Goal: Check status: Check status

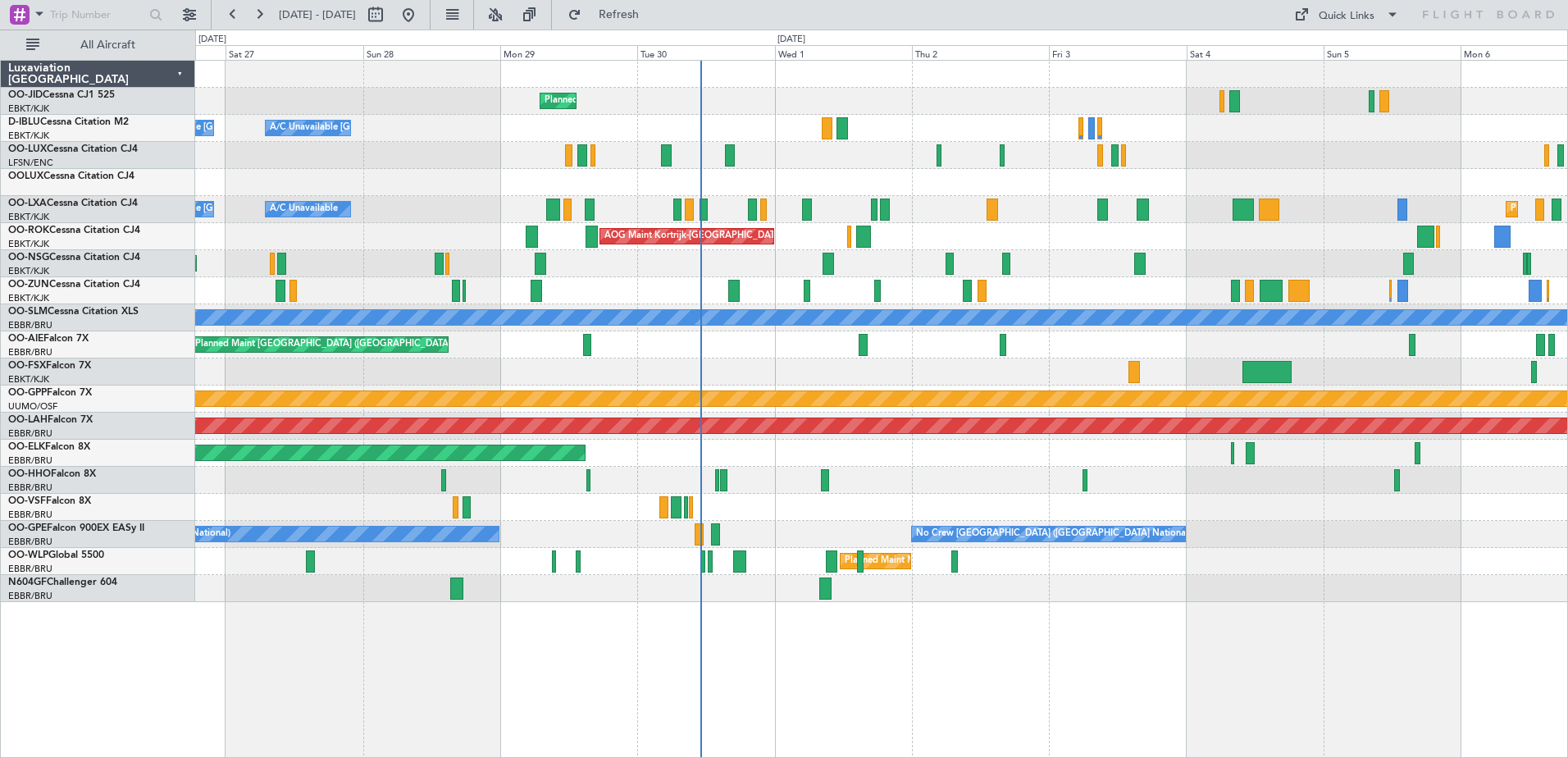
click at [859, 271] on div "Planned Maint [GEOGRAPHIC_DATA] ([GEOGRAPHIC_DATA])" at bounding box center [881, 263] width 1372 height 27
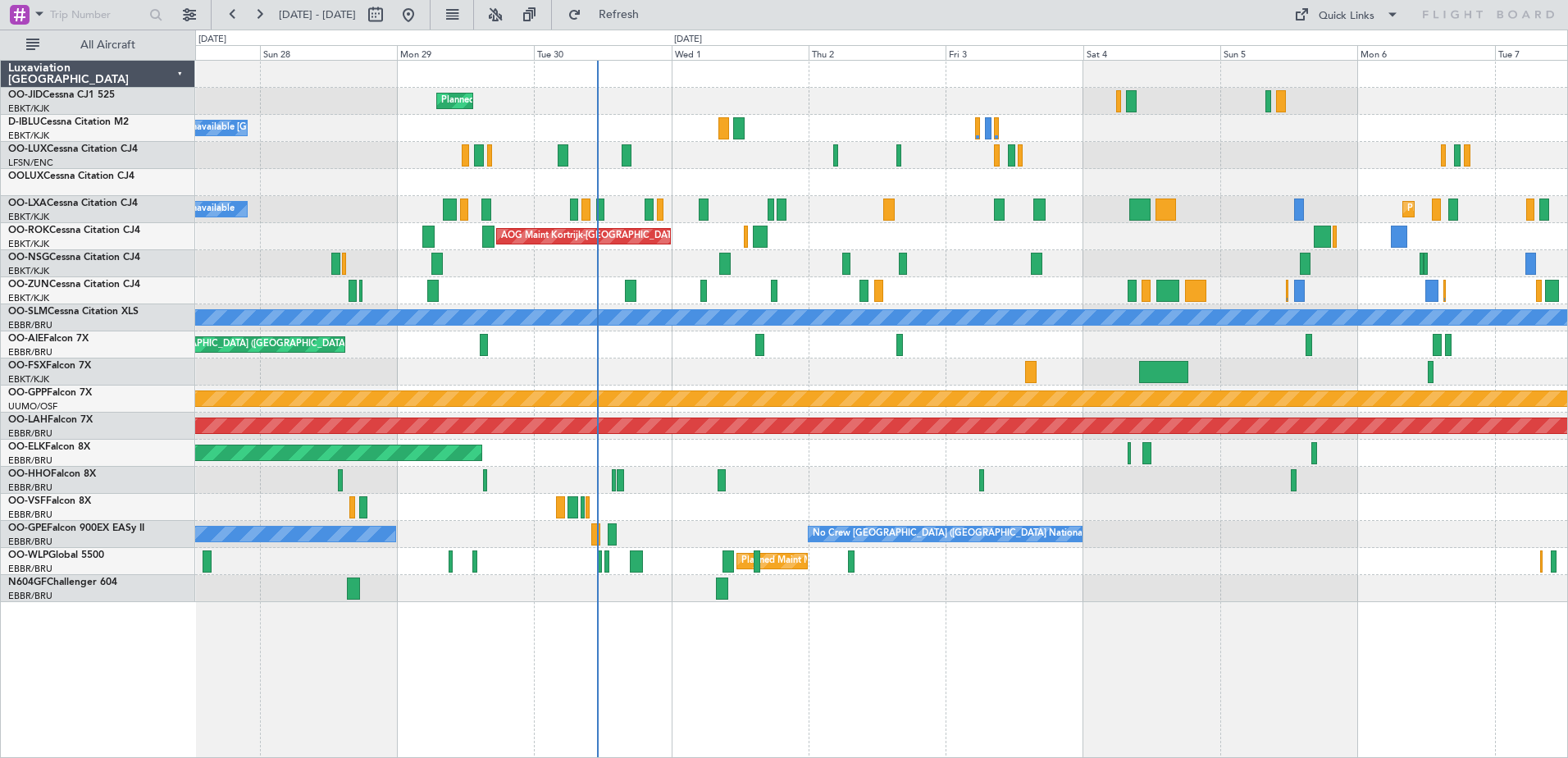
click at [850, 245] on div "AOG Maint Kortrijk-[GEOGRAPHIC_DATA] Planned Maint [GEOGRAPHIC_DATA]-[GEOGRAPHI…" at bounding box center [881, 237] width 1372 height 27
click at [599, 263] on div "Planned Maint [GEOGRAPHIC_DATA] ([GEOGRAPHIC_DATA])" at bounding box center [881, 263] width 1372 height 27
click at [237, 18] on button at bounding box center [232, 14] width 26 height 26
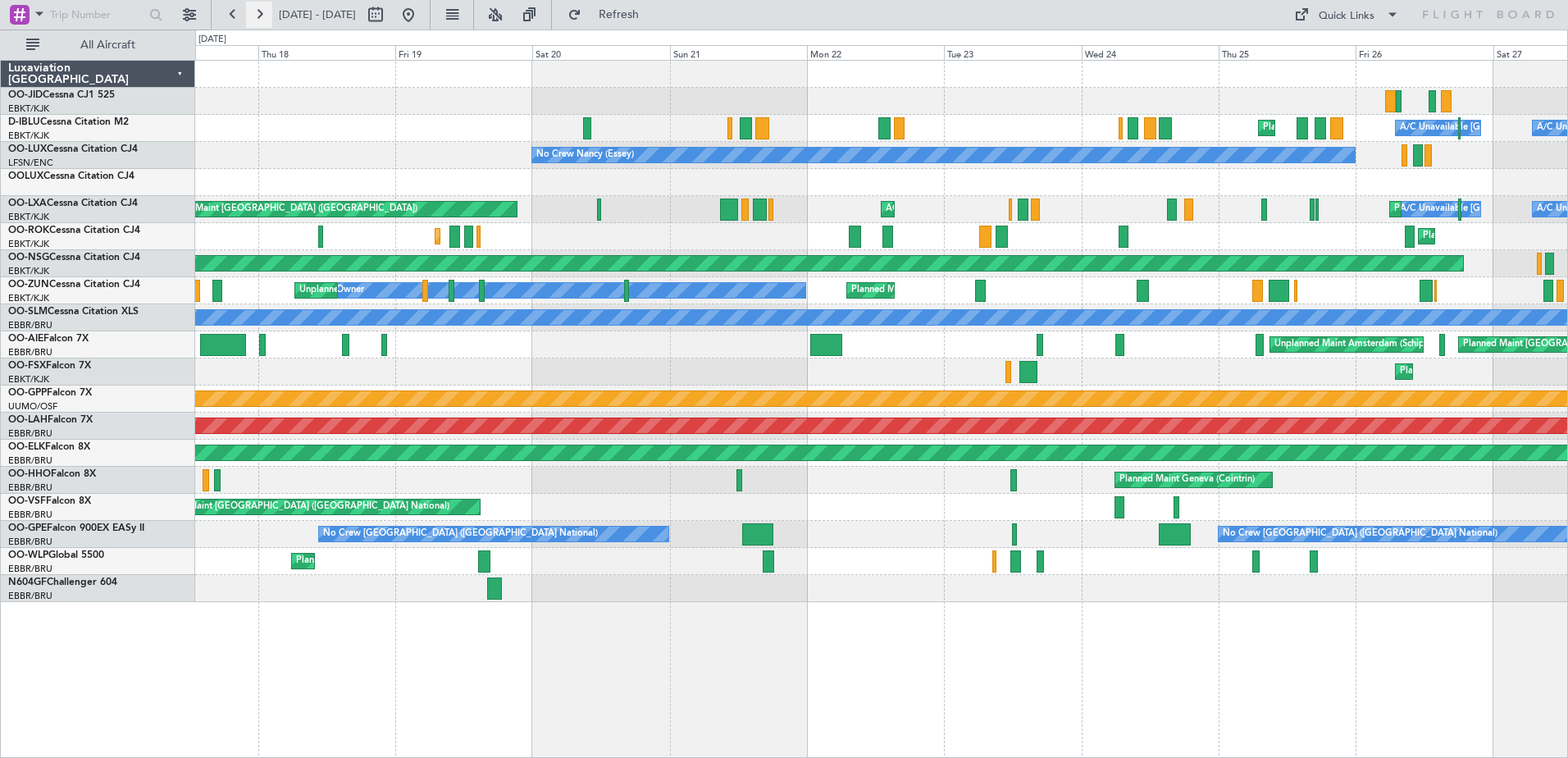
click at [252, 18] on button at bounding box center [259, 14] width 26 height 26
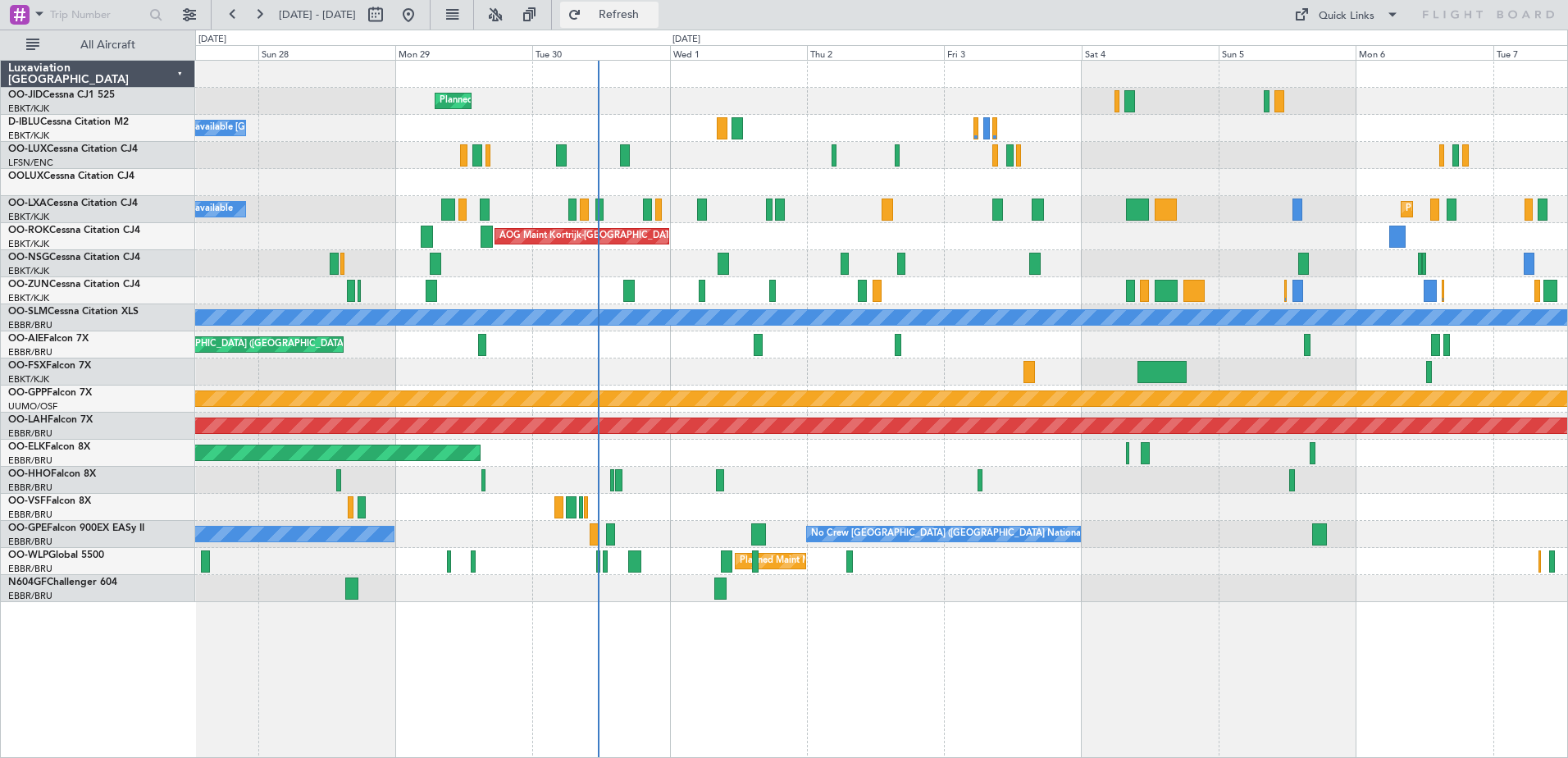
click at [626, 14] on button "Refresh" at bounding box center [610, 14] width 98 height 26
click at [254, 20] on button at bounding box center [259, 14] width 26 height 26
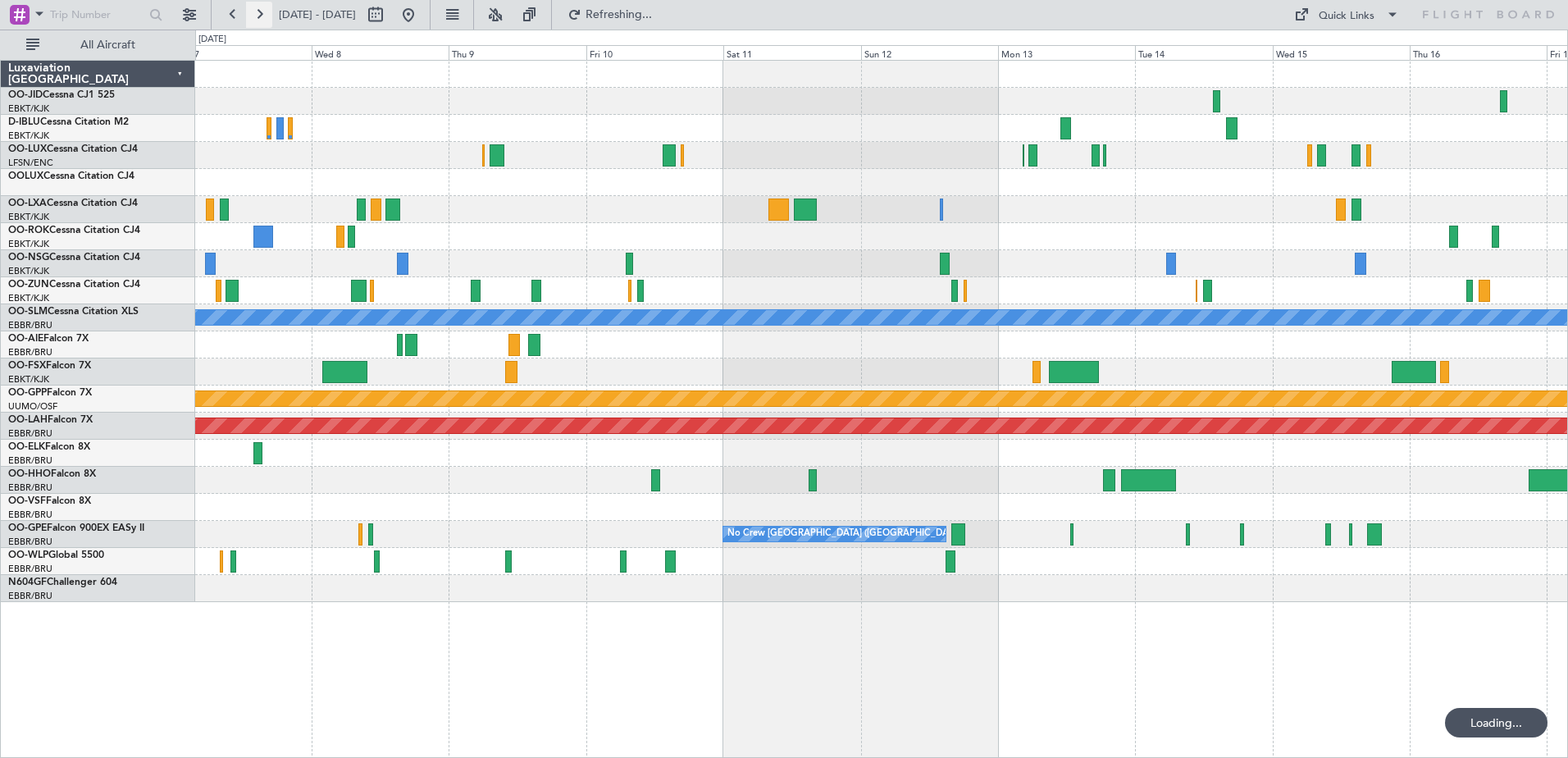
click at [254, 20] on button at bounding box center [259, 14] width 26 height 26
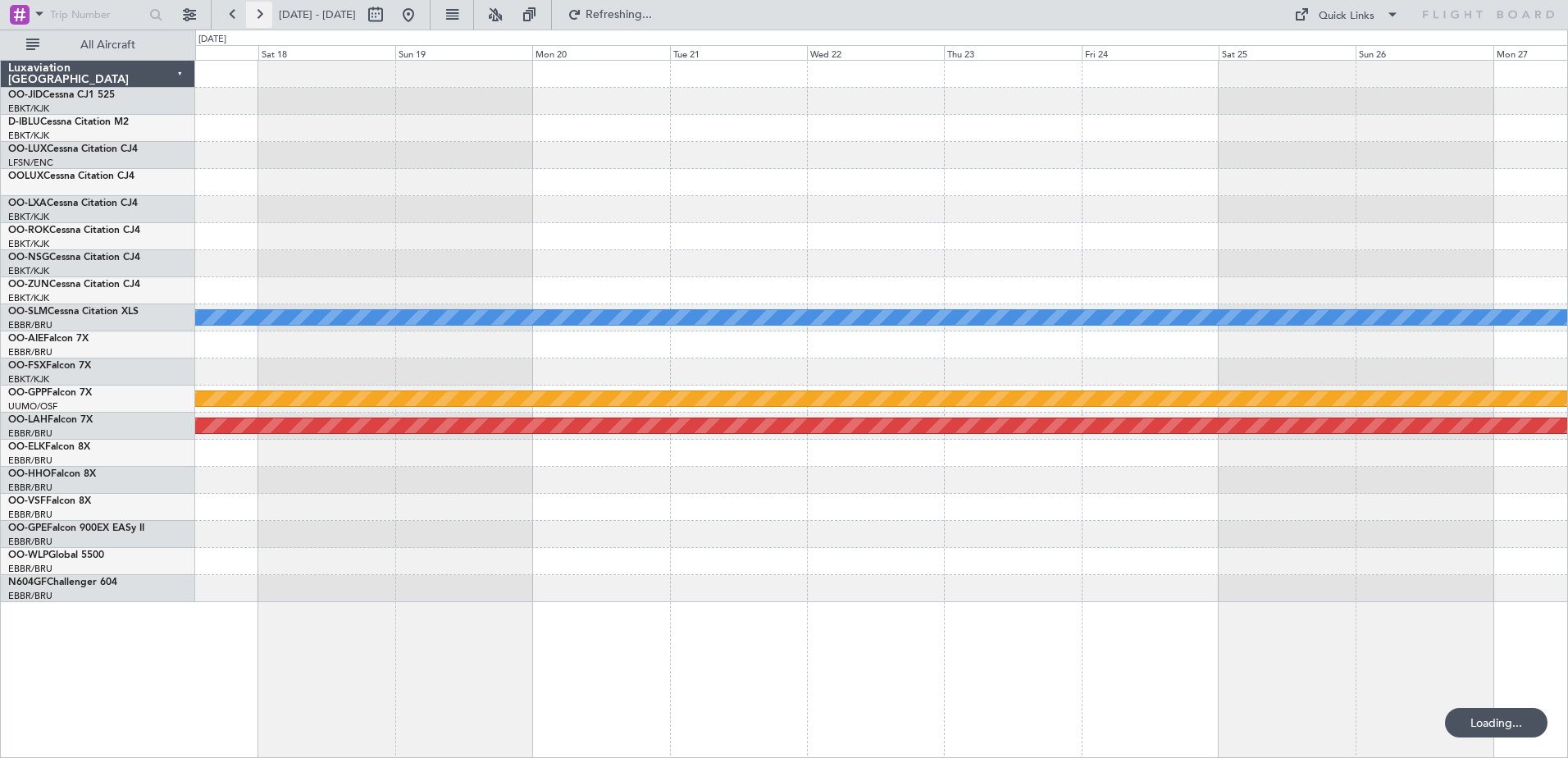
click at [254, 20] on button at bounding box center [259, 14] width 26 height 26
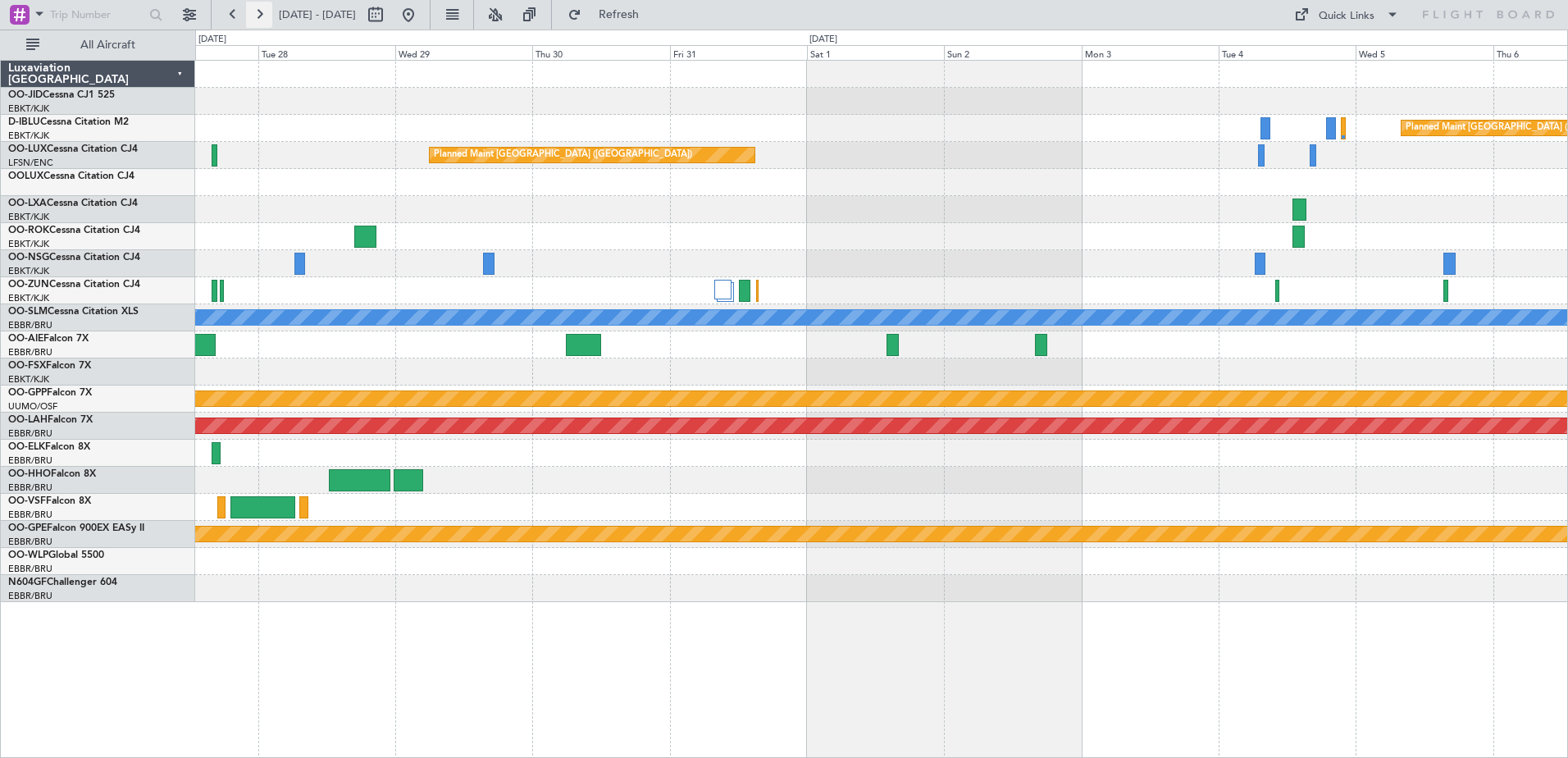
click at [254, 20] on button at bounding box center [259, 14] width 26 height 26
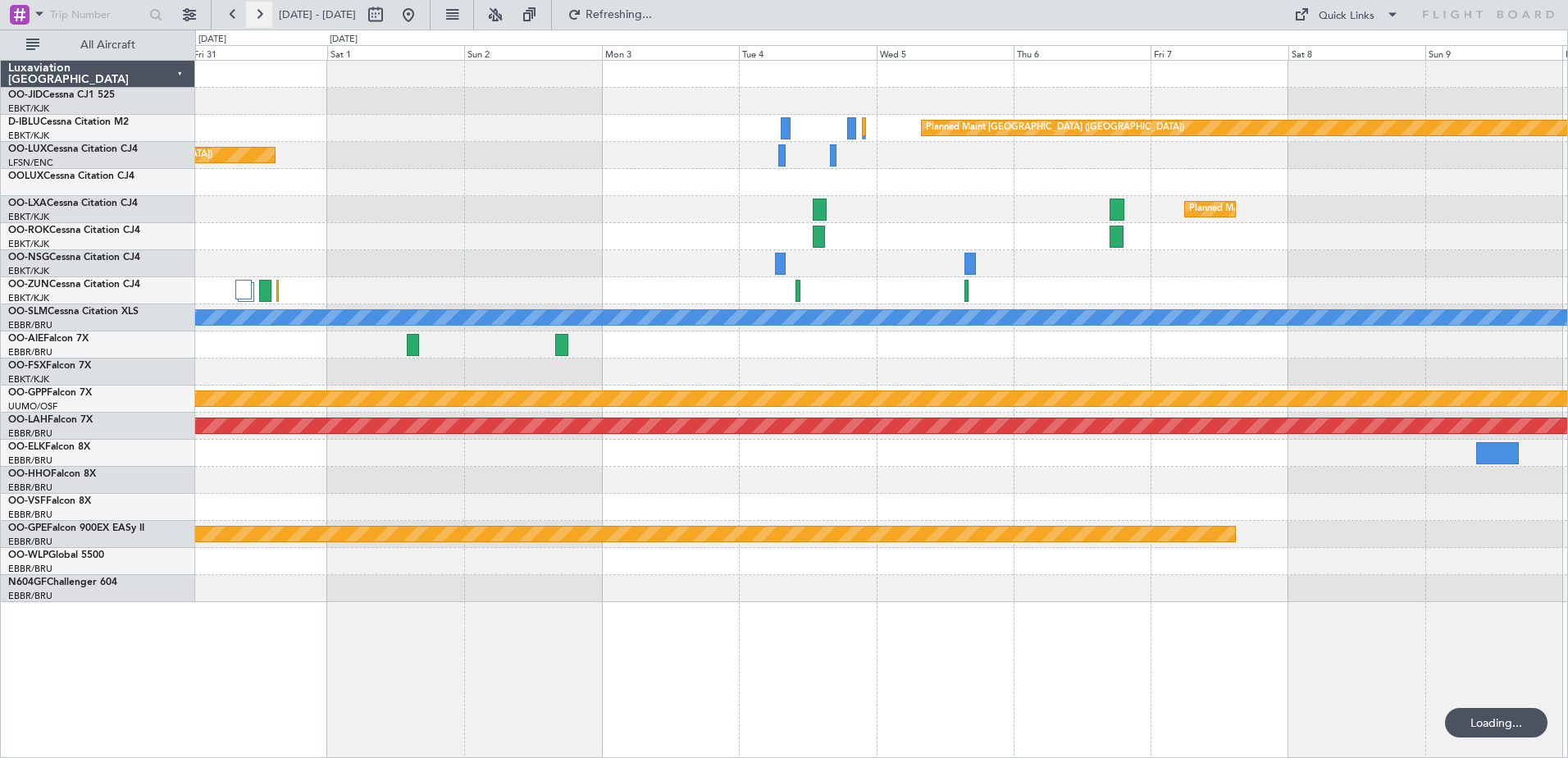
click at [254, 20] on button at bounding box center [259, 14] width 26 height 26
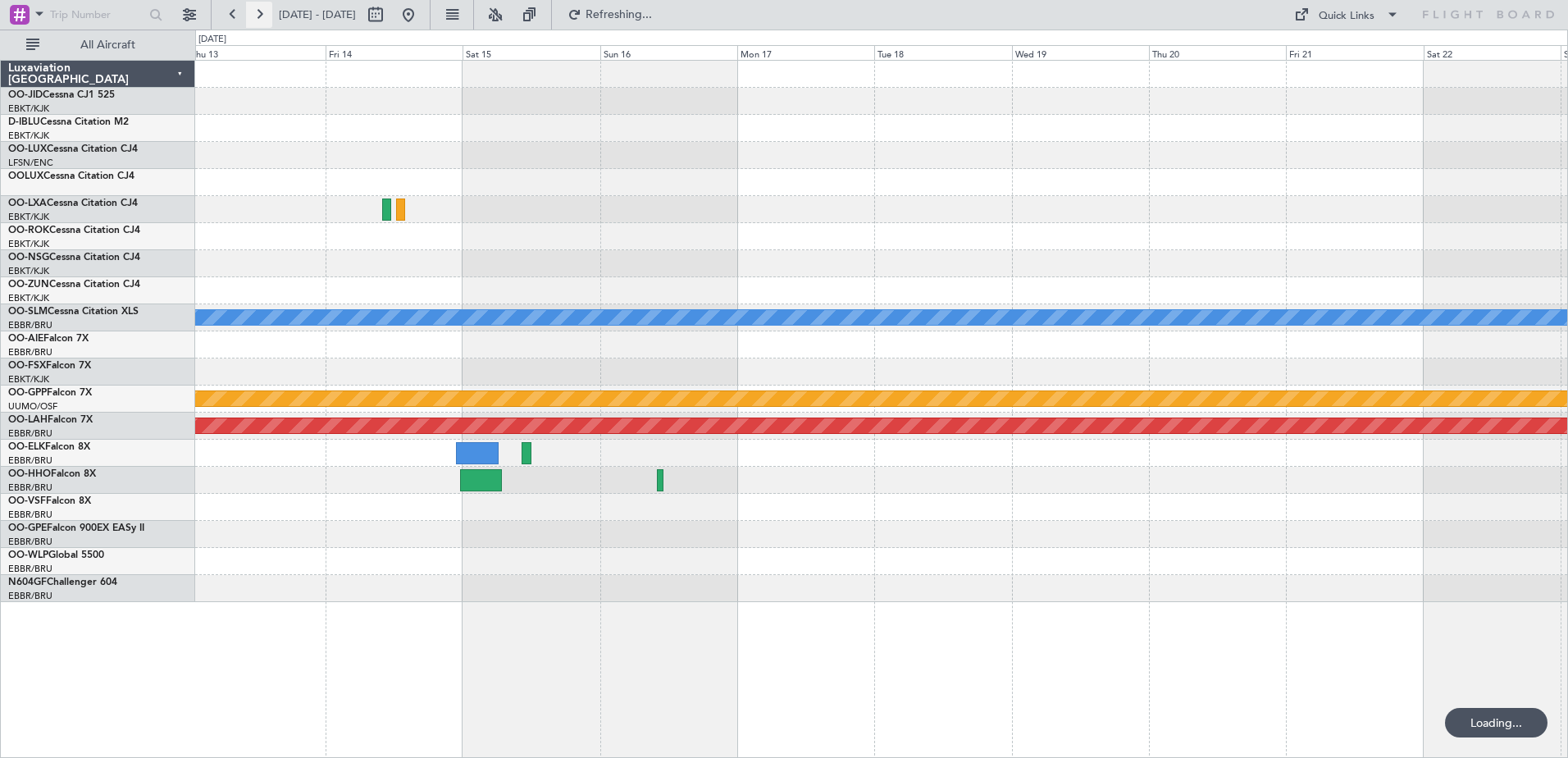
click at [254, 20] on button at bounding box center [259, 14] width 26 height 26
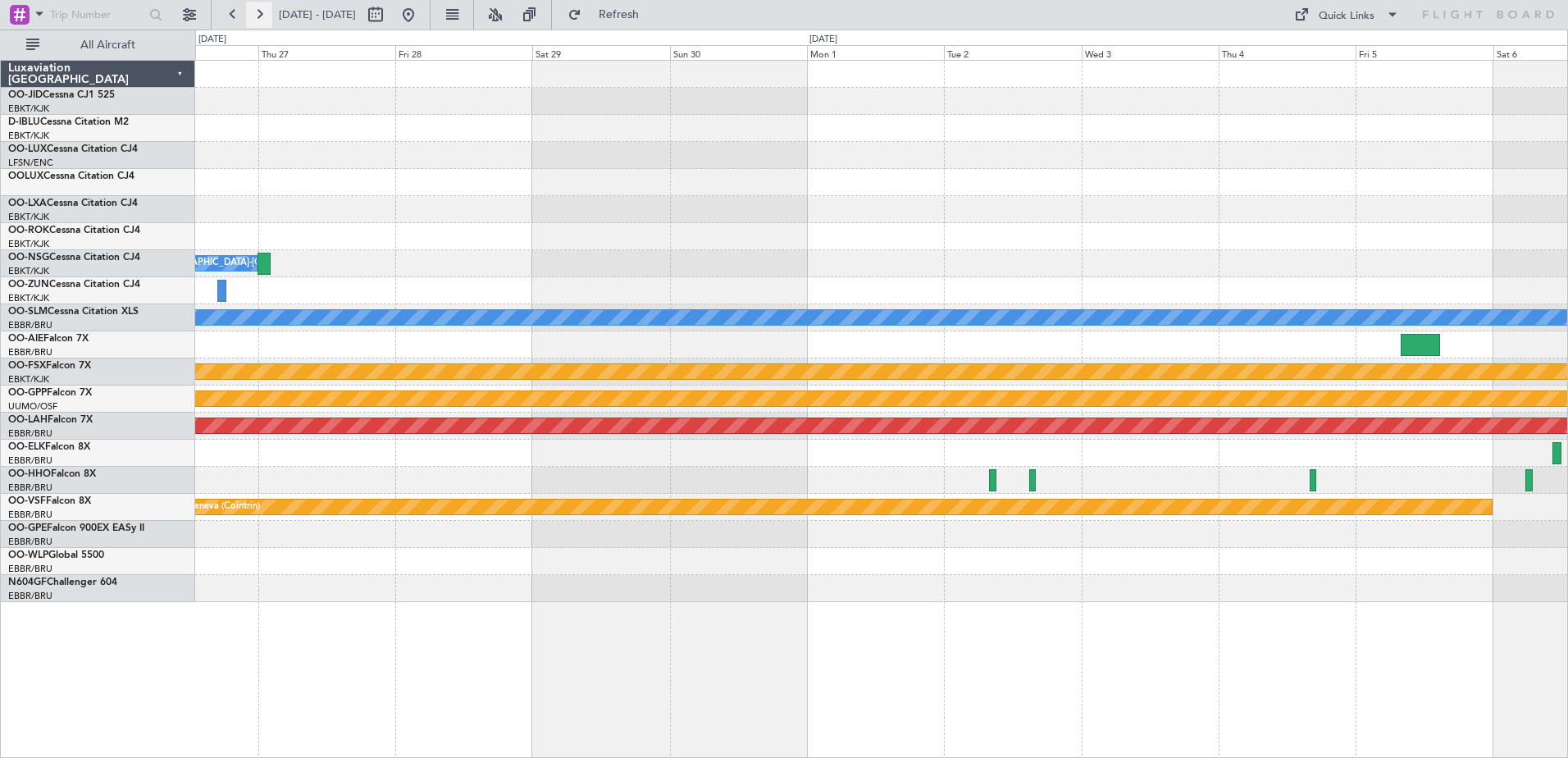
click at [254, 20] on button at bounding box center [259, 14] width 26 height 26
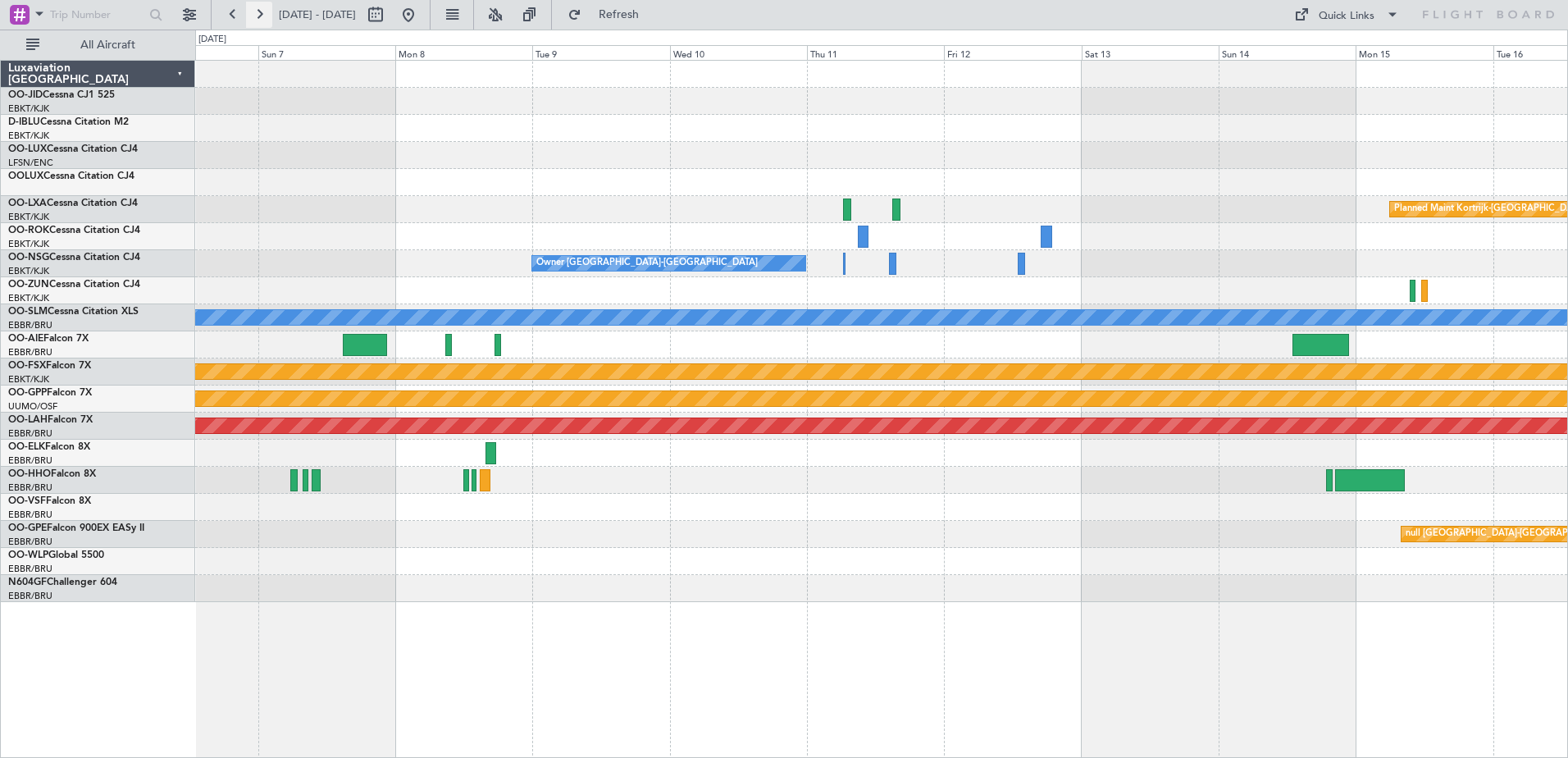
click at [254, 20] on button at bounding box center [259, 14] width 26 height 26
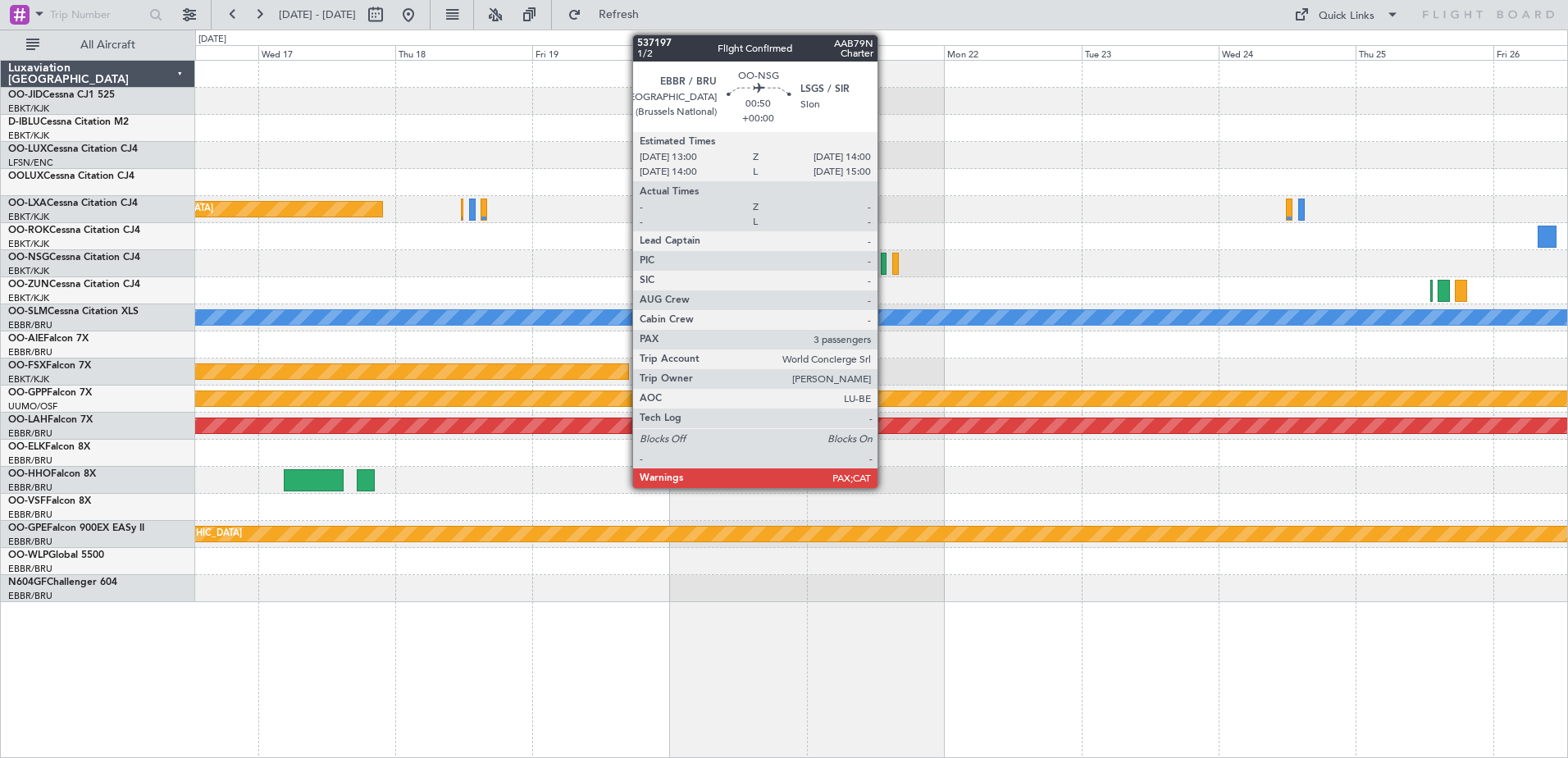
click at [884, 268] on div at bounding box center [884, 263] width 5 height 22
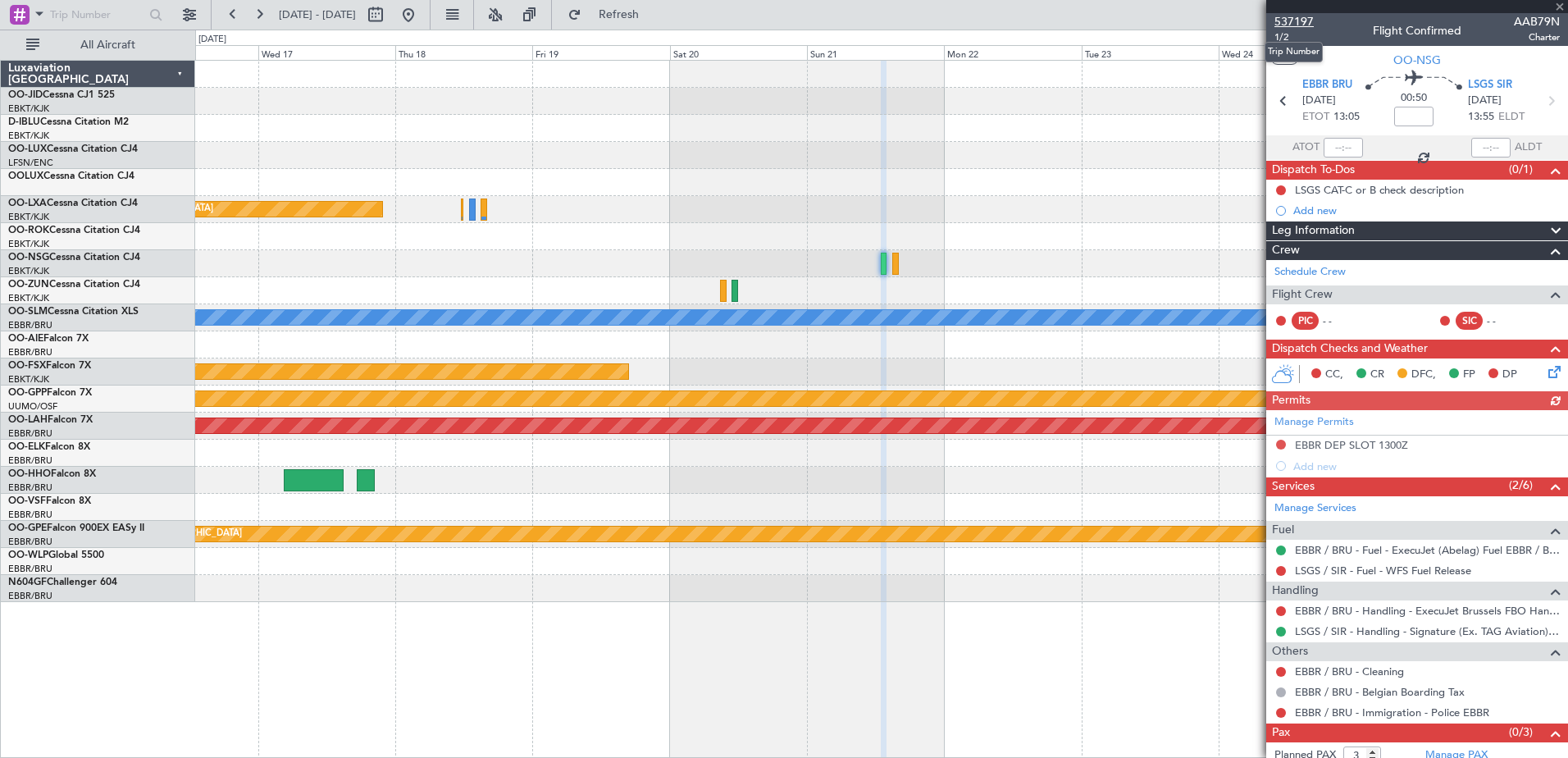
click at [1296, 21] on span "537197" at bounding box center [1294, 21] width 39 height 17
click at [652, 19] on span "Refresh" at bounding box center [618, 14] width 69 height 12
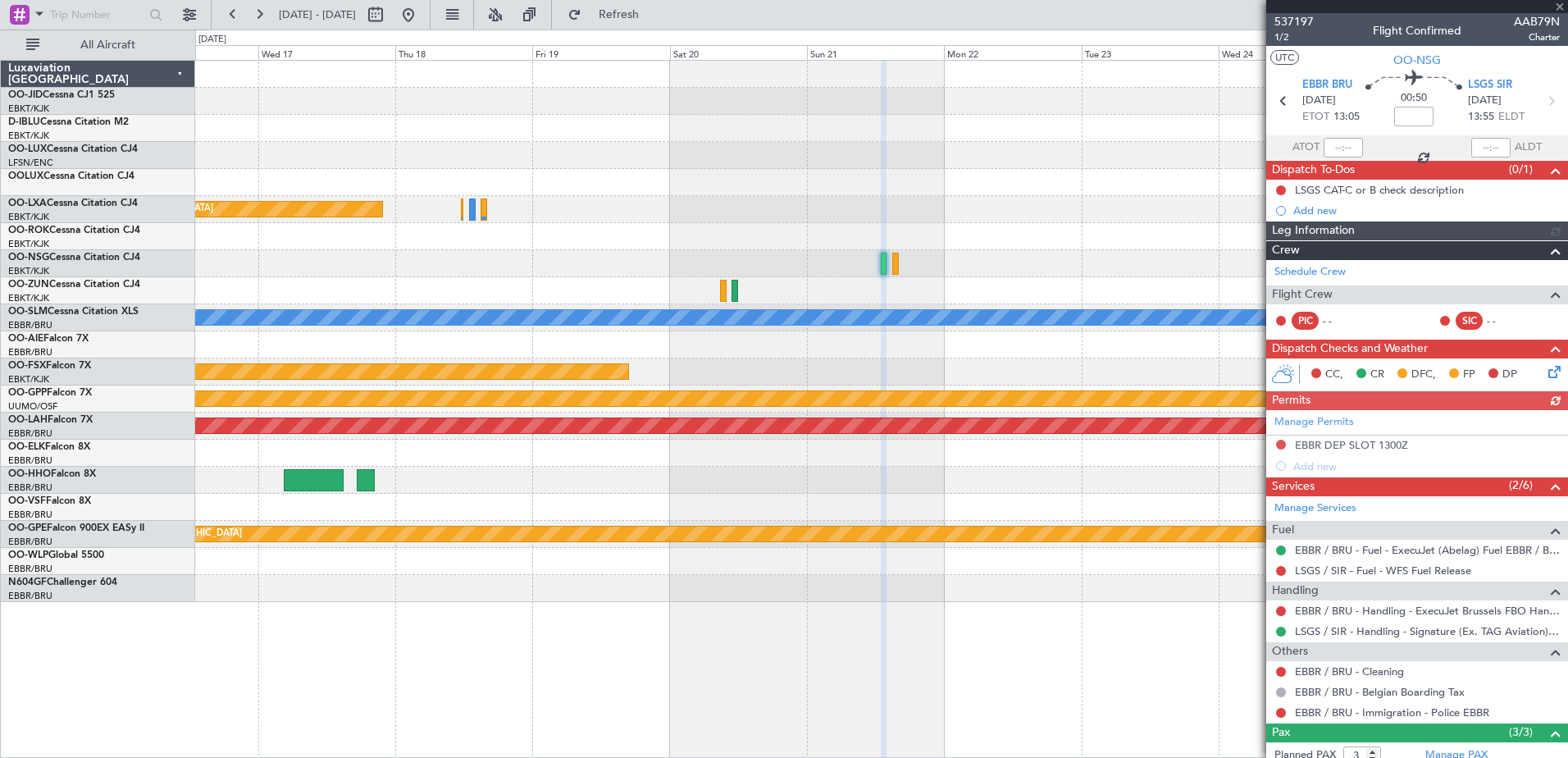
scroll to position [121, 0]
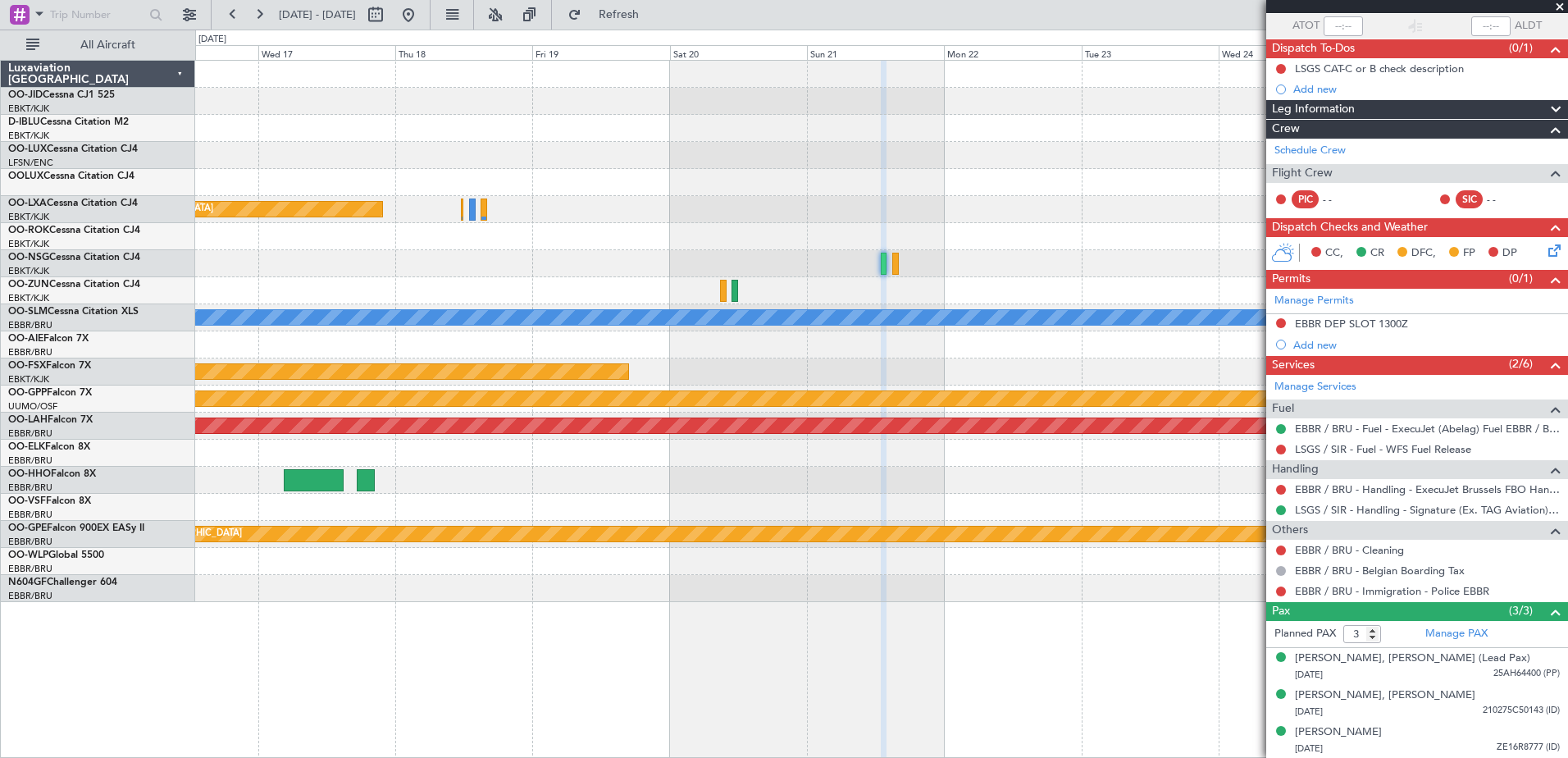
click at [1559, 5] on span at bounding box center [1559, 7] width 16 height 15
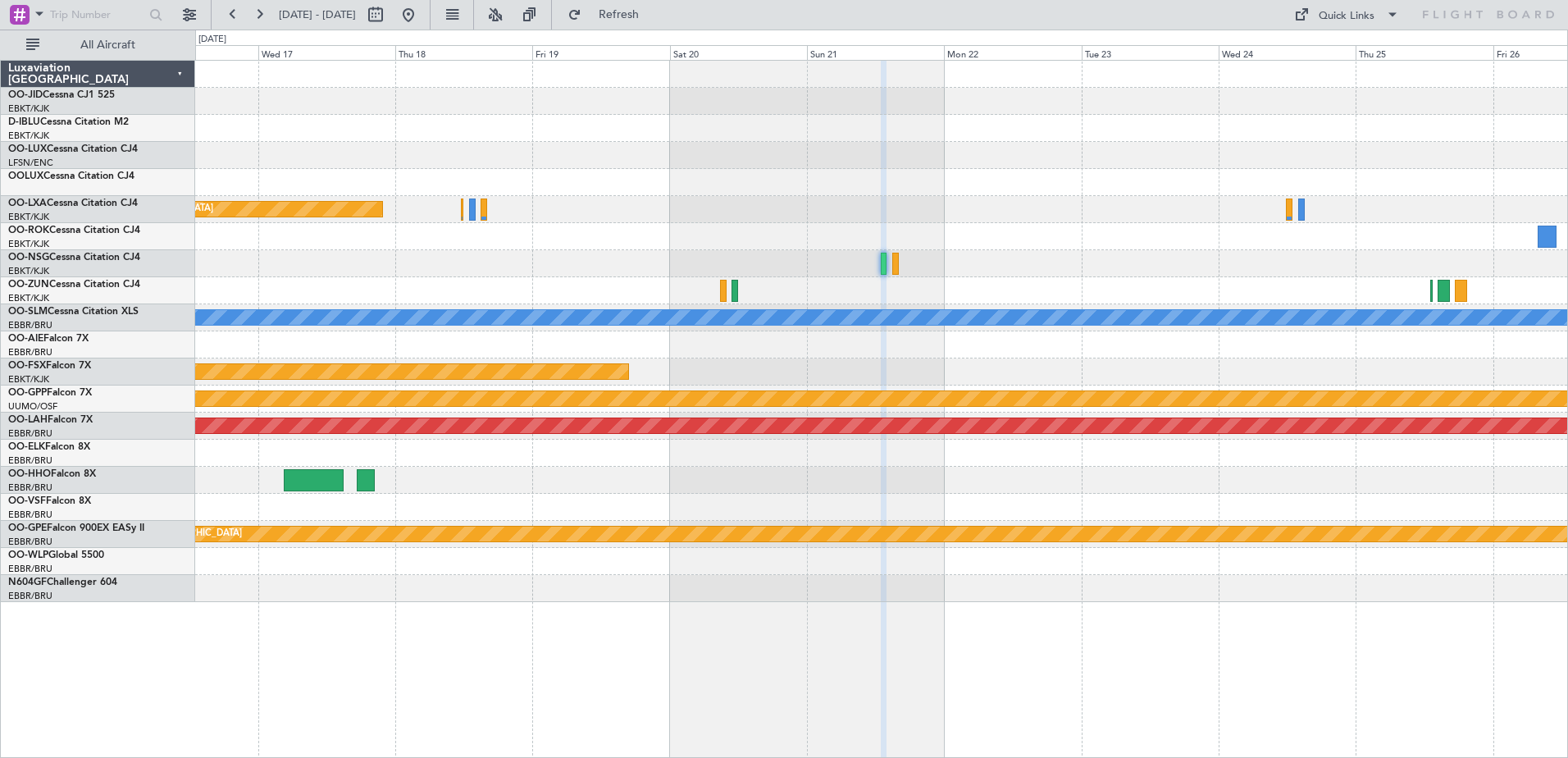
type input "0"
click at [257, 15] on button at bounding box center [259, 14] width 26 height 26
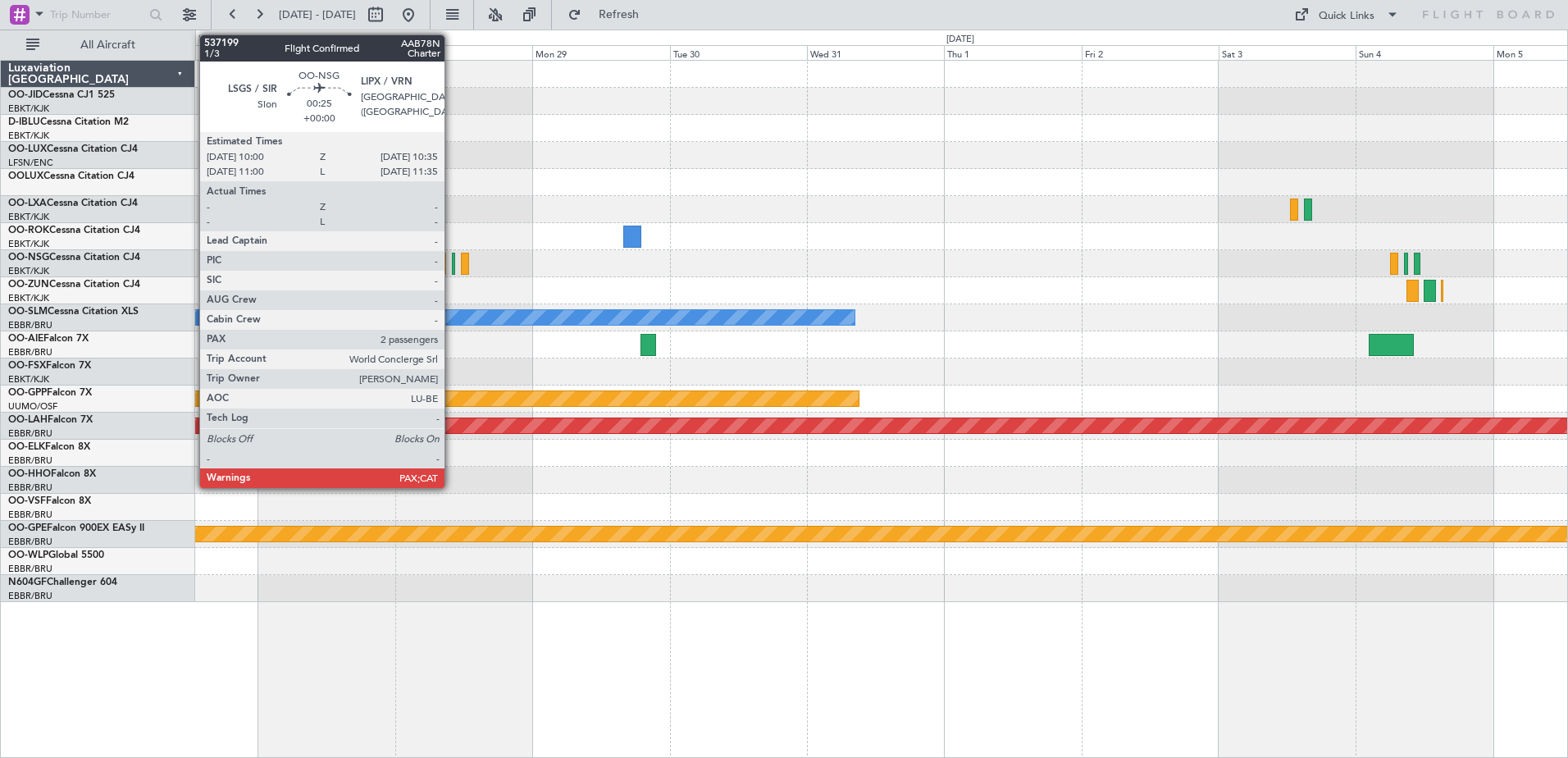
click at [452, 265] on div at bounding box center [453, 263] width 4 height 22
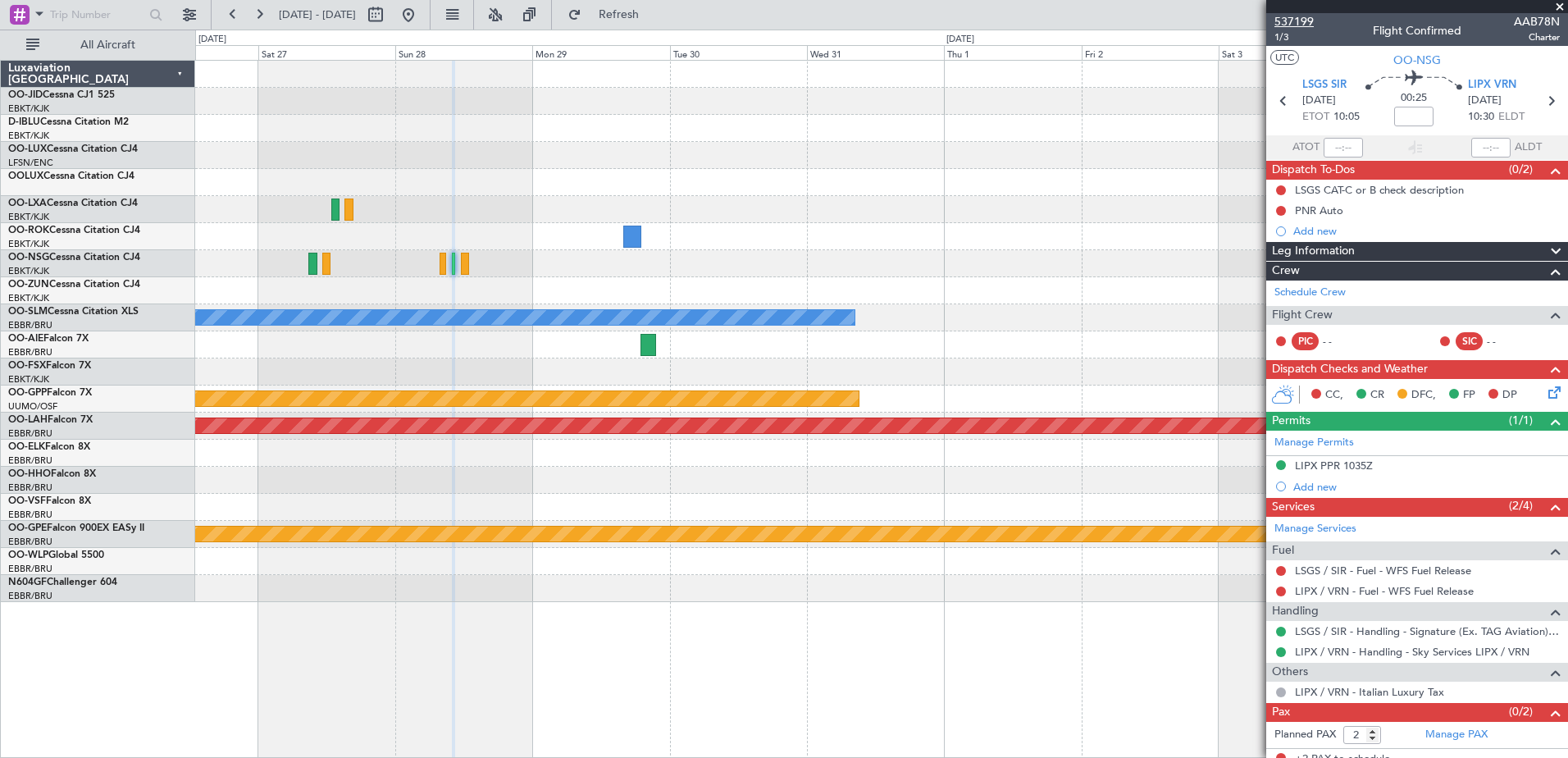
click at [1290, 19] on span "537199" at bounding box center [1294, 21] width 39 height 17
click at [265, 14] on button at bounding box center [259, 14] width 26 height 26
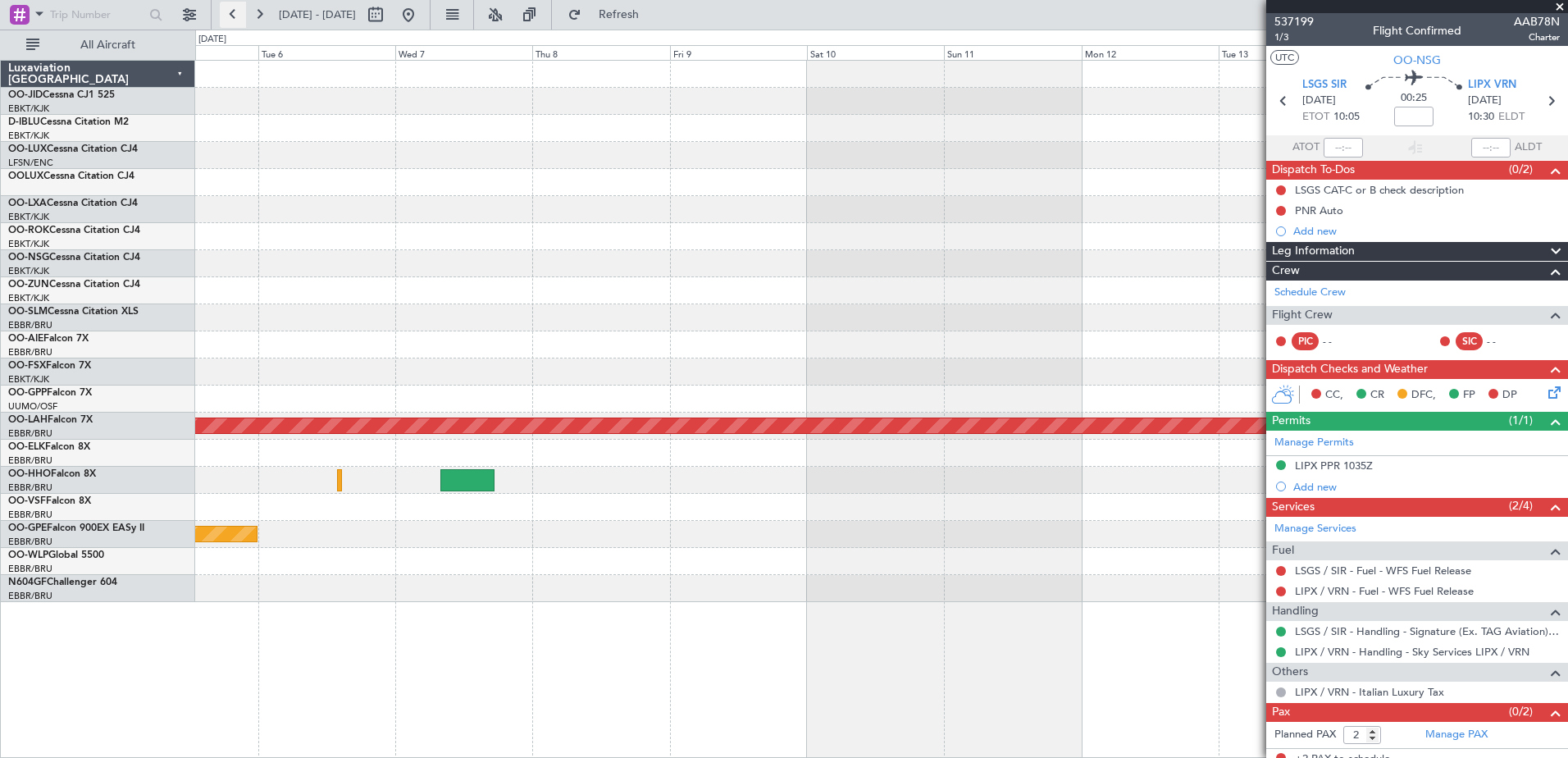
click at [228, 22] on button at bounding box center [232, 14] width 26 height 26
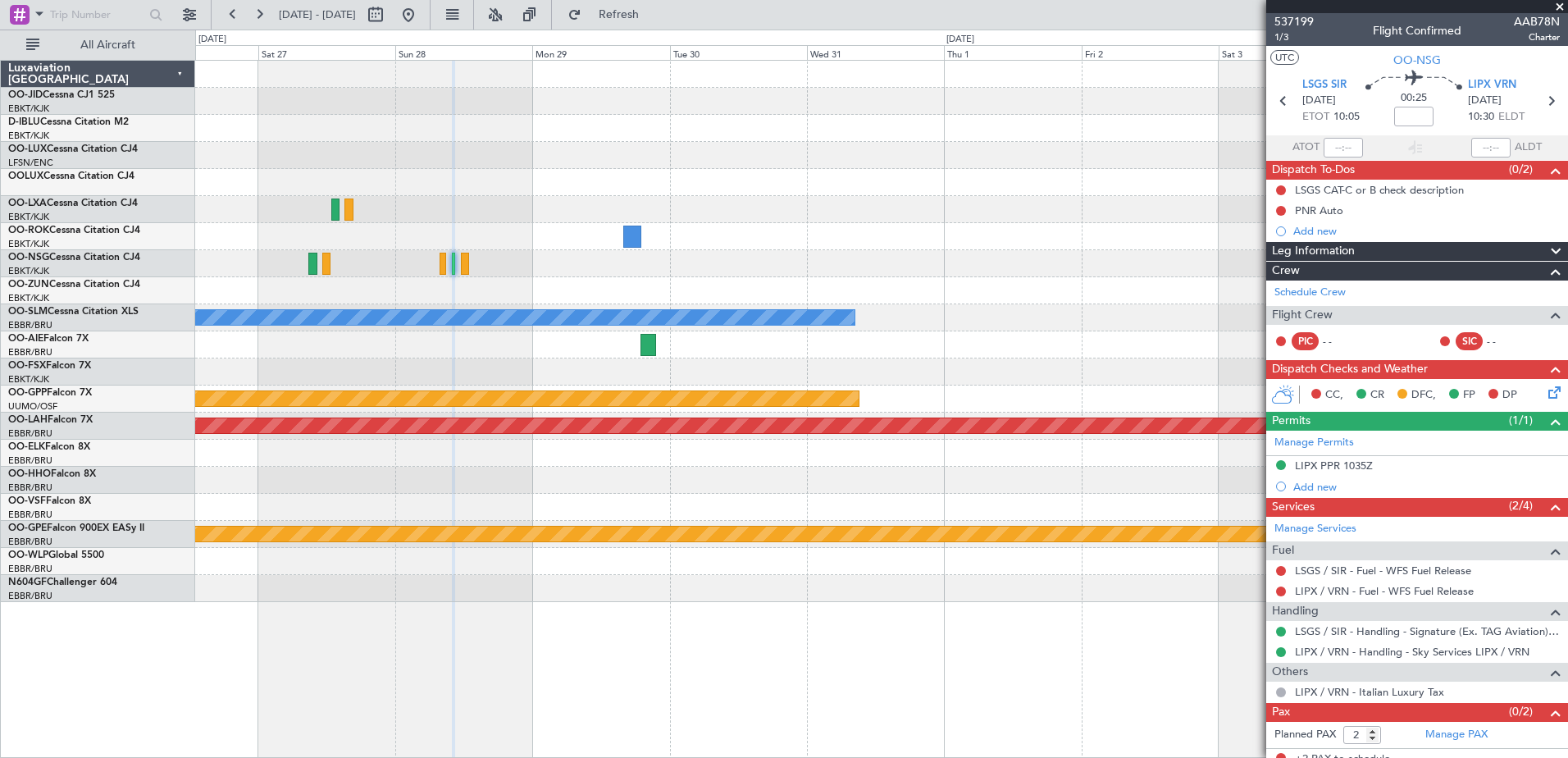
click at [1558, 8] on span at bounding box center [1559, 7] width 16 height 15
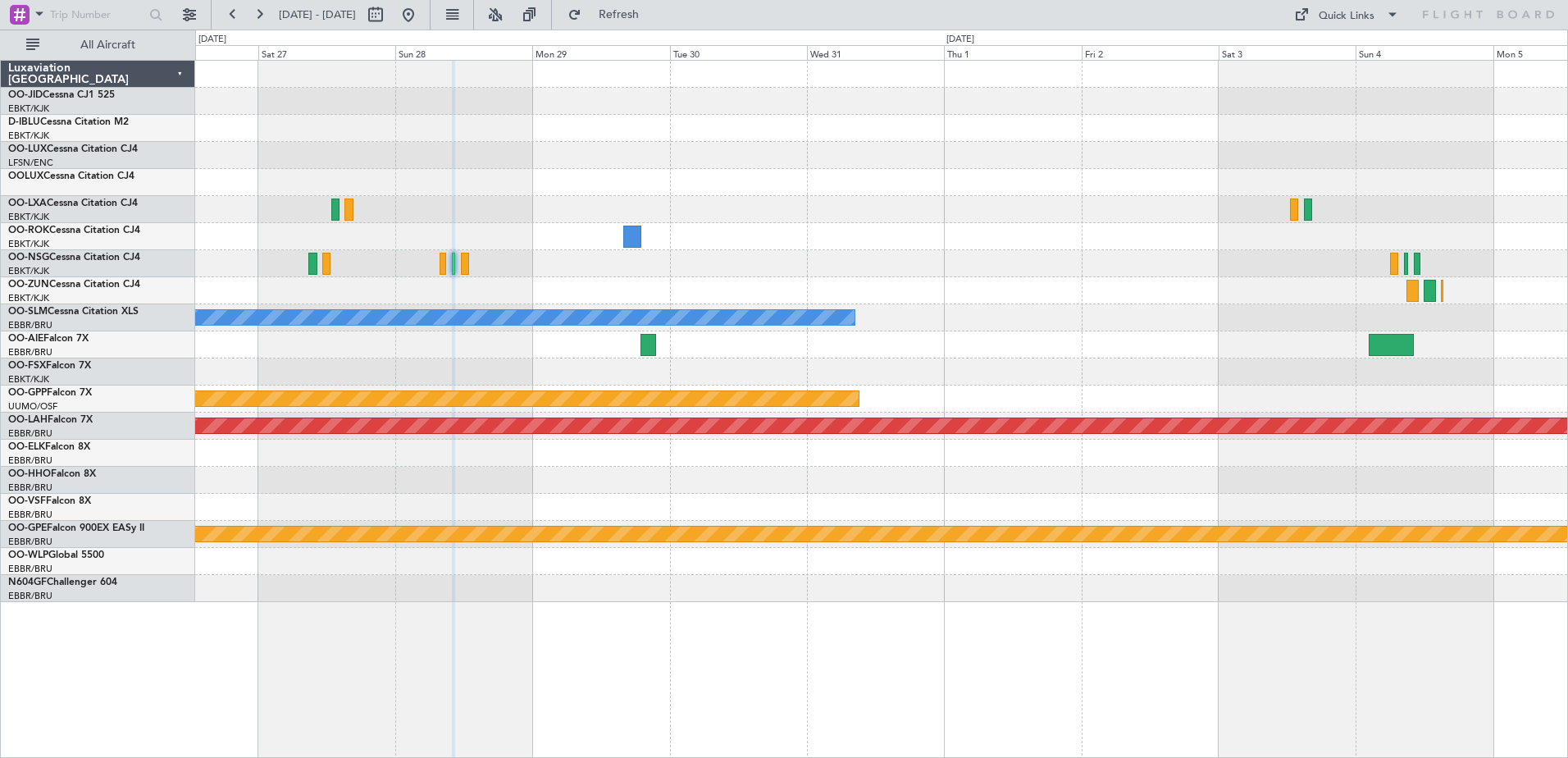
type input "0"
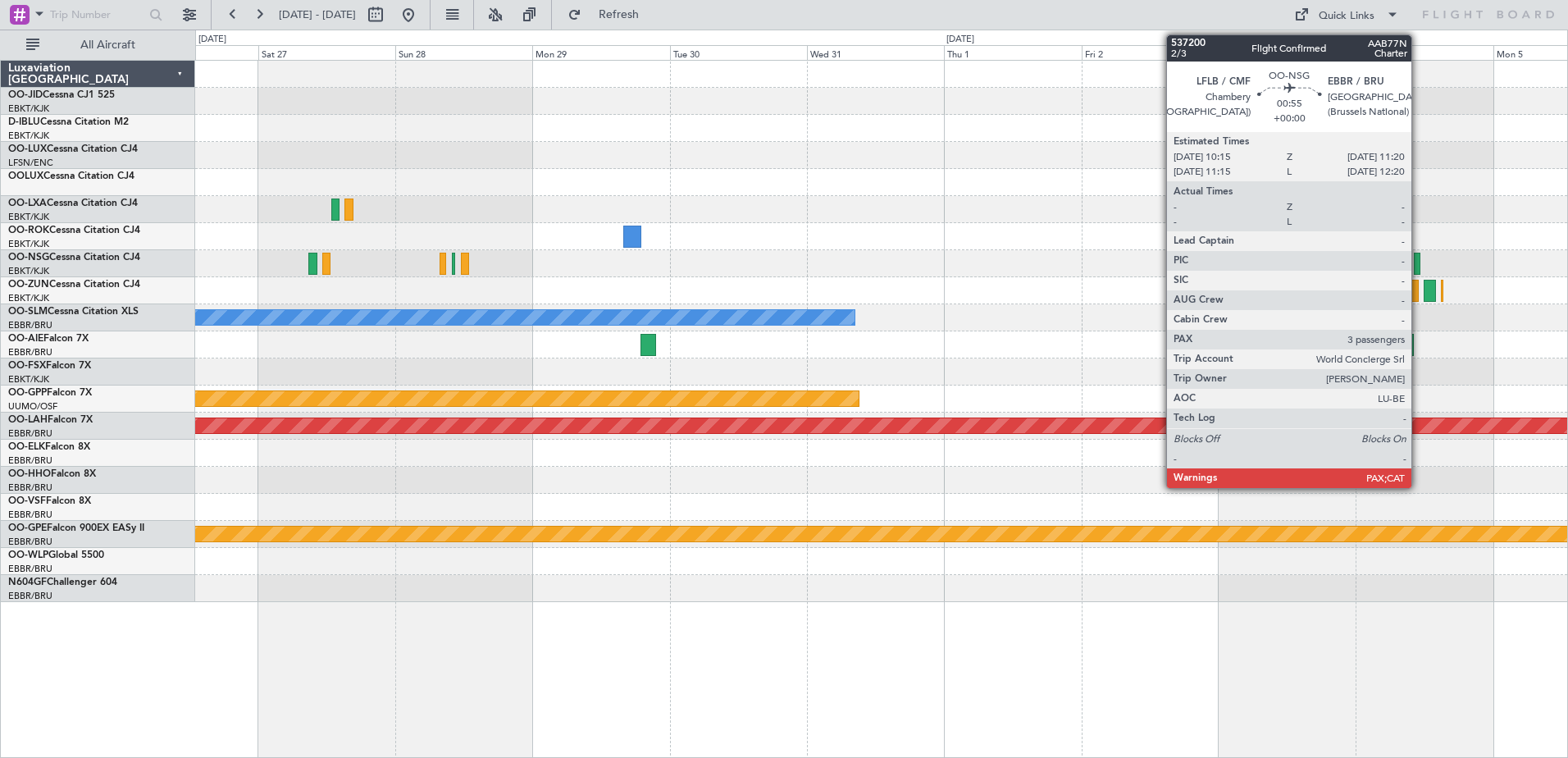
click at [1418, 262] on div at bounding box center [1416, 263] width 6 height 22
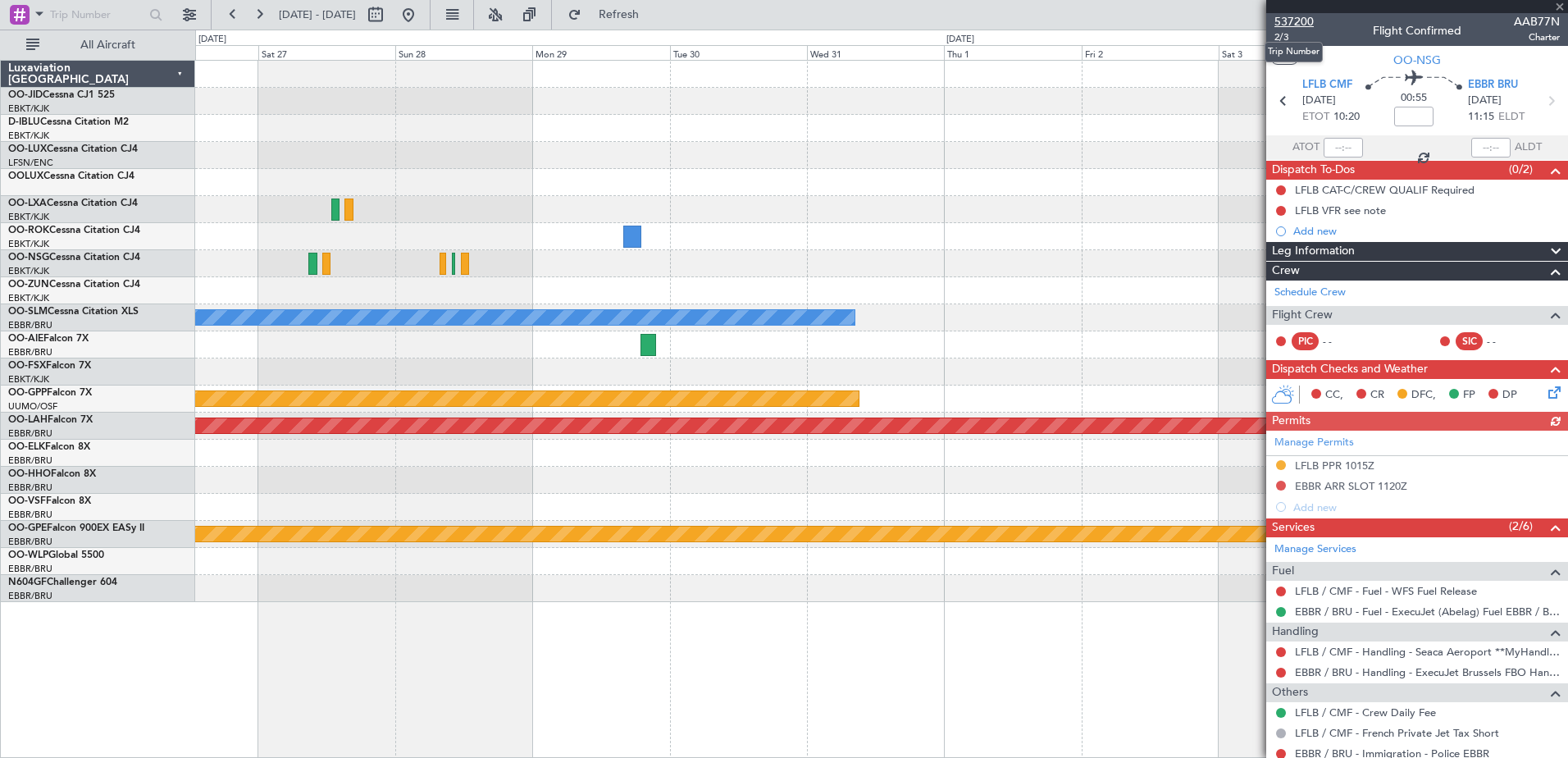
click at [1290, 19] on span "537200" at bounding box center [1294, 21] width 39 height 17
click at [629, 10] on button "Refresh" at bounding box center [610, 14] width 98 height 26
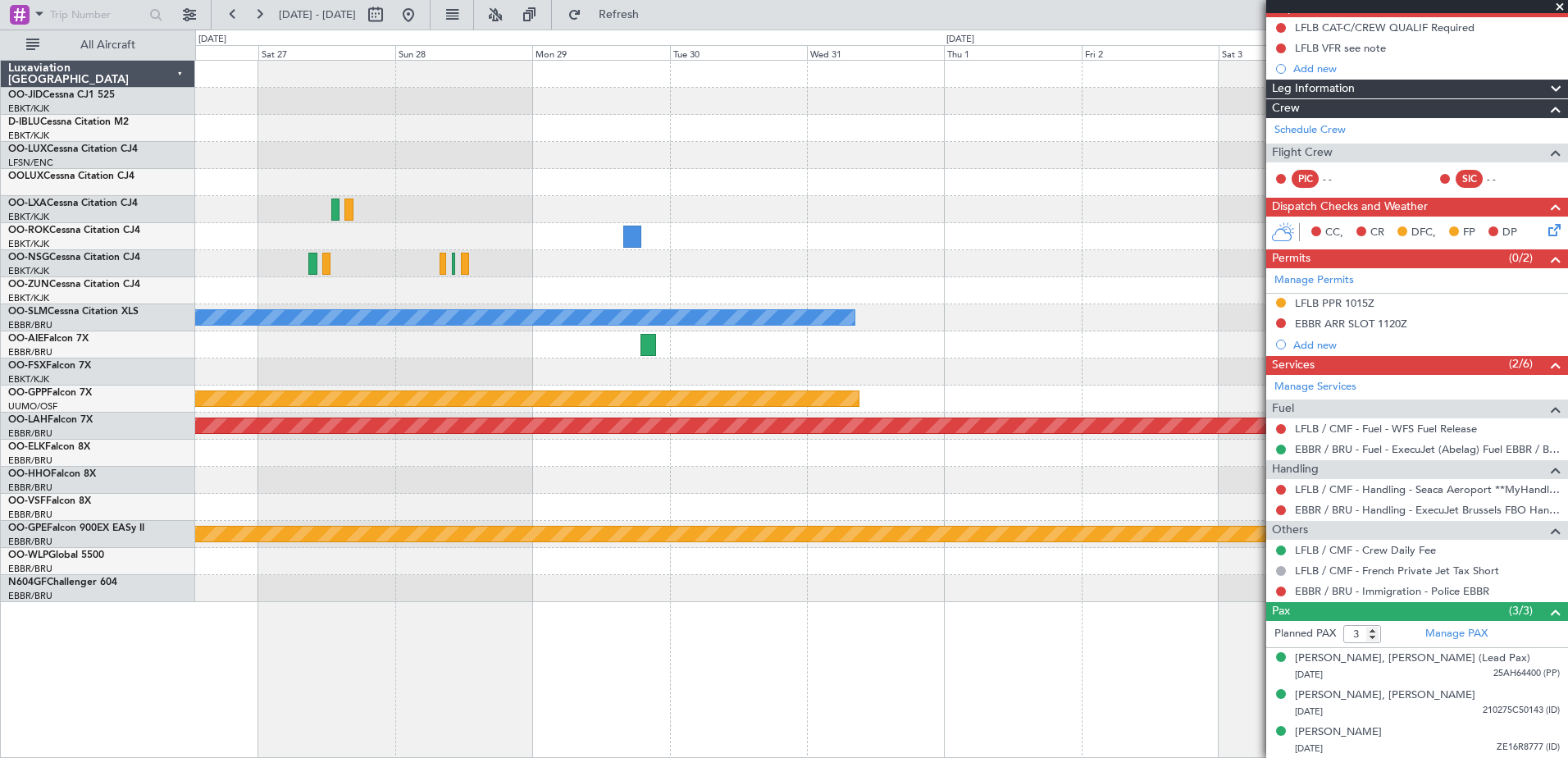
click at [1556, 3] on span at bounding box center [1559, 7] width 16 height 15
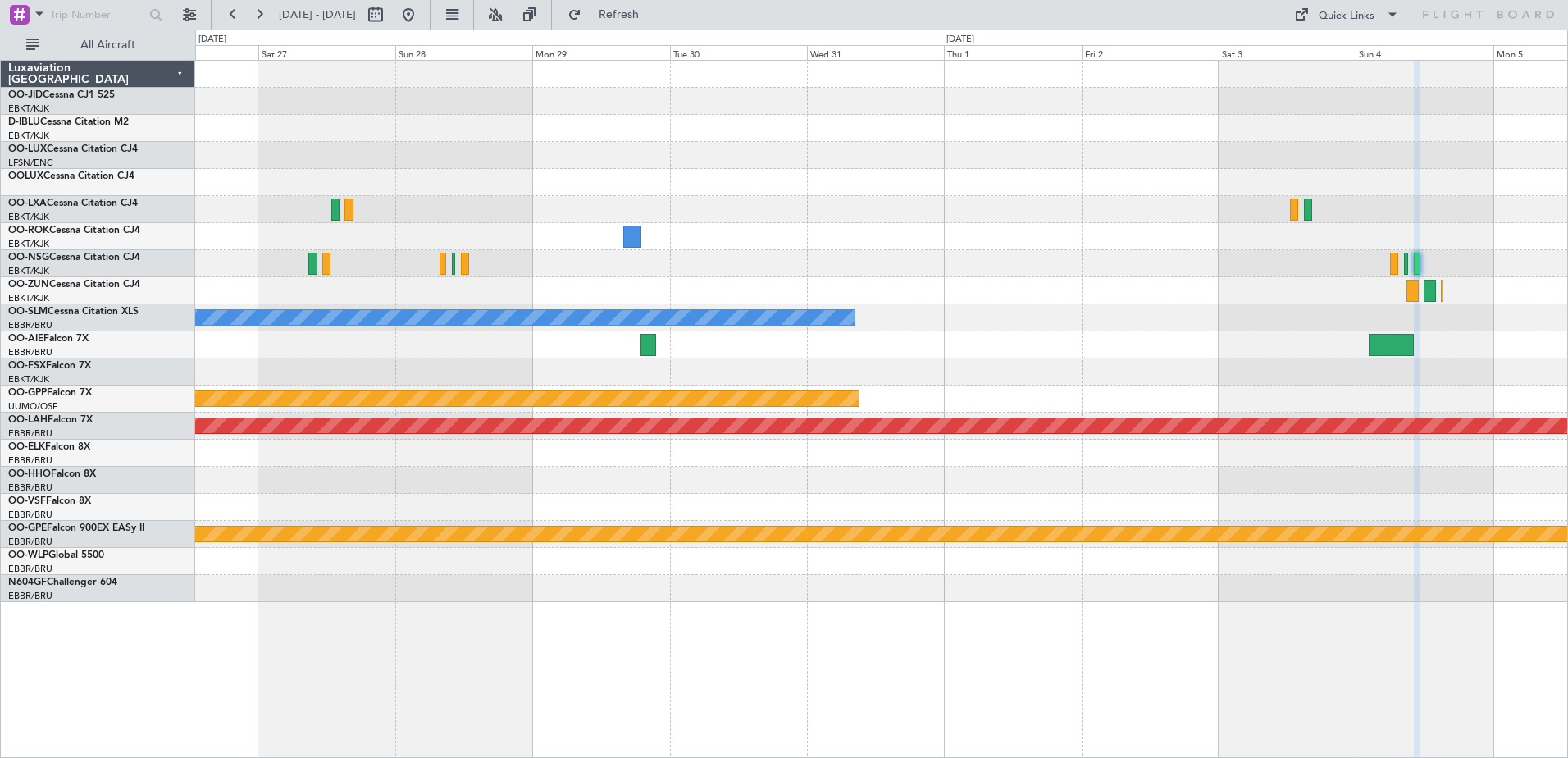
type input "0"
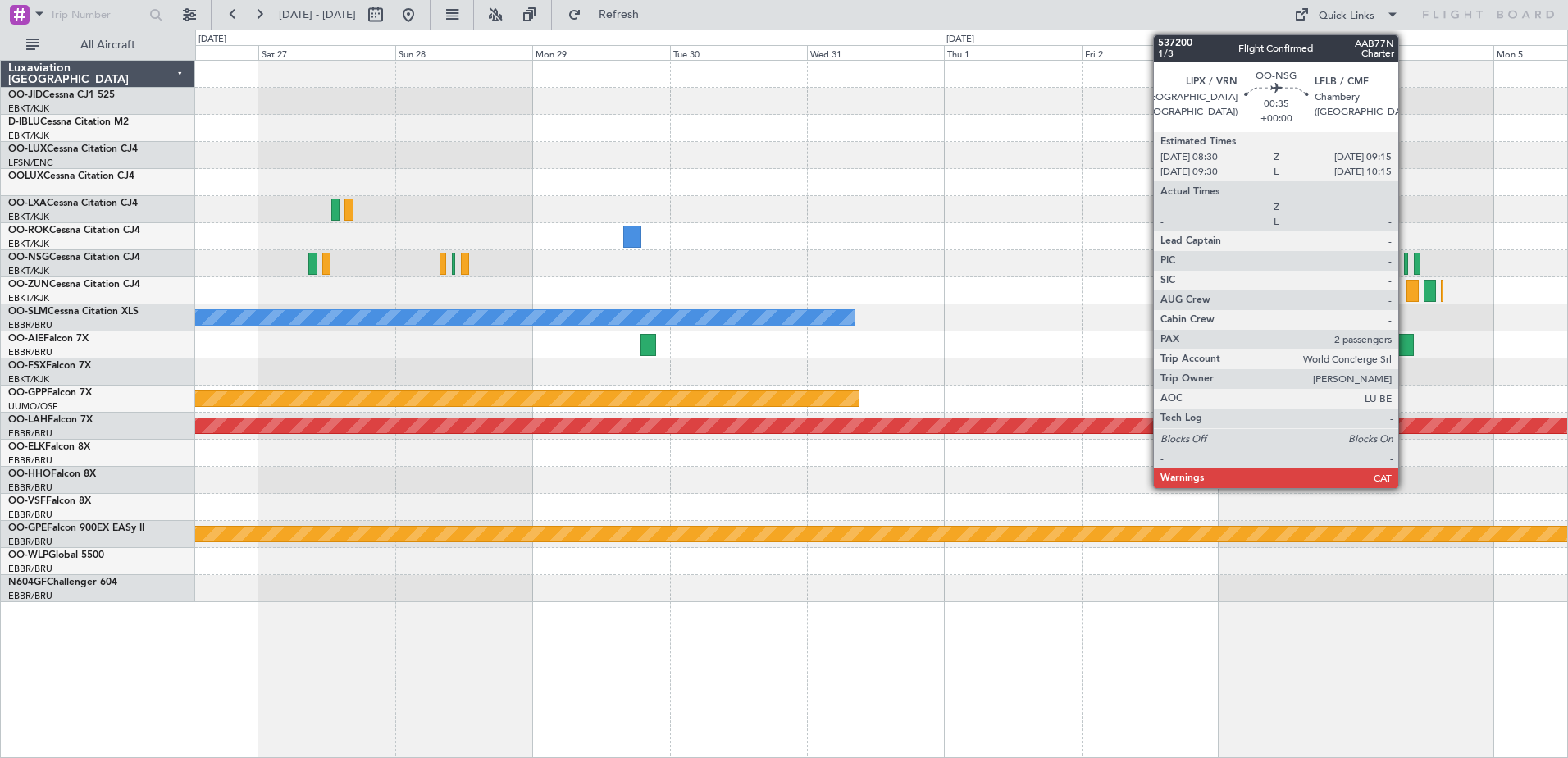
click at [1406, 262] on div at bounding box center [1406, 263] width 5 height 22
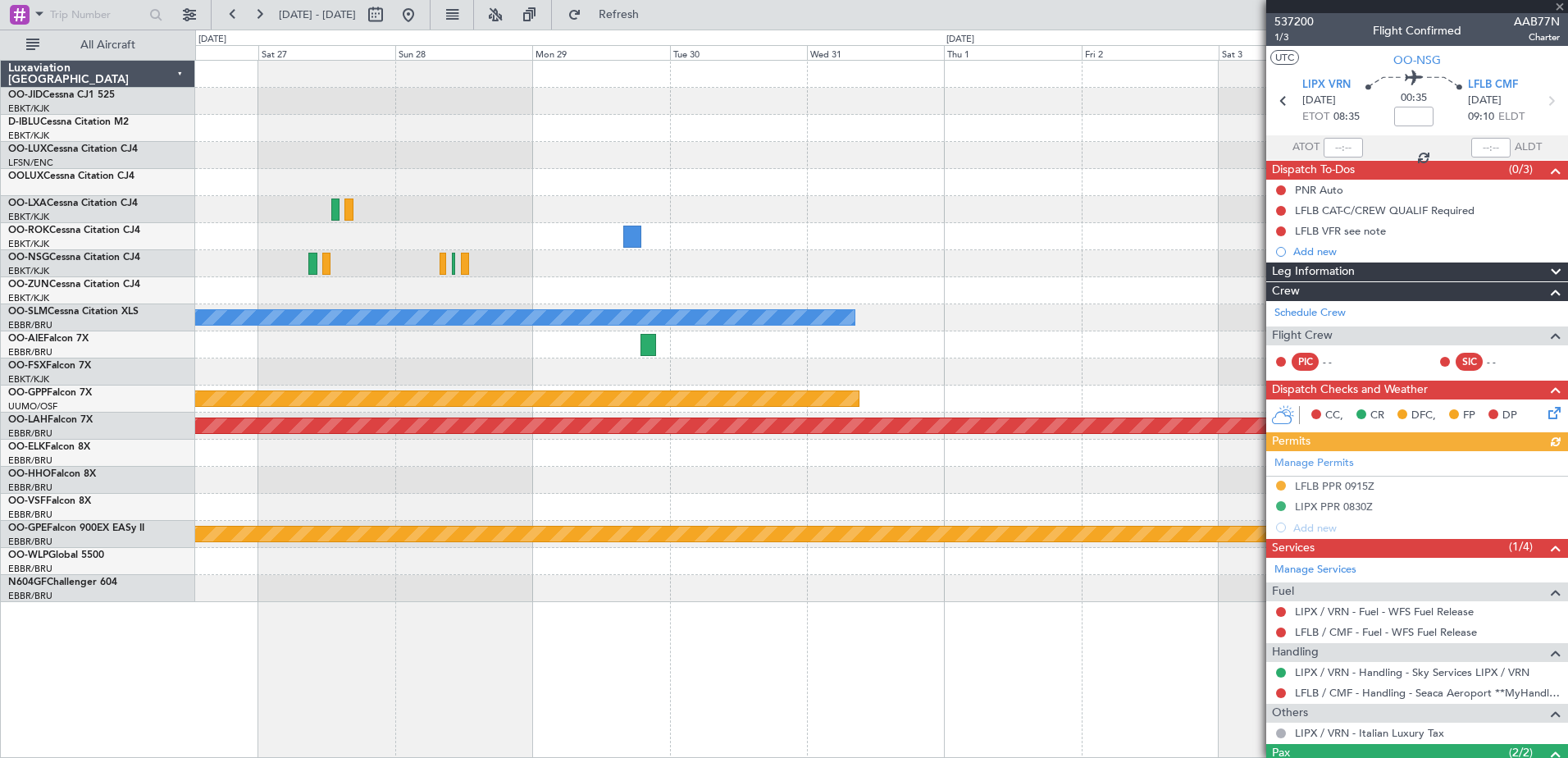
scroll to position [105, 0]
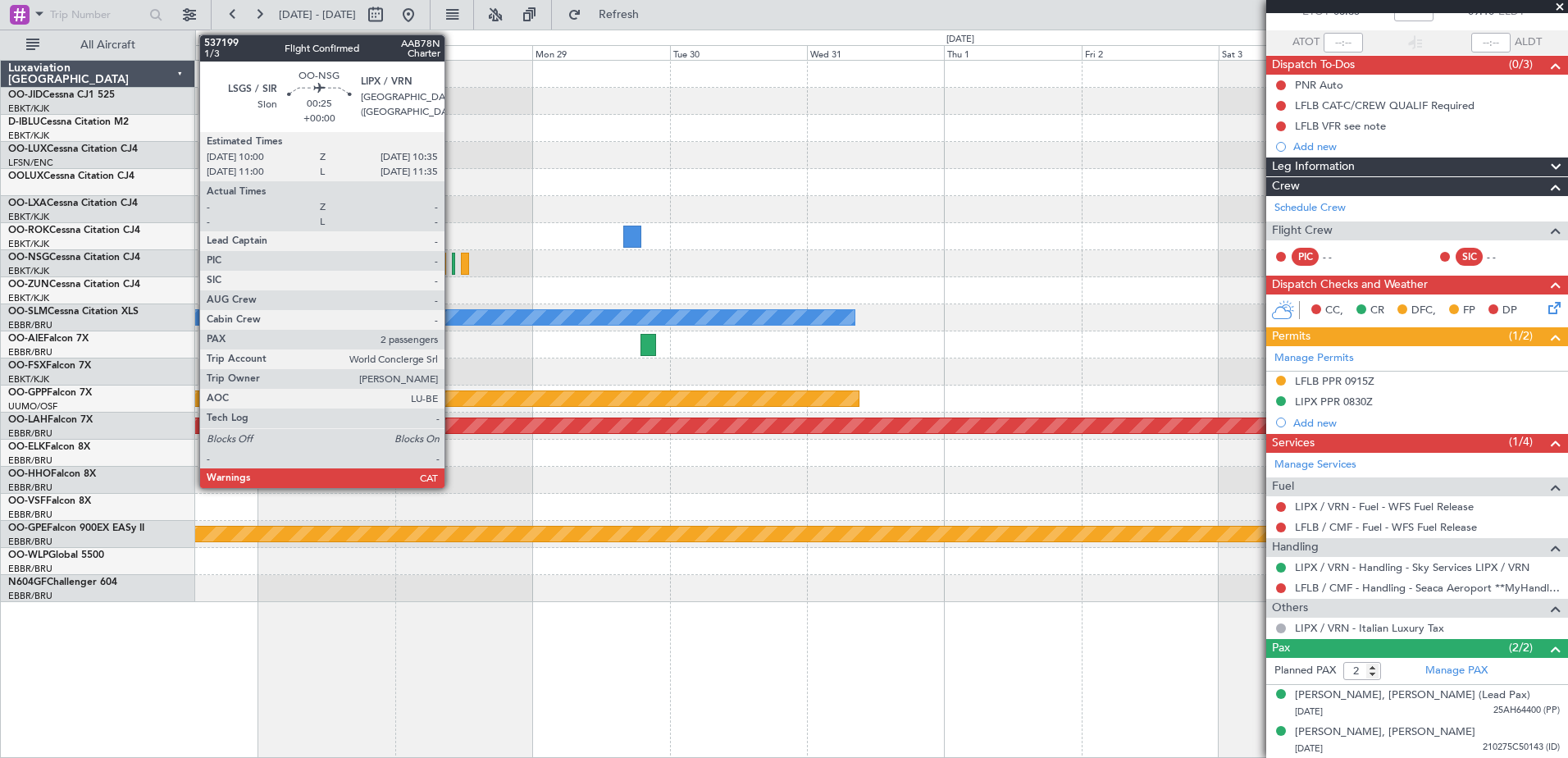
click at [452, 256] on div at bounding box center [453, 263] width 4 height 22
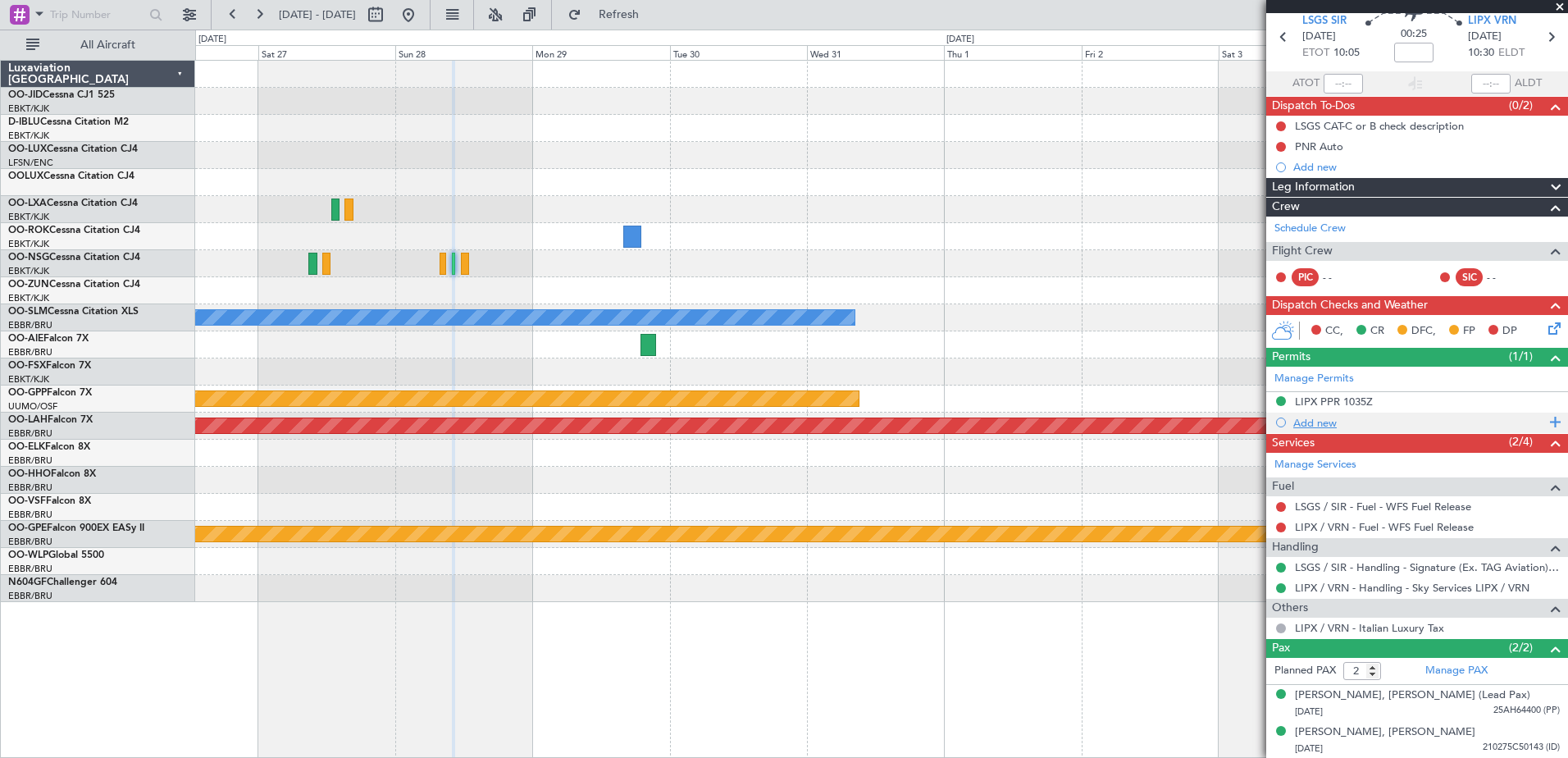
scroll to position [0, 0]
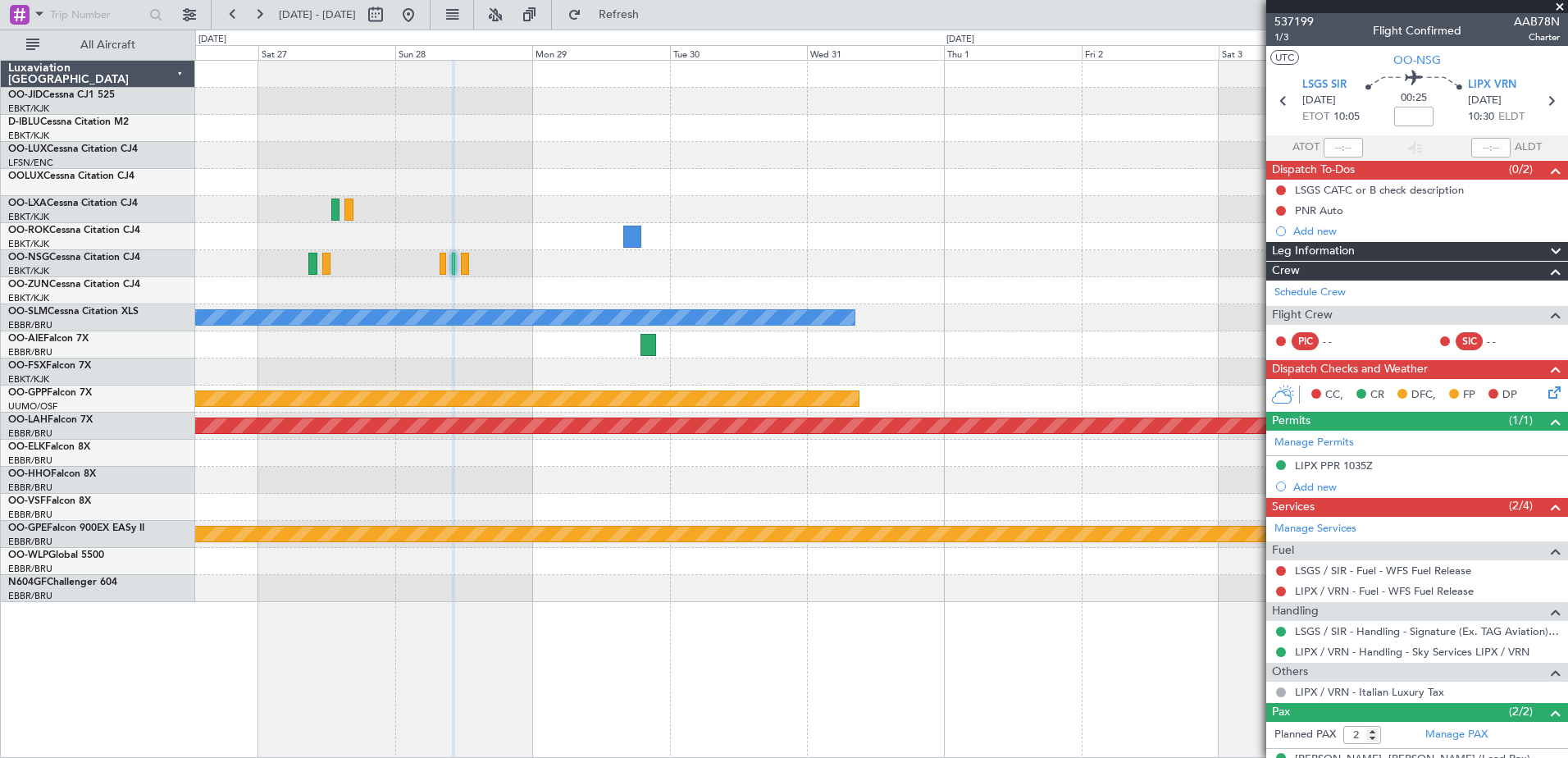
click at [1564, 5] on span at bounding box center [1559, 7] width 16 height 15
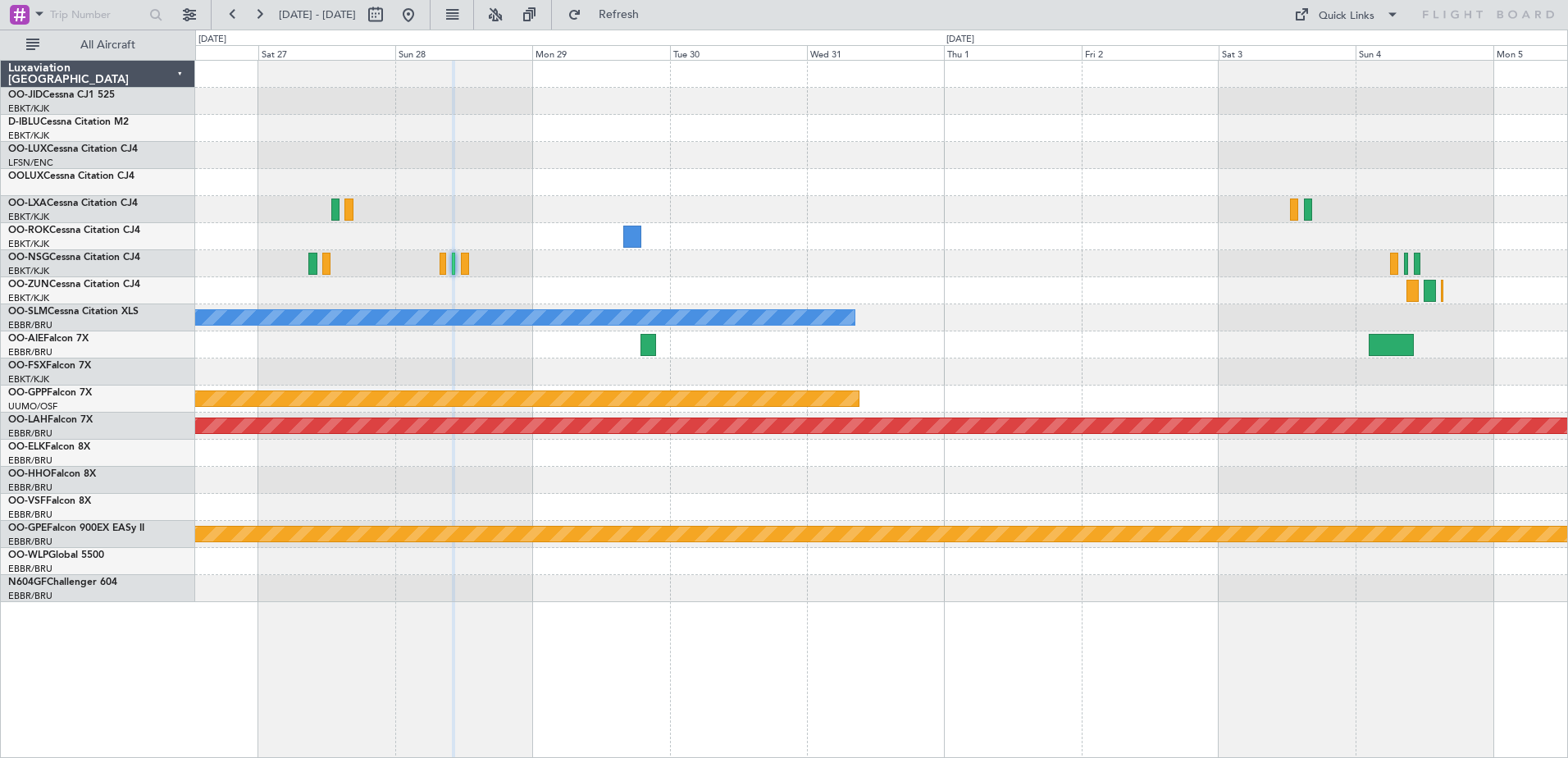
type input "0"
click at [223, 16] on button at bounding box center [232, 14] width 26 height 26
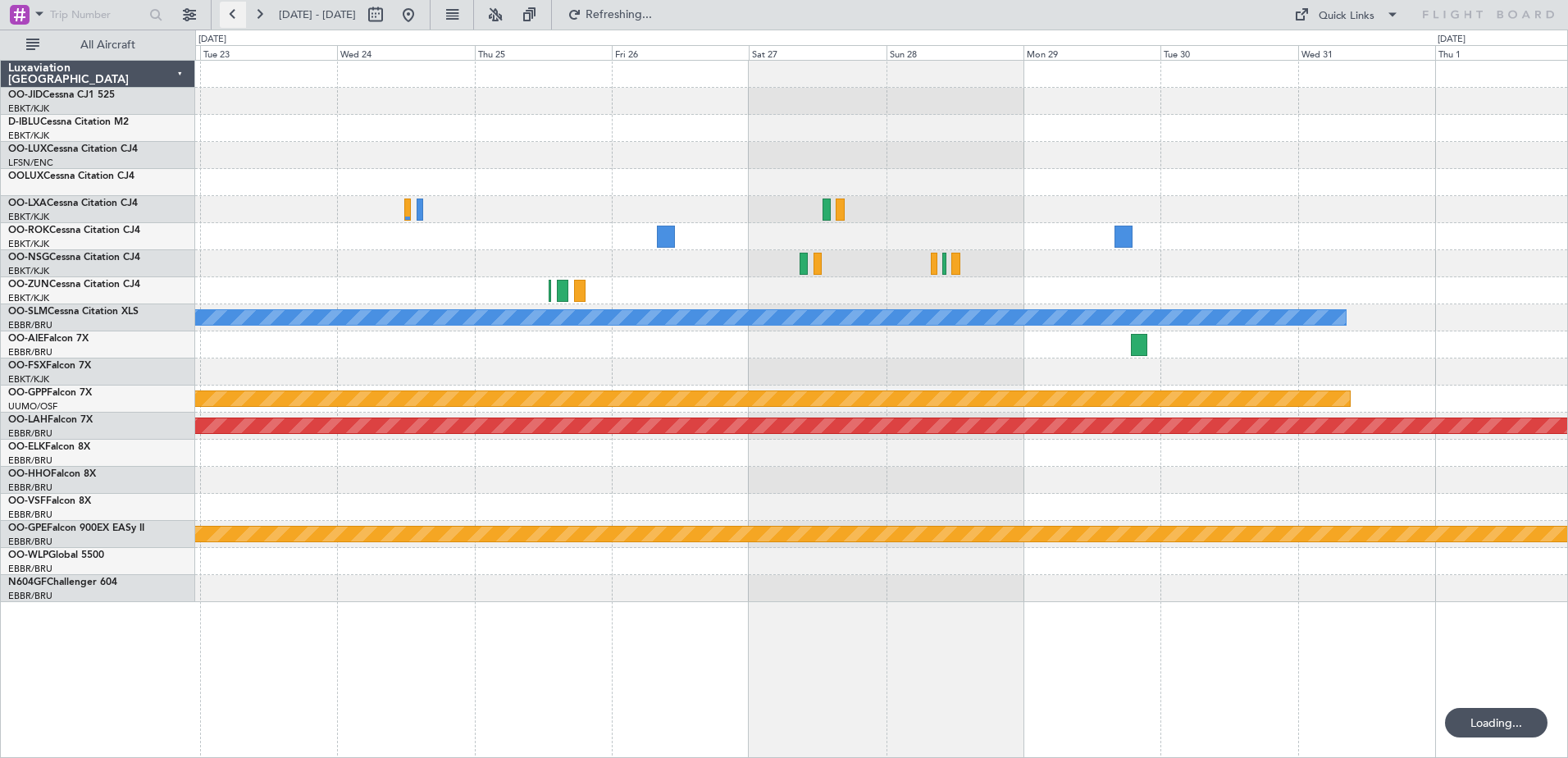
click at [223, 16] on button at bounding box center [232, 14] width 26 height 26
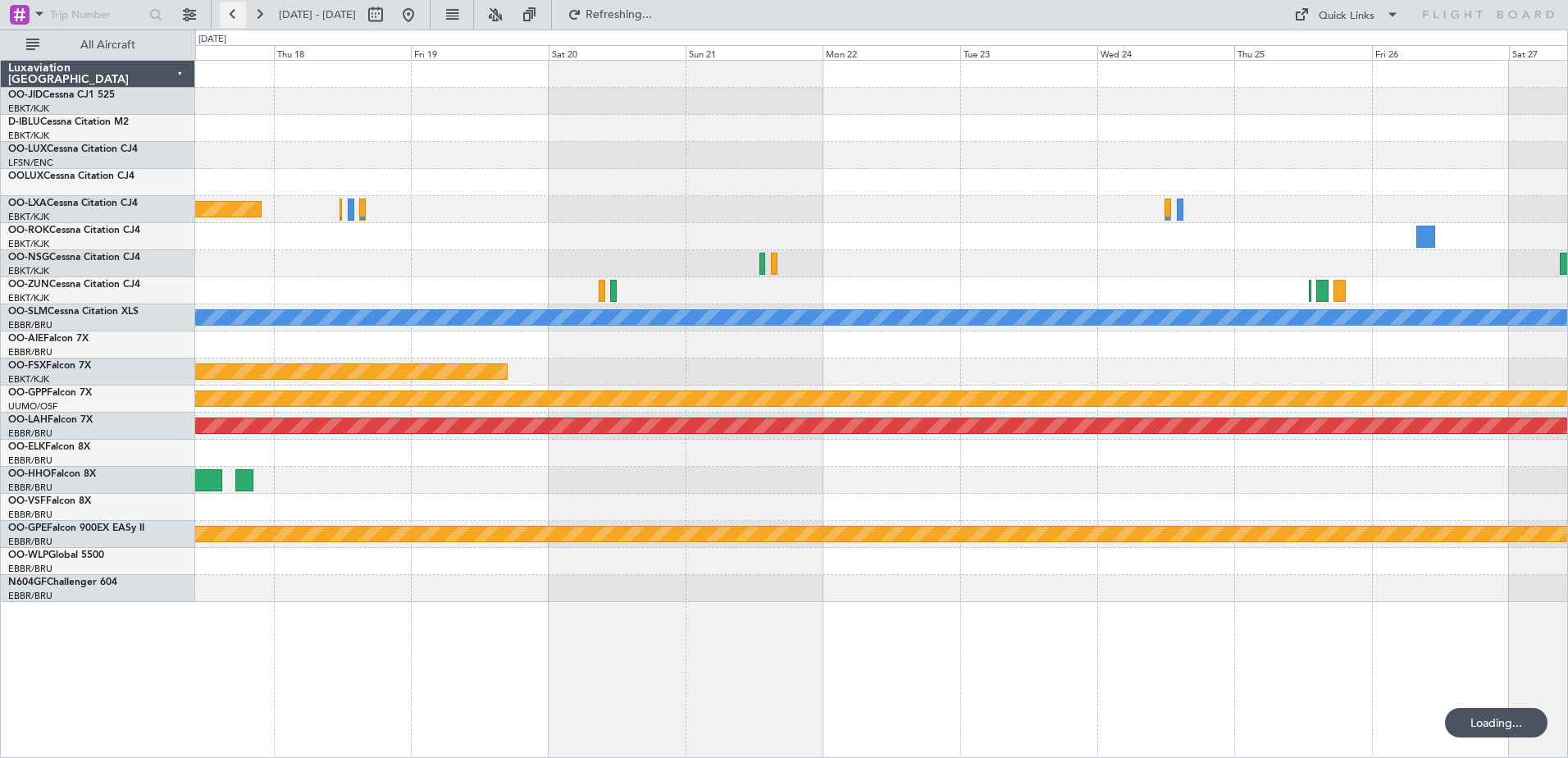
click at [223, 16] on button at bounding box center [232, 14] width 26 height 26
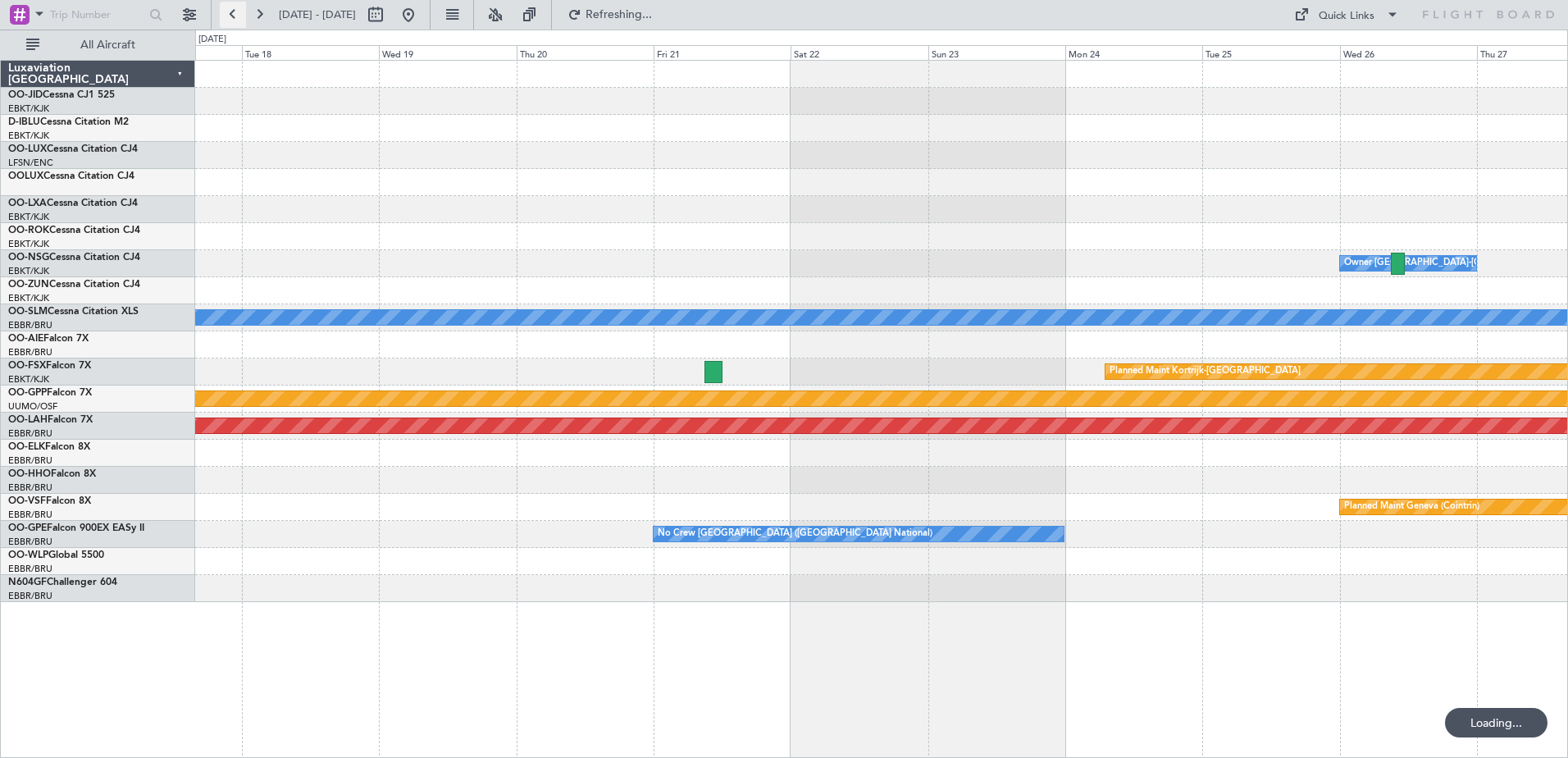
click at [223, 16] on button at bounding box center [232, 14] width 26 height 26
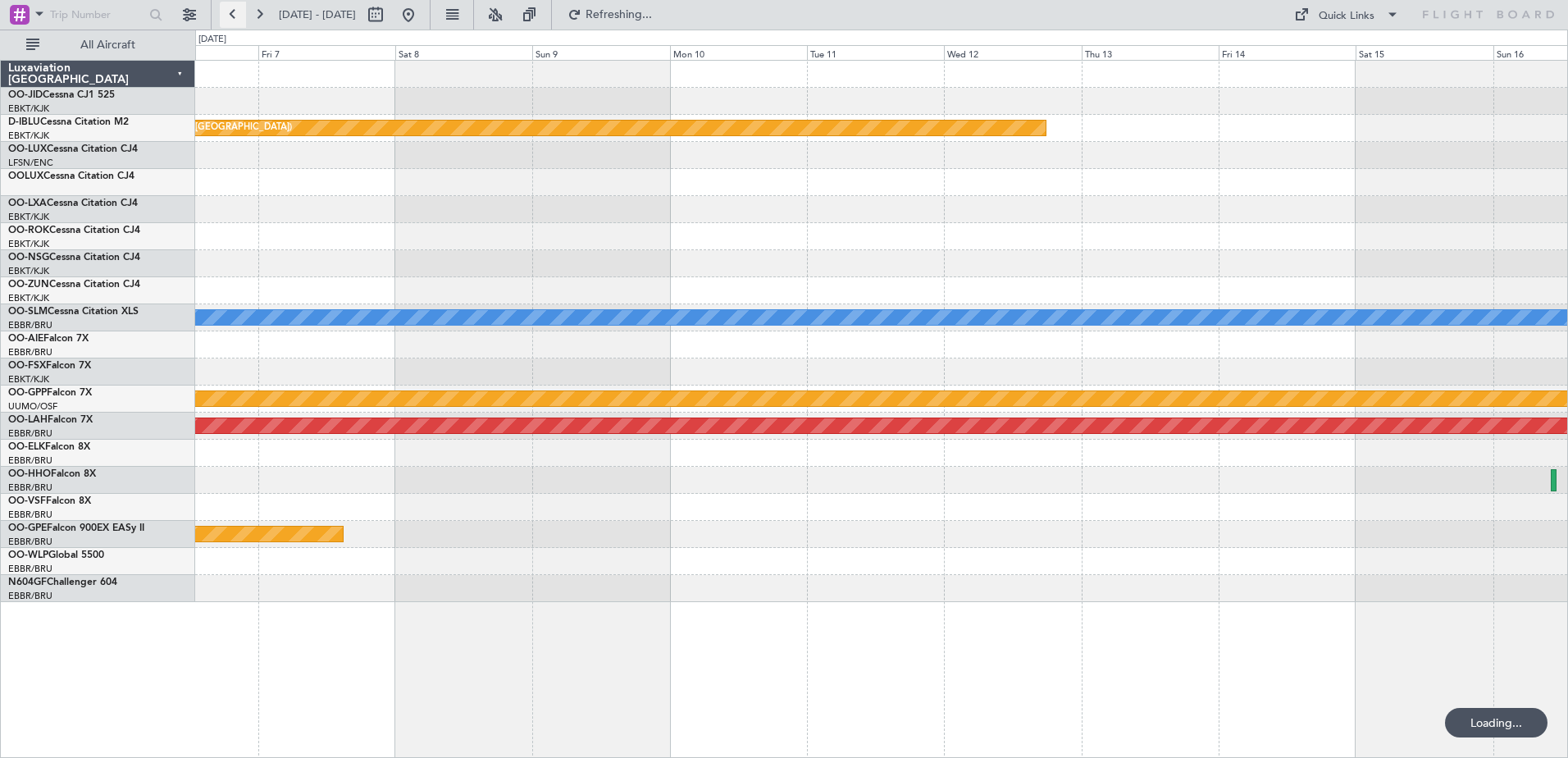
click at [223, 16] on button at bounding box center [232, 14] width 26 height 26
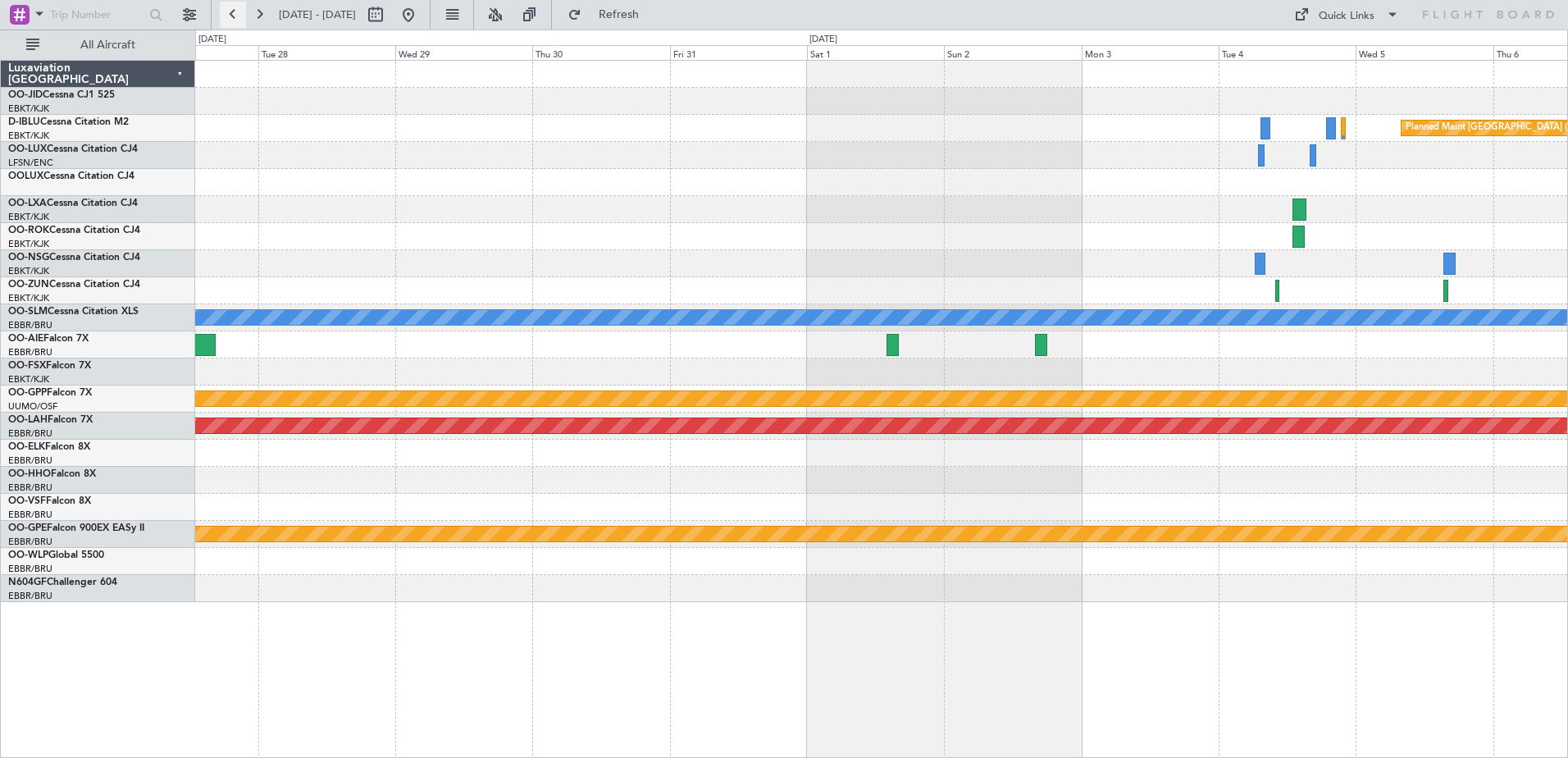
click at [220, 15] on button at bounding box center [232, 14] width 26 height 26
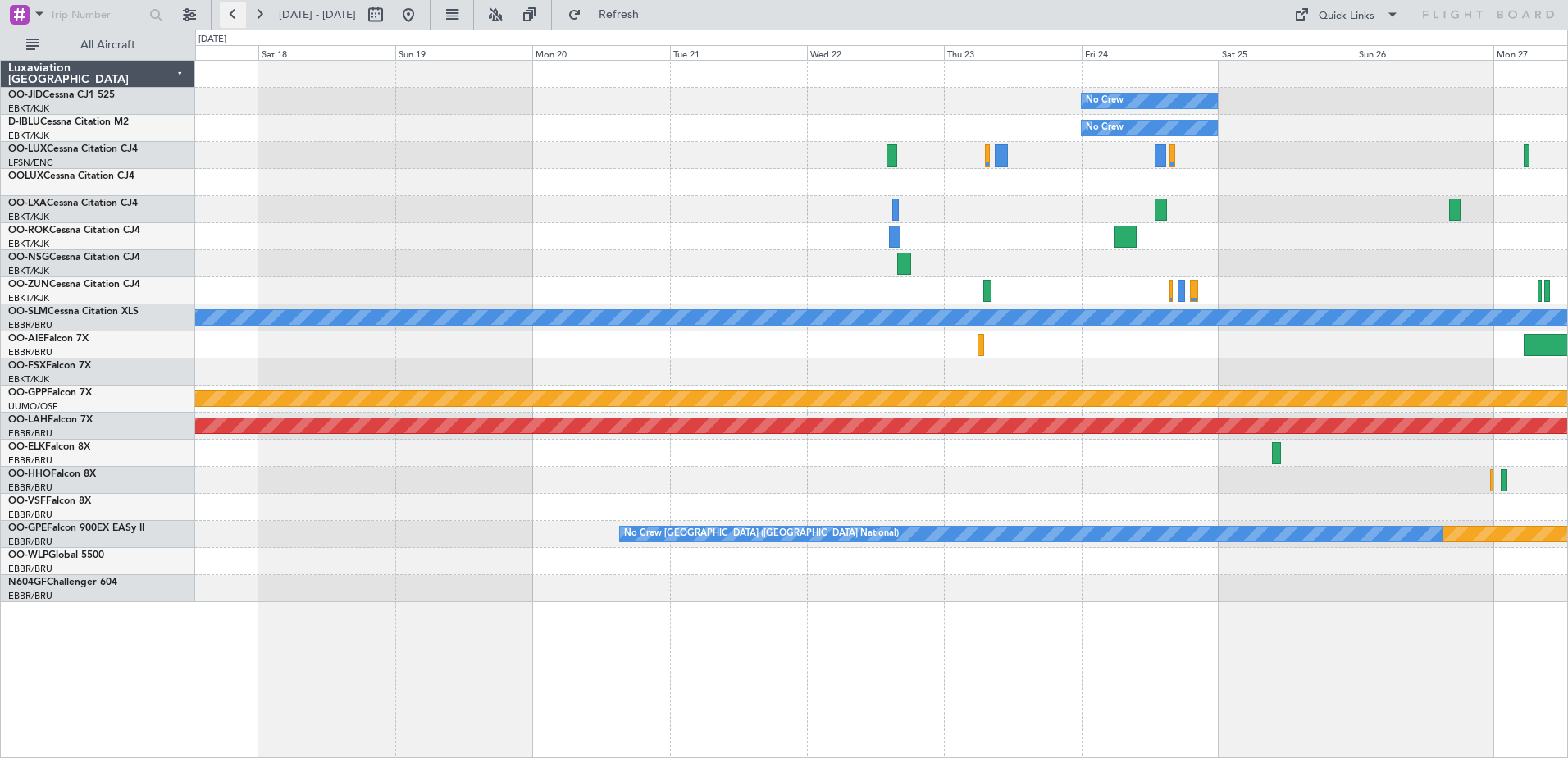
click at [220, 15] on button at bounding box center [232, 14] width 26 height 26
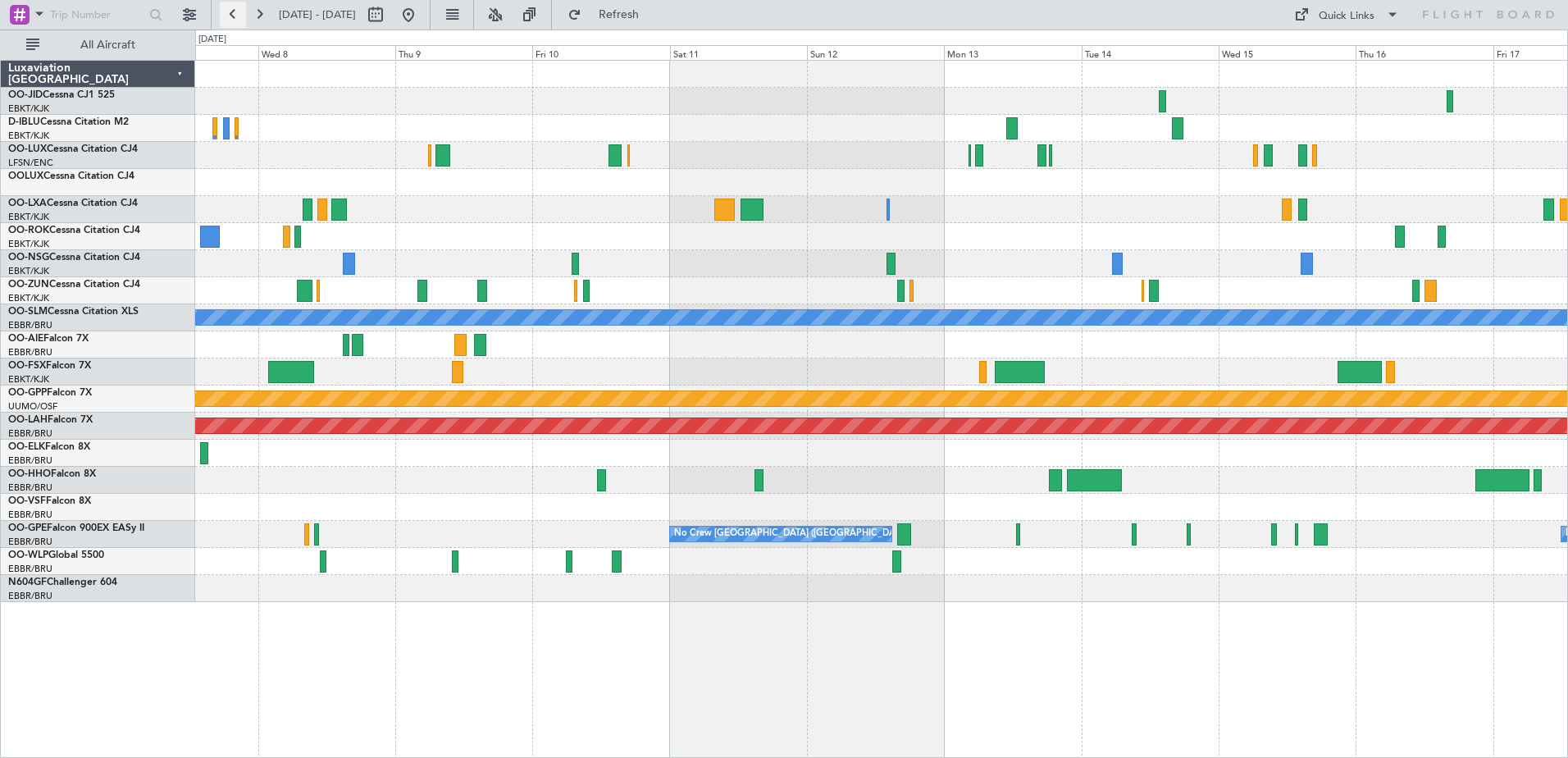
click at [220, 15] on button at bounding box center [232, 14] width 26 height 26
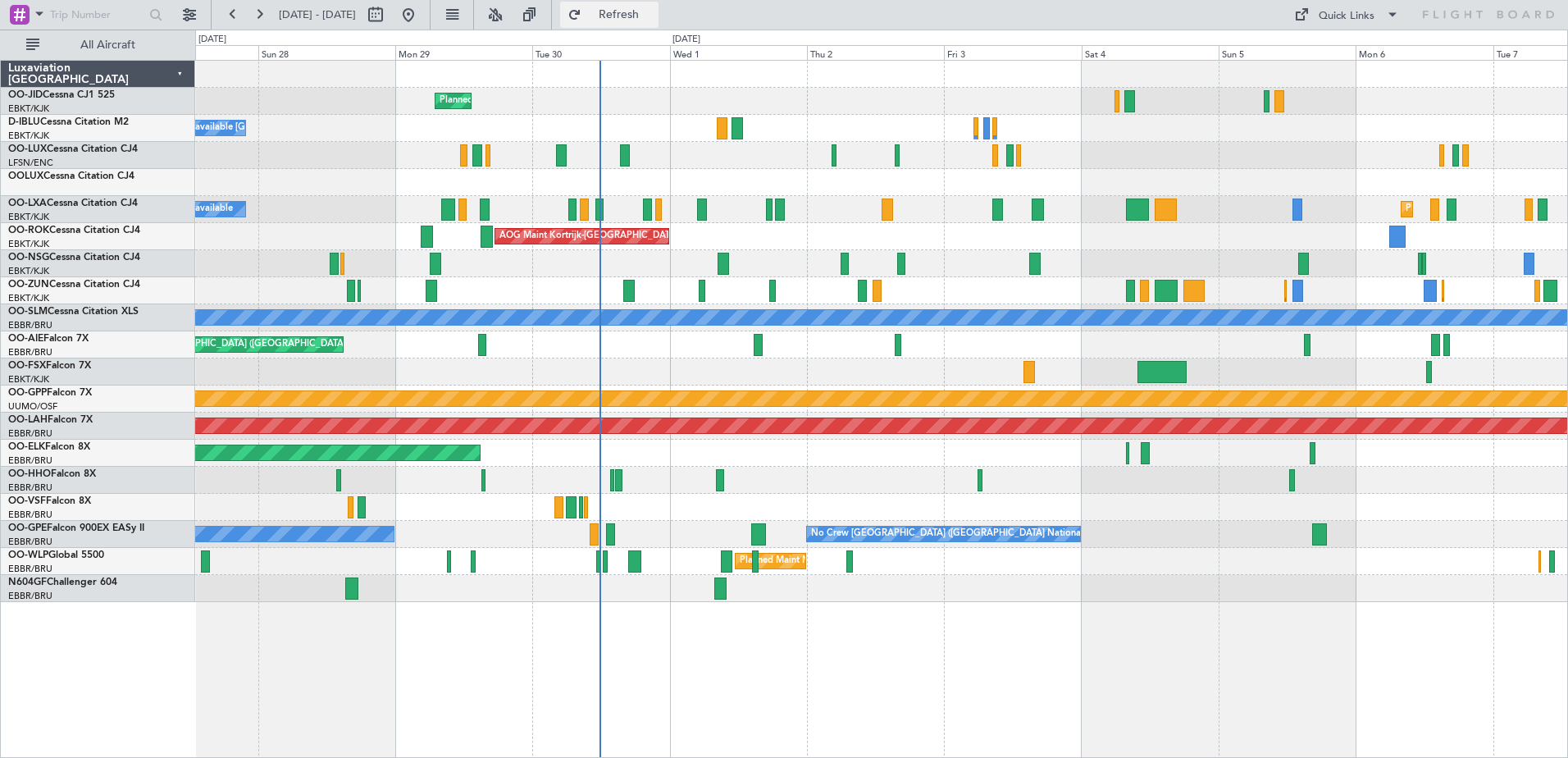
click at [656, 3] on button "Refresh" at bounding box center [610, 14] width 98 height 26
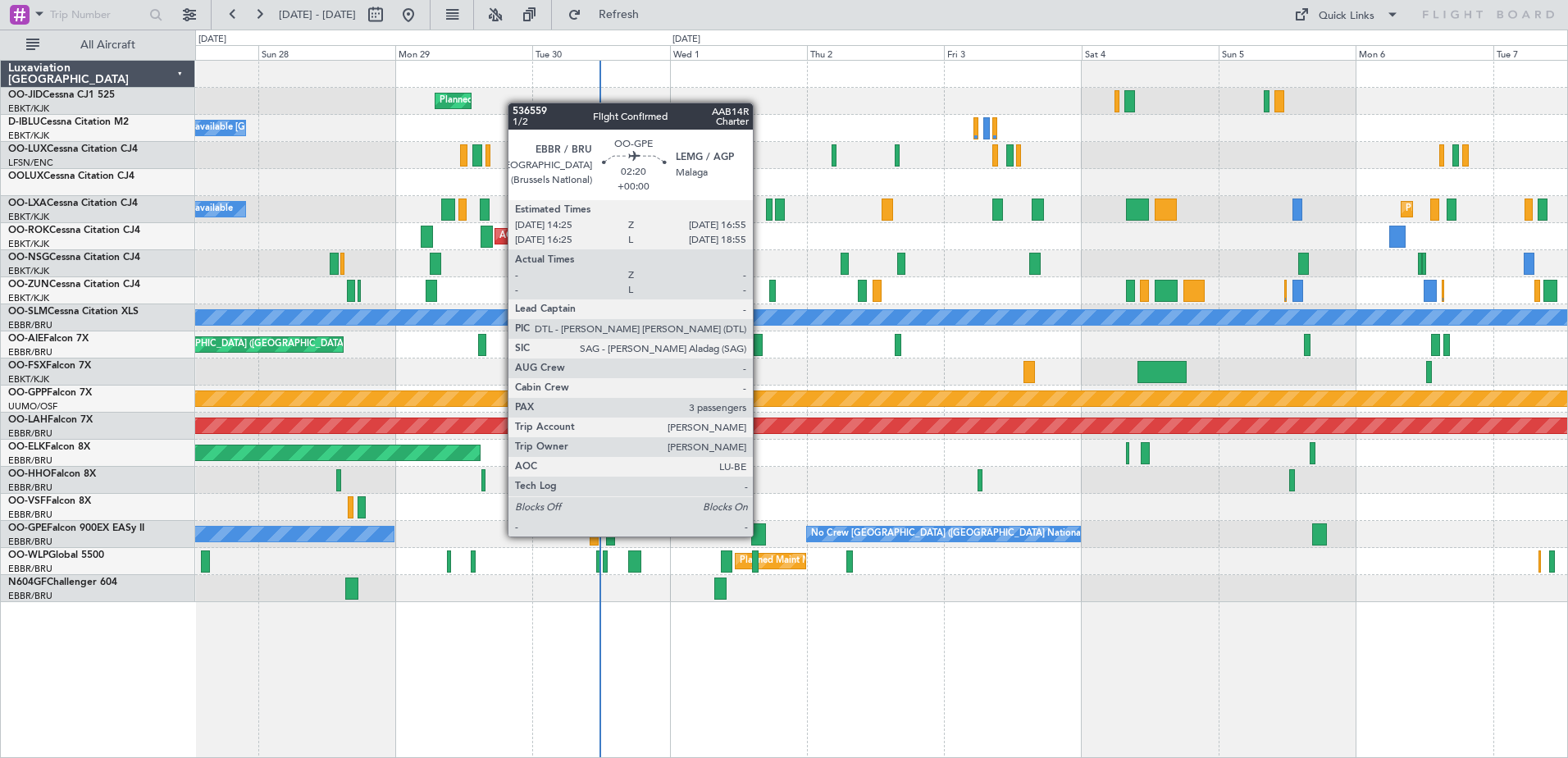
click at [760, 537] on div at bounding box center [759, 534] width 15 height 22
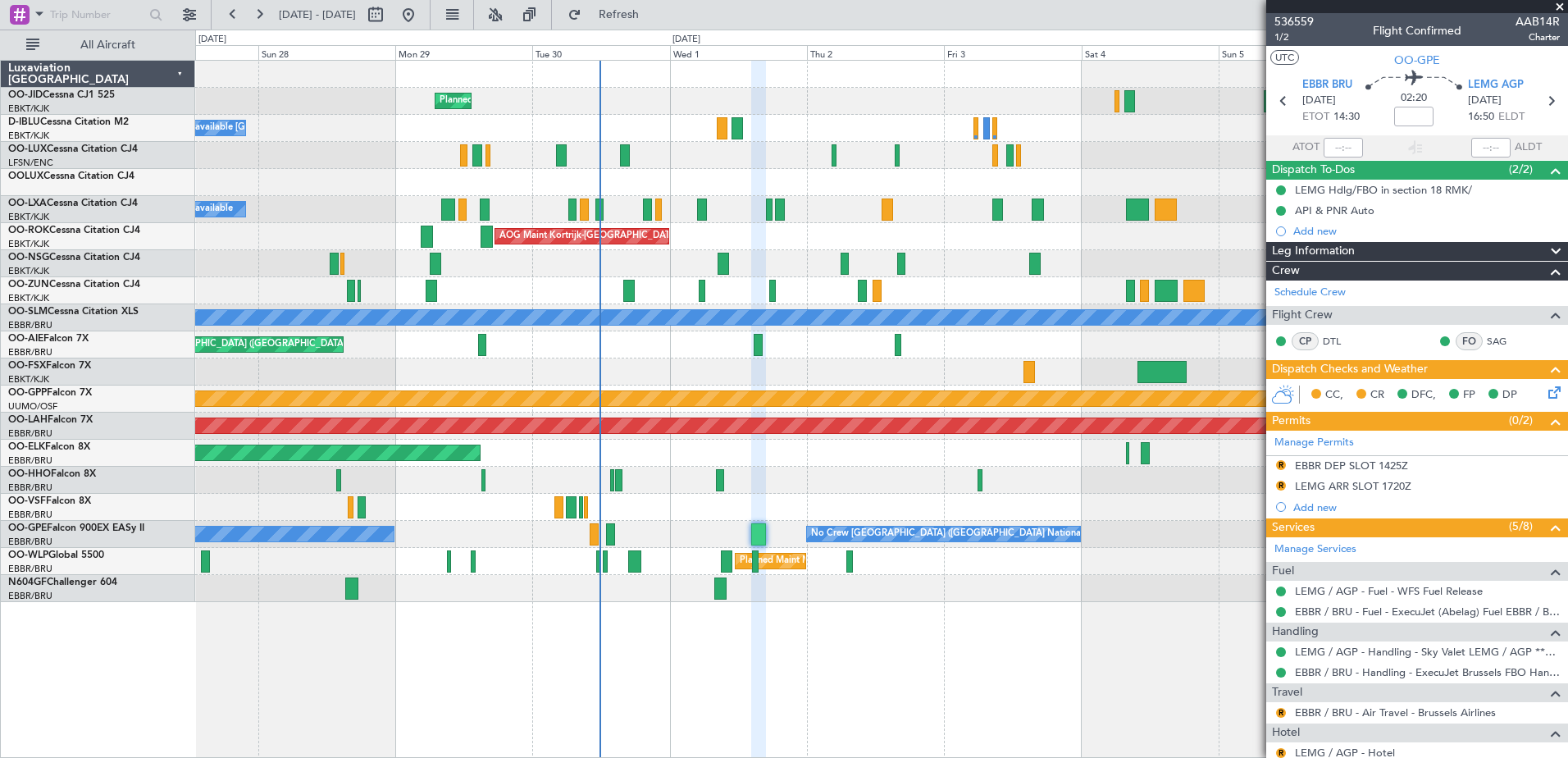
click at [1561, 3] on span at bounding box center [1559, 7] width 16 height 15
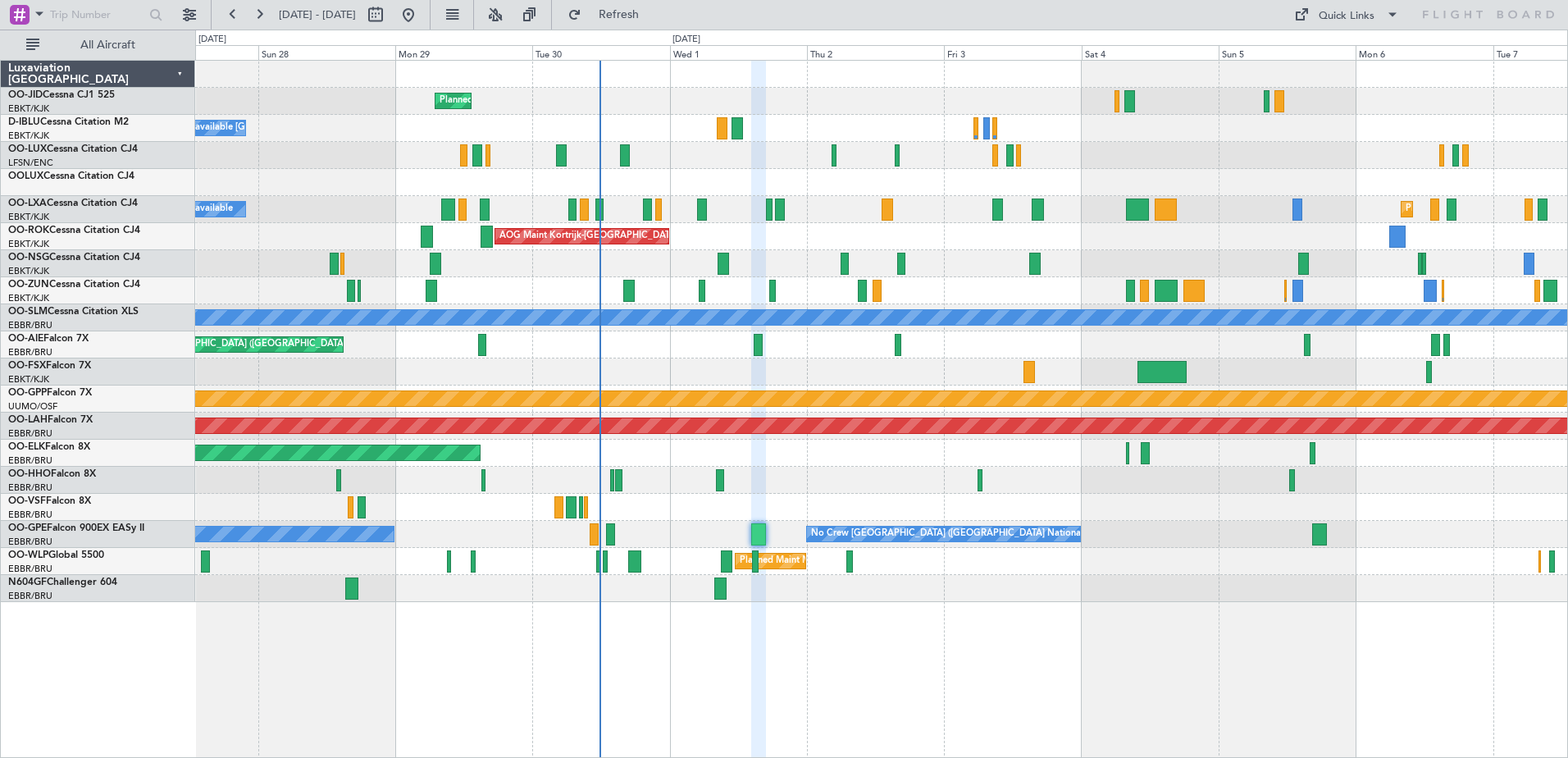
type input "0"
click at [639, 14] on span "Refresh" at bounding box center [618, 14] width 69 height 12
click at [631, 26] on button "Refresh" at bounding box center [610, 14] width 98 height 26
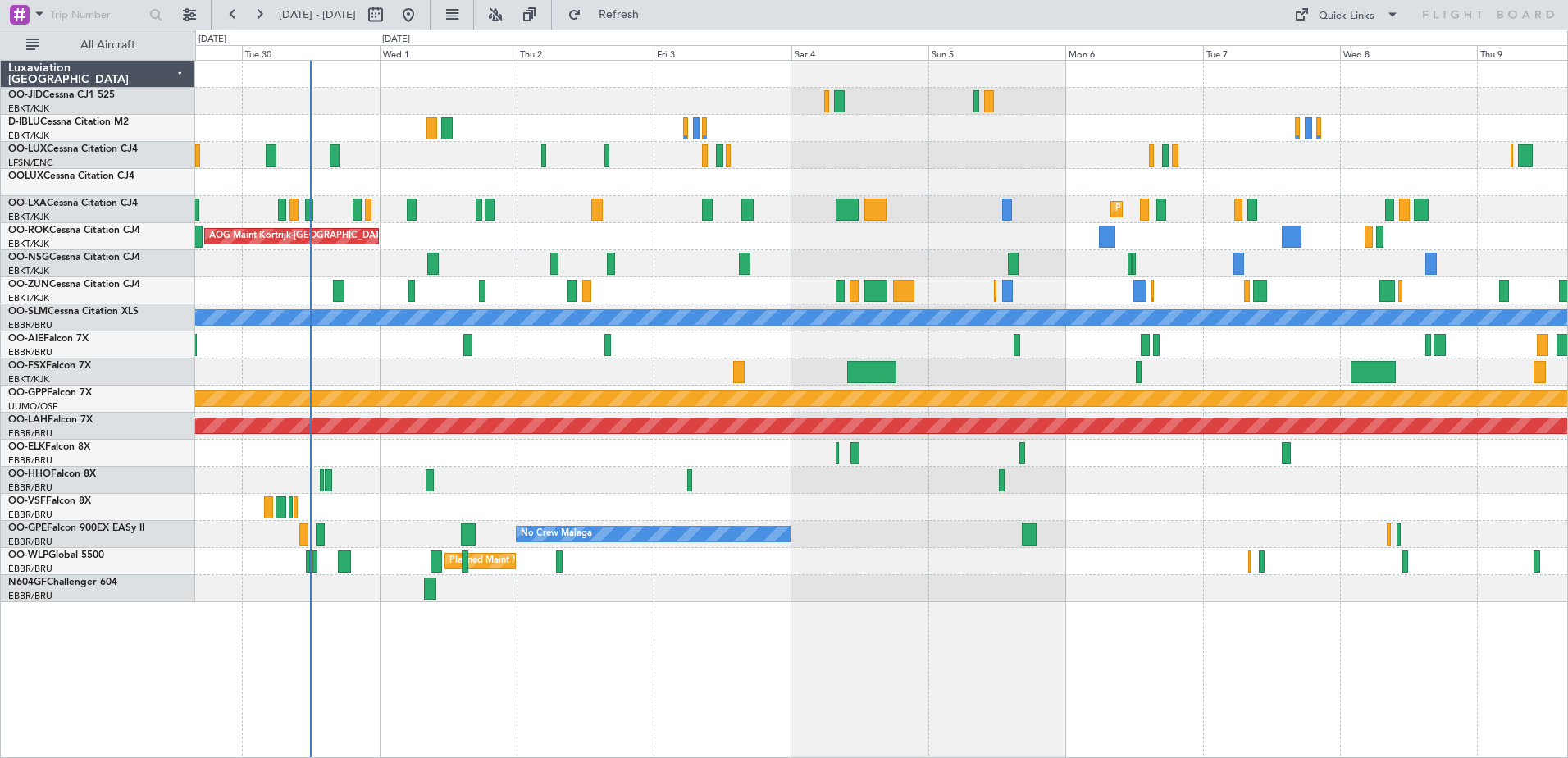
click at [793, 375] on div "Planned Maint Kortrijk-[GEOGRAPHIC_DATA] A/C Unavailable [GEOGRAPHIC_DATA]-[GEO…" at bounding box center [881, 331] width 1372 height 541
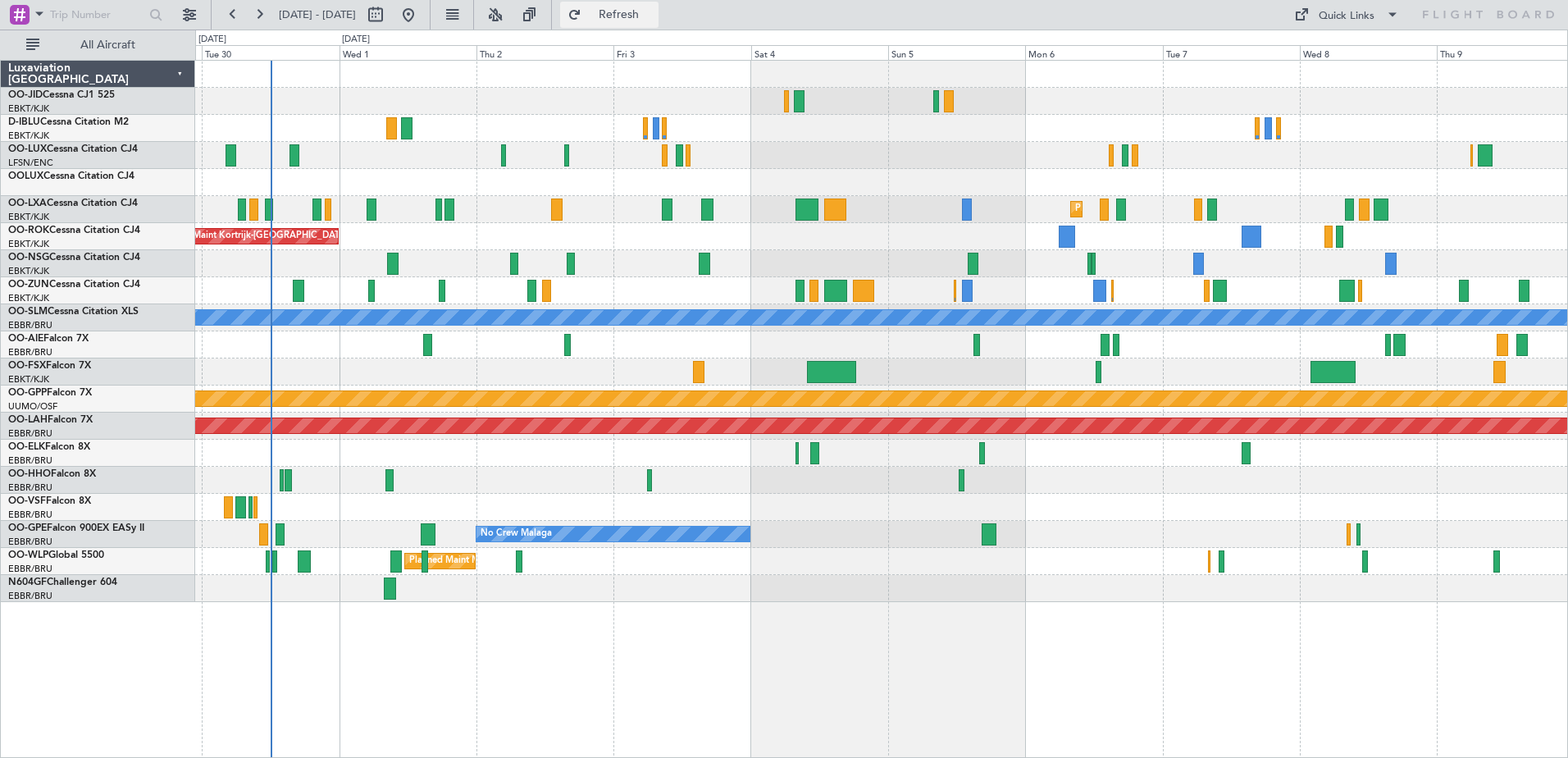
click at [653, 19] on span "Refresh" at bounding box center [618, 14] width 69 height 12
click at [639, 28] on fb-refresh-button "Refresh" at bounding box center [609, 14] width 115 height 29
click at [634, 25] on button "Refresh" at bounding box center [610, 14] width 98 height 26
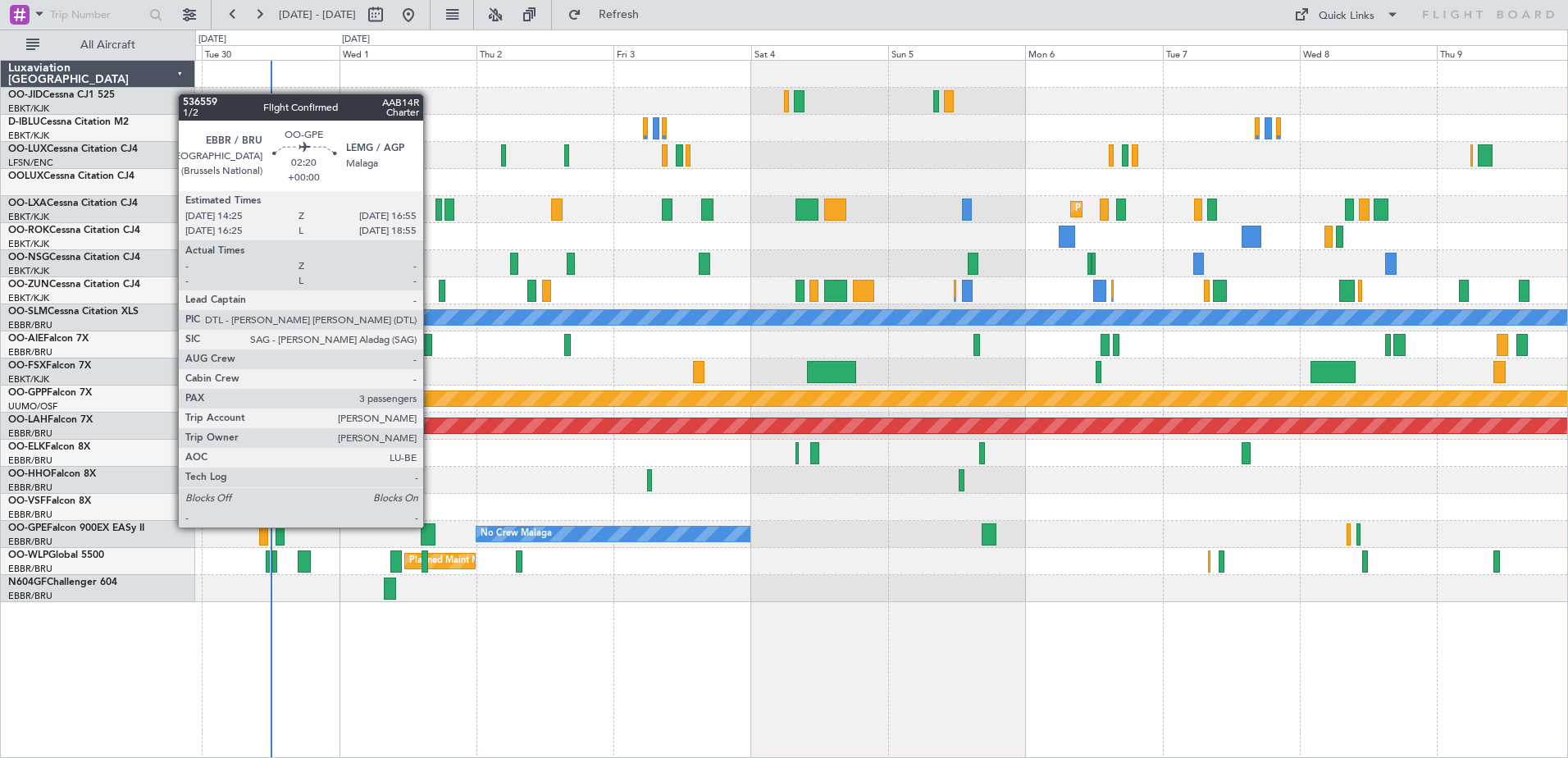
click at [430, 528] on div at bounding box center [427, 534] width 15 height 22
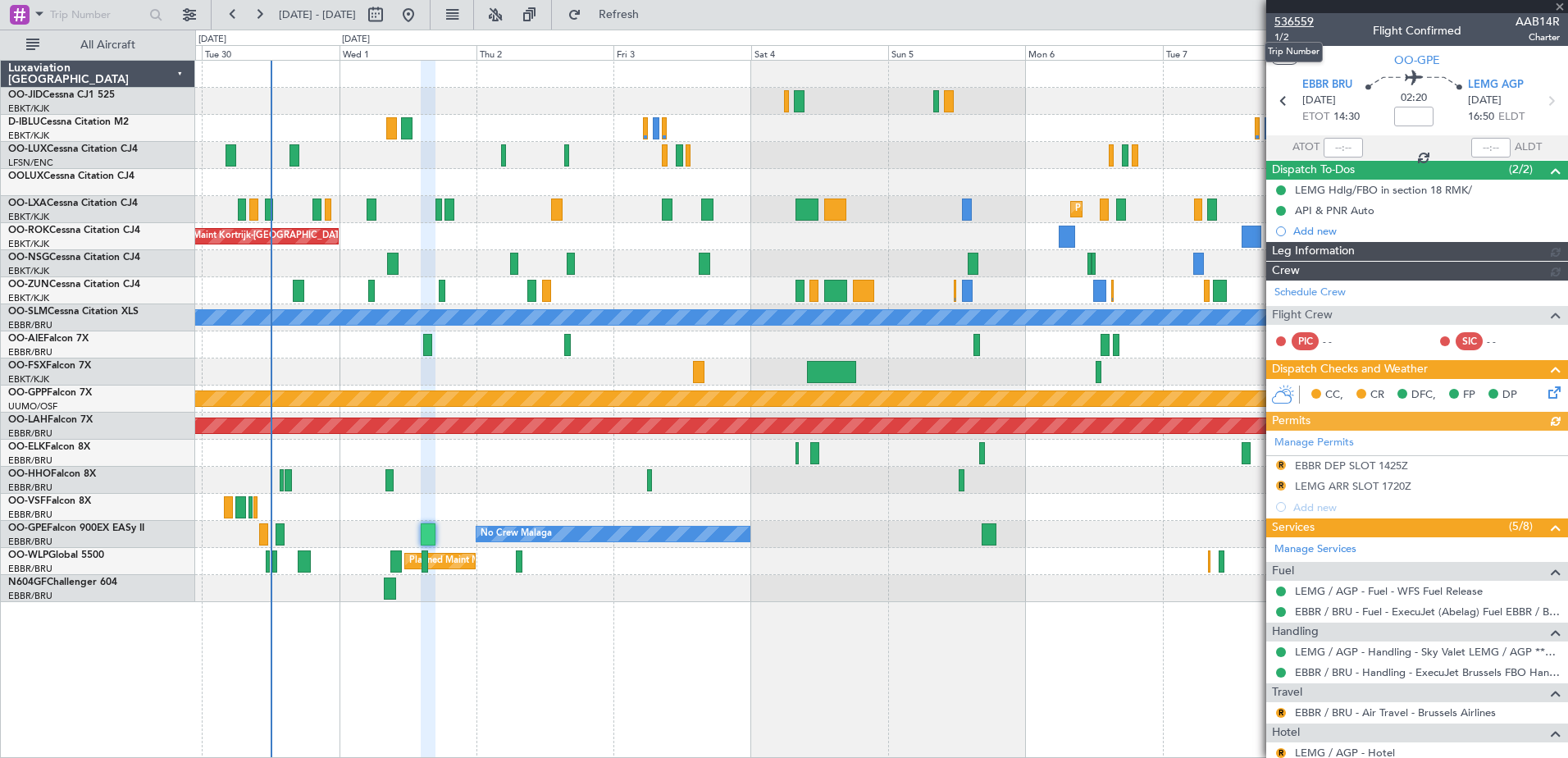
click at [1286, 22] on span "536559" at bounding box center [1294, 21] width 39 height 17
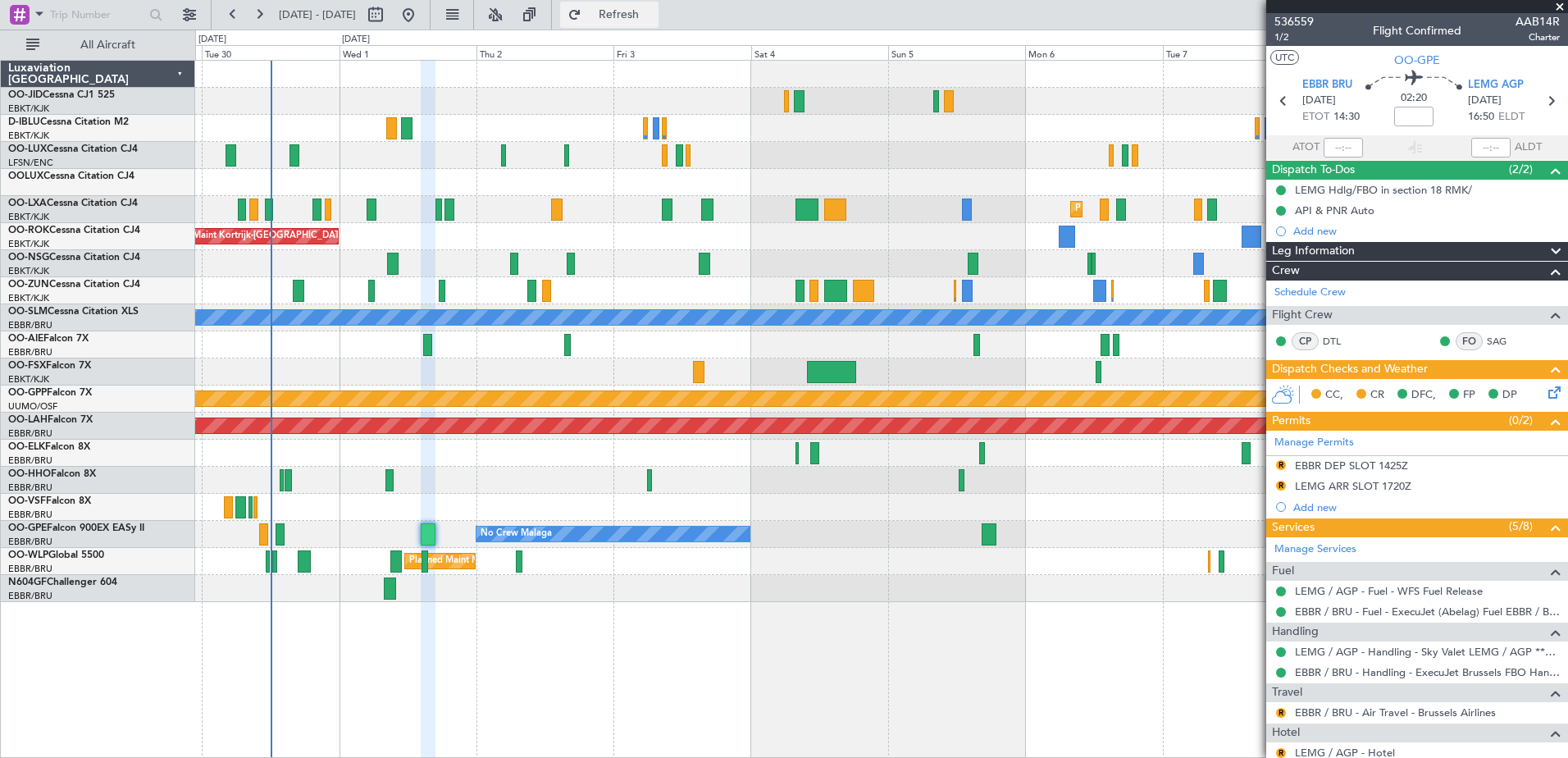
click at [623, 13] on button "Refresh" at bounding box center [610, 14] width 98 height 26
click at [620, 227] on div "AOG Maint Kortrijk-[GEOGRAPHIC_DATA]" at bounding box center [881, 237] width 1372 height 27
click at [1558, 4] on span at bounding box center [1559, 7] width 16 height 15
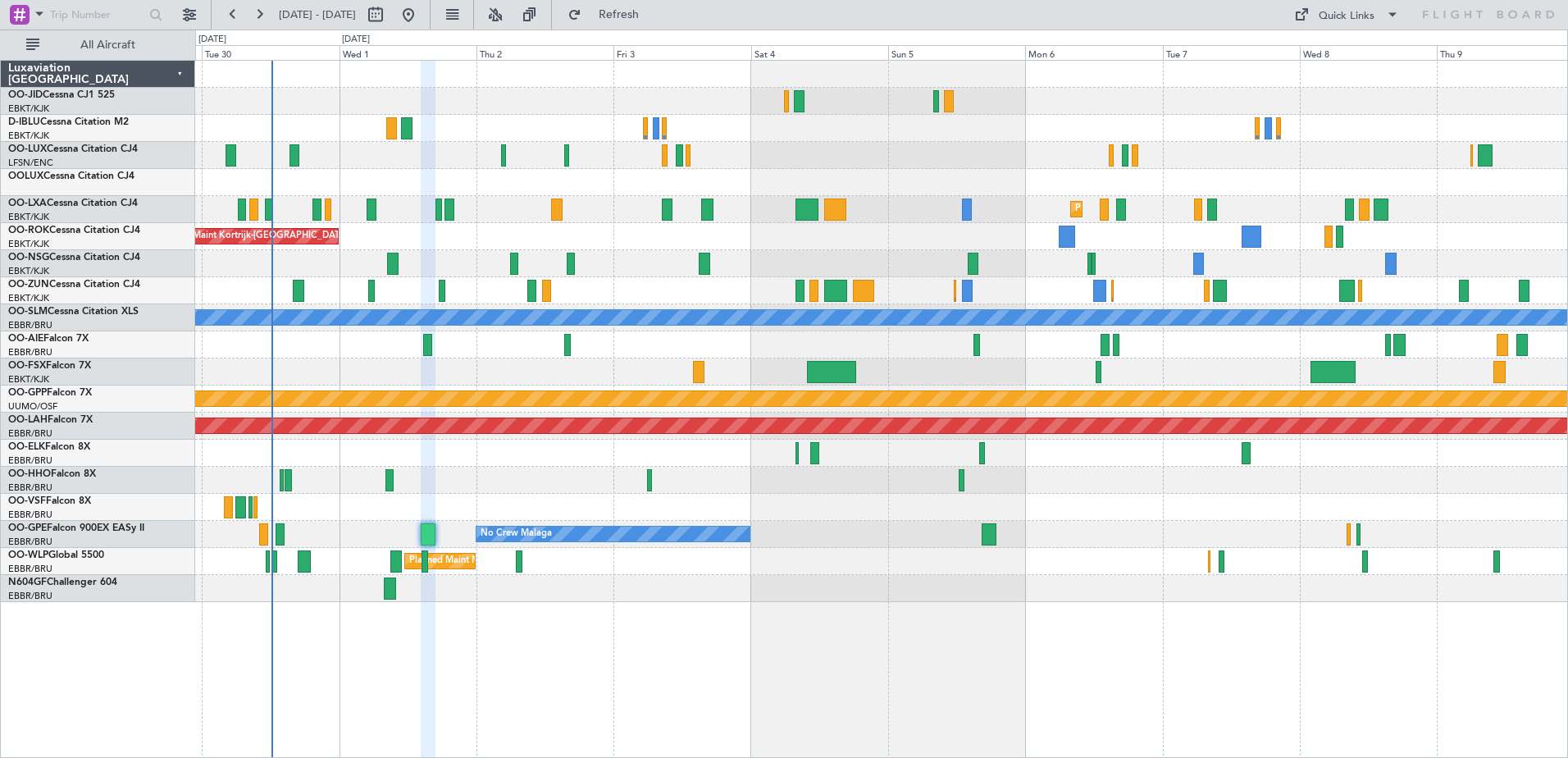
type input "0"
click at [630, 20] on button "Refresh" at bounding box center [610, 14] width 98 height 26
click at [649, 13] on span "Refresh" at bounding box center [618, 14] width 69 height 12
click at [265, 19] on button at bounding box center [259, 14] width 26 height 26
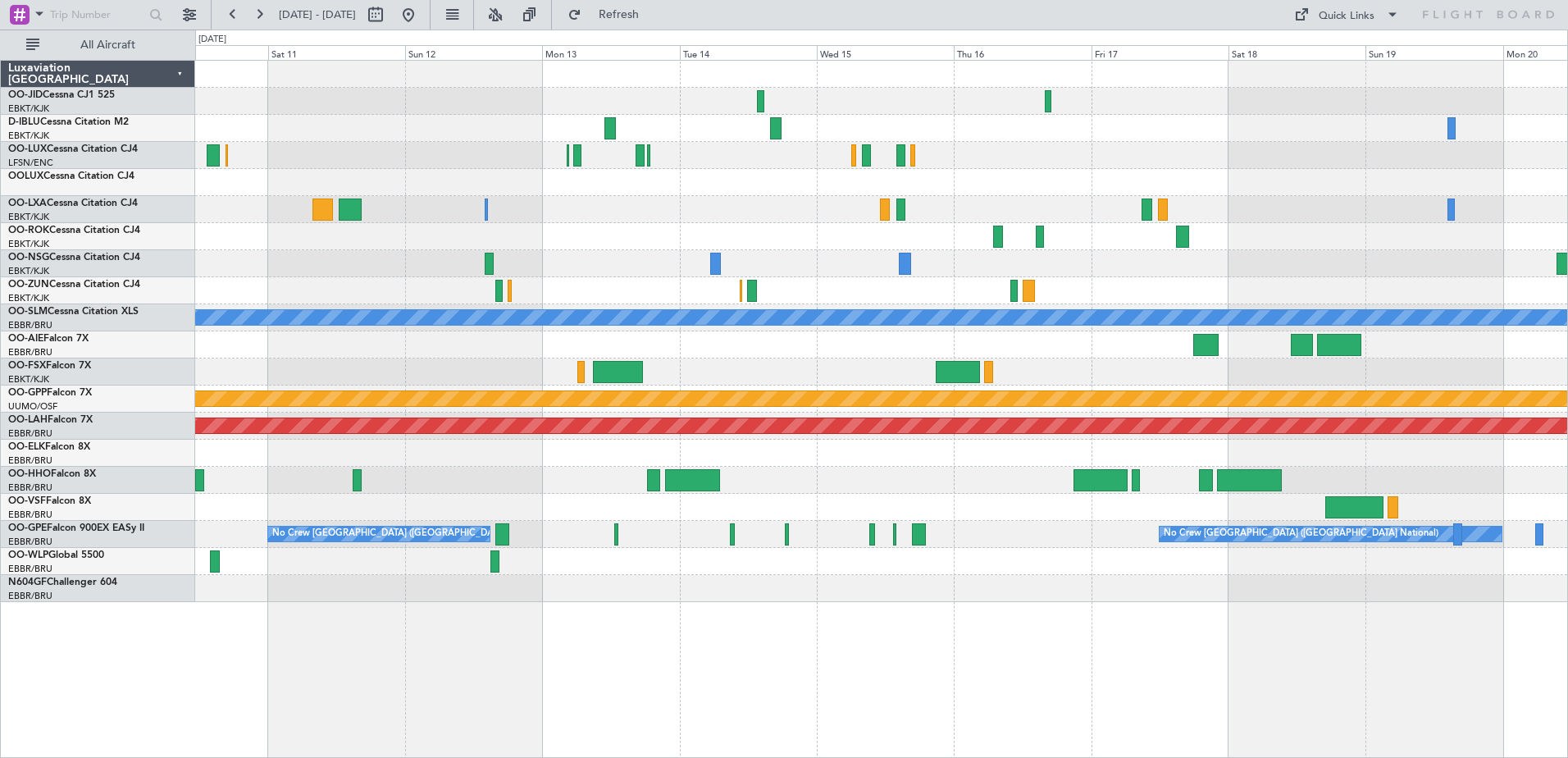
click at [747, 325] on div "A/C Unavailable [GEOGRAPHIC_DATA]" at bounding box center [882, 317] width 4116 height 16
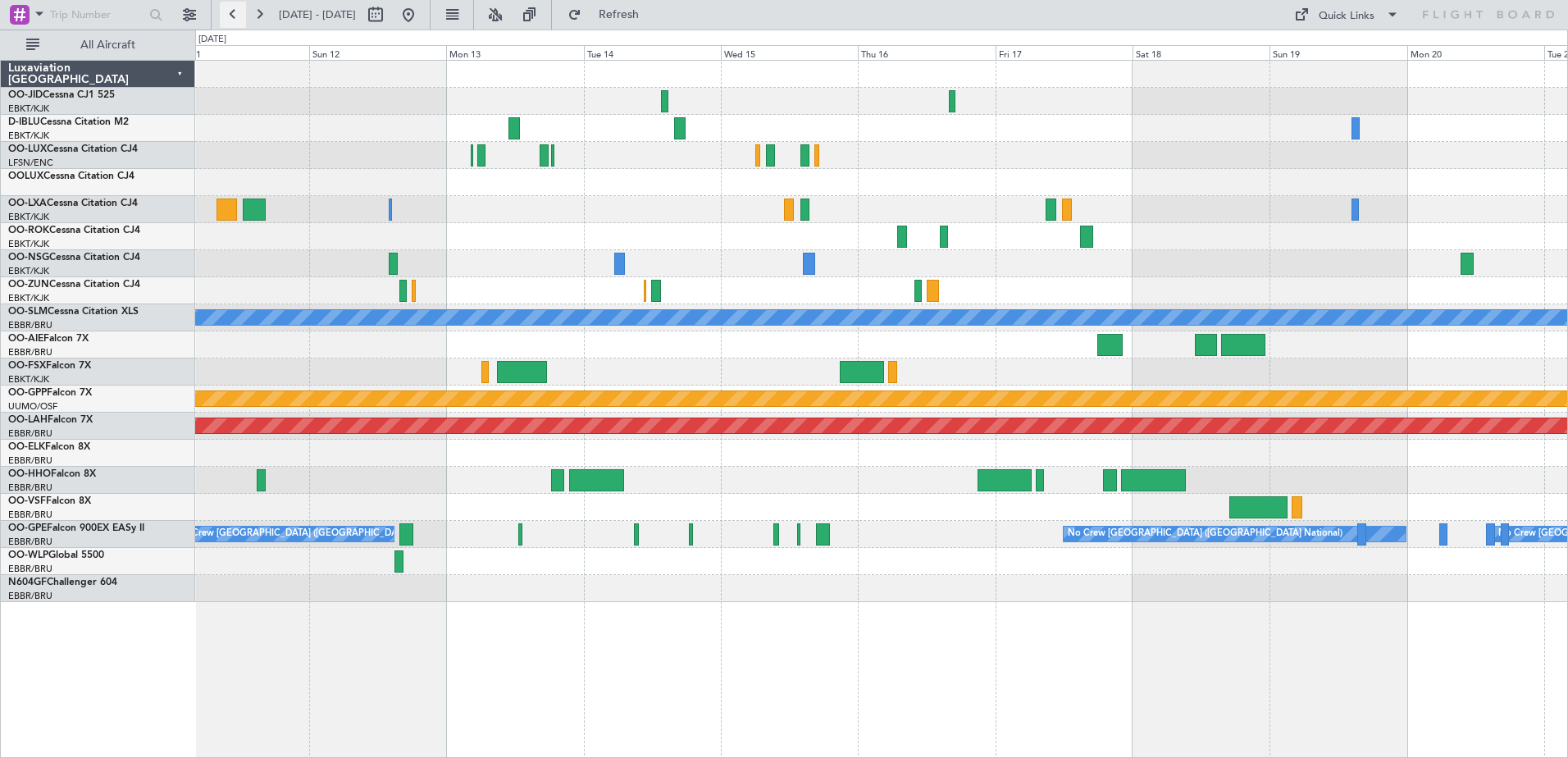
click at [230, 17] on button at bounding box center [232, 14] width 26 height 26
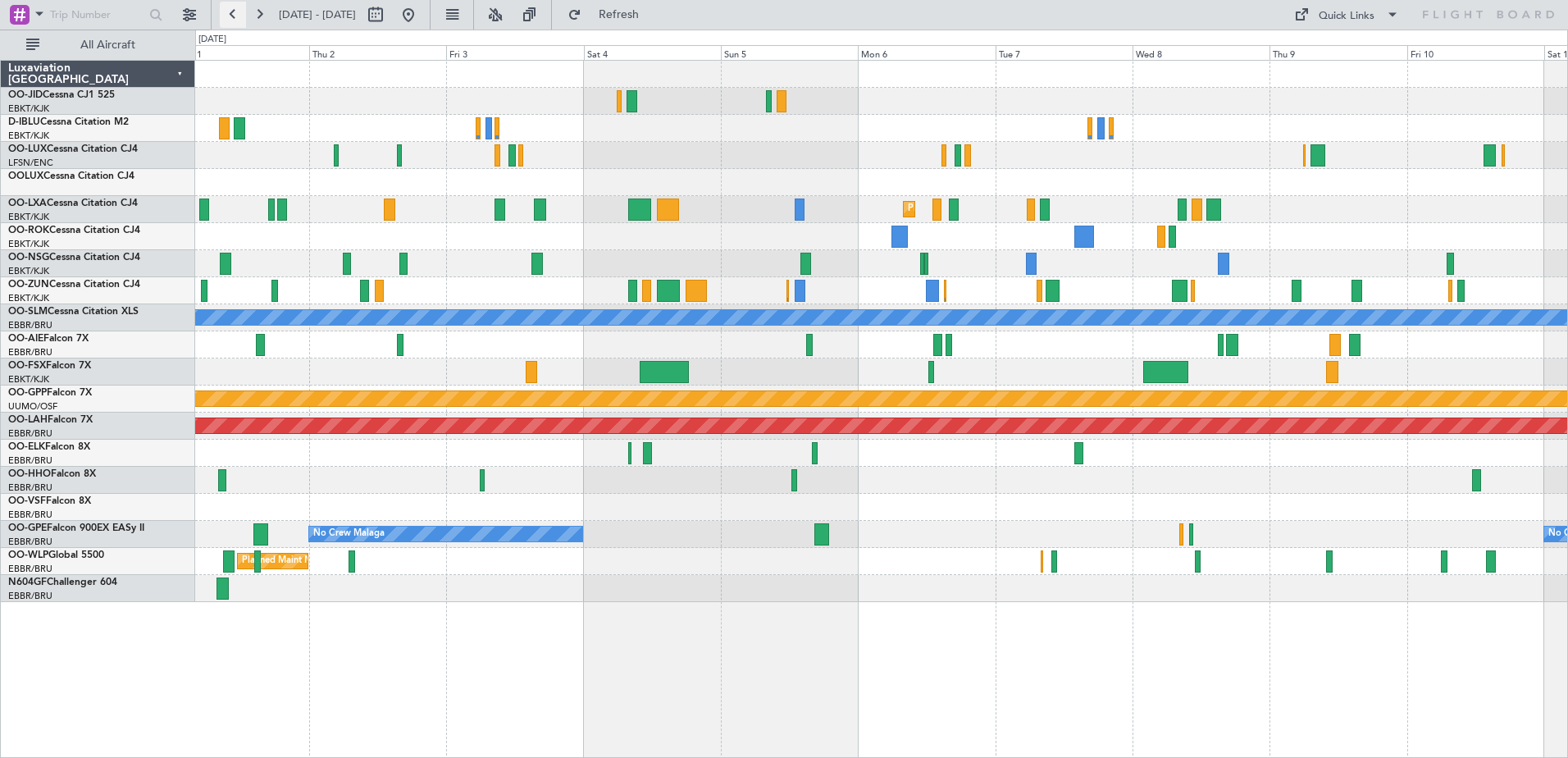
click at [230, 17] on button at bounding box center [232, 14] width 26 height 26
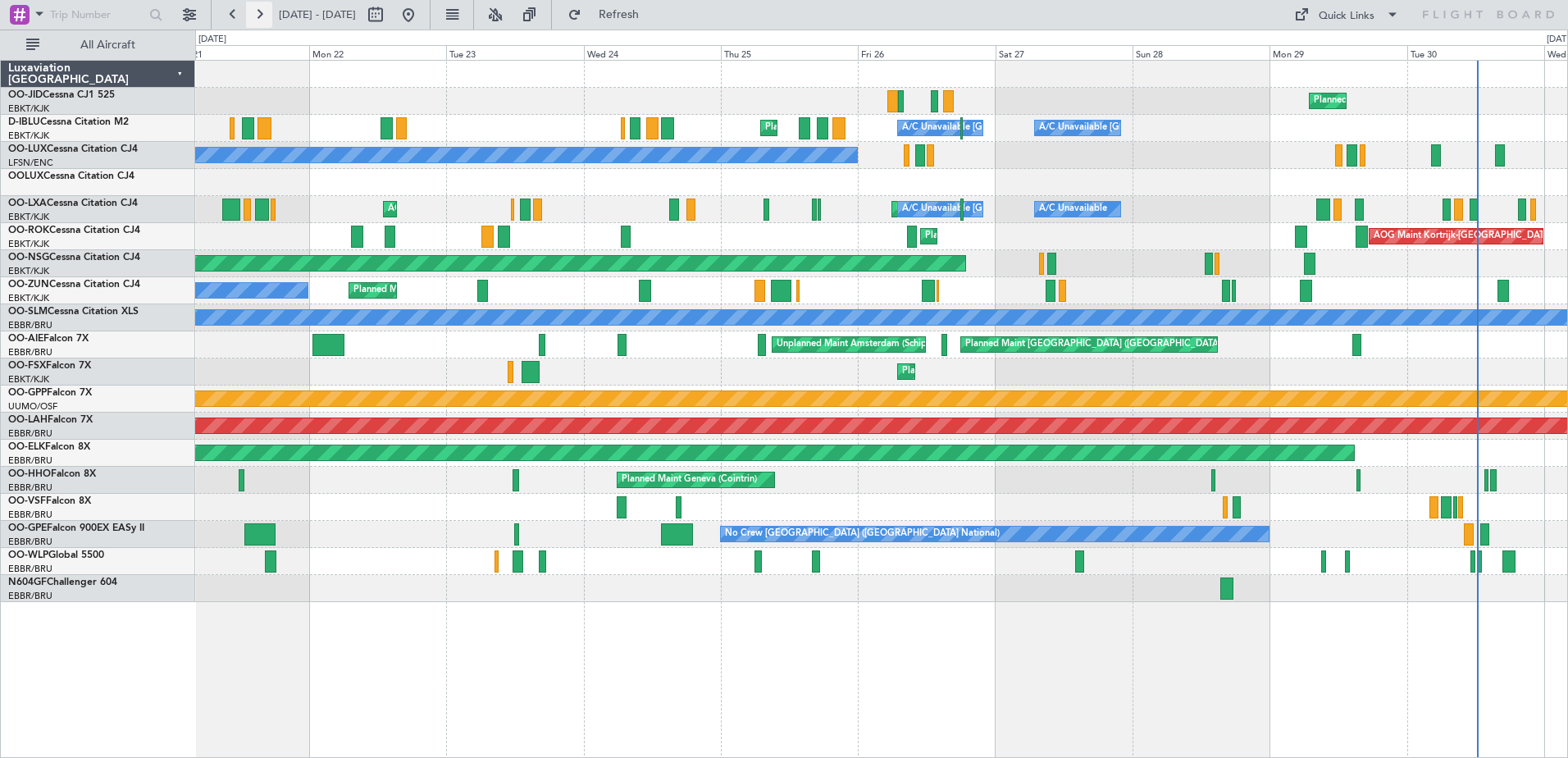
click at [260, 15] on button at bounding box center [259, 14] width 26 height 26
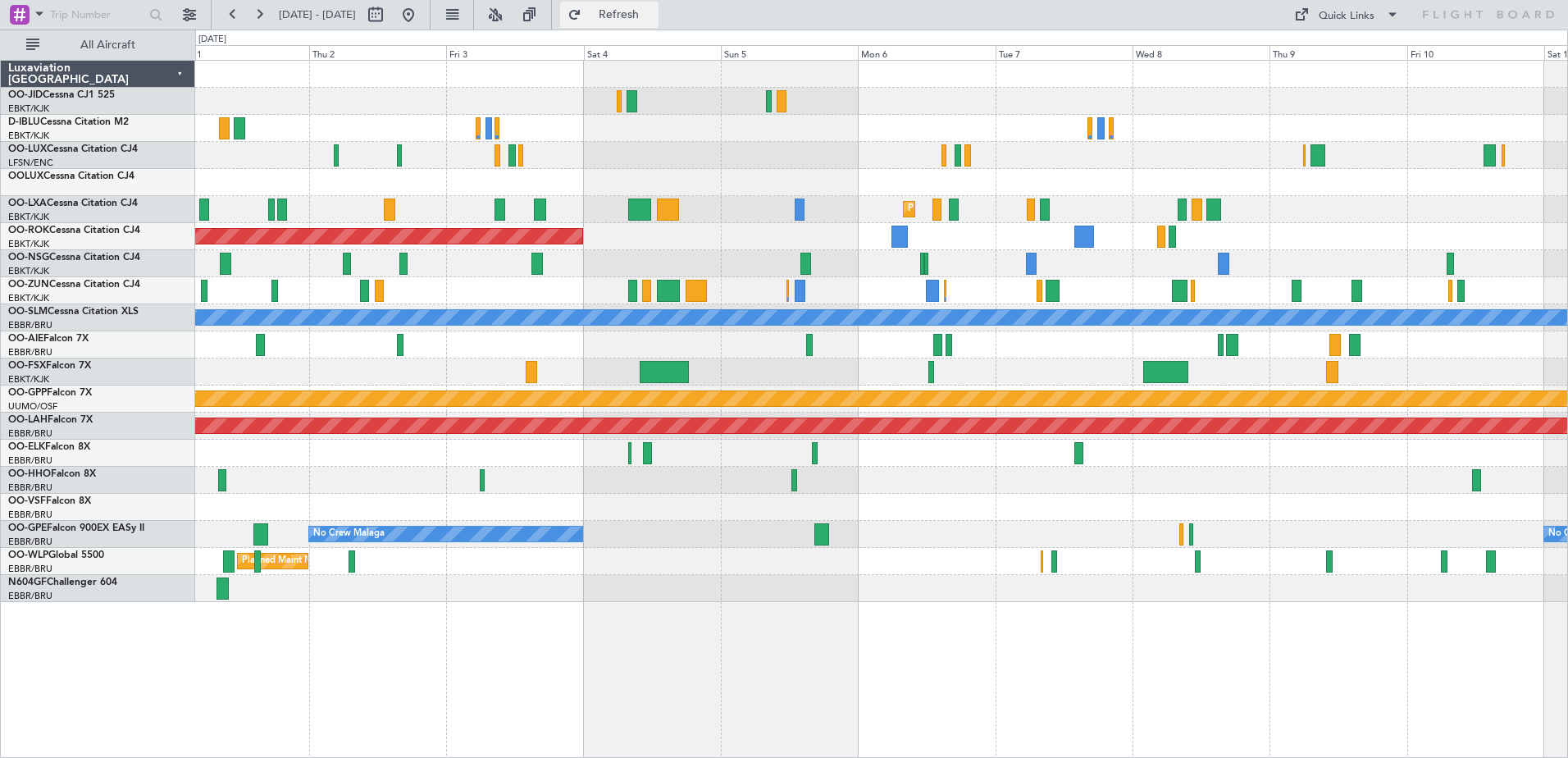
click at [631, 20] on button "Refresh" at bounding box center [610, 14] width 98 height 26
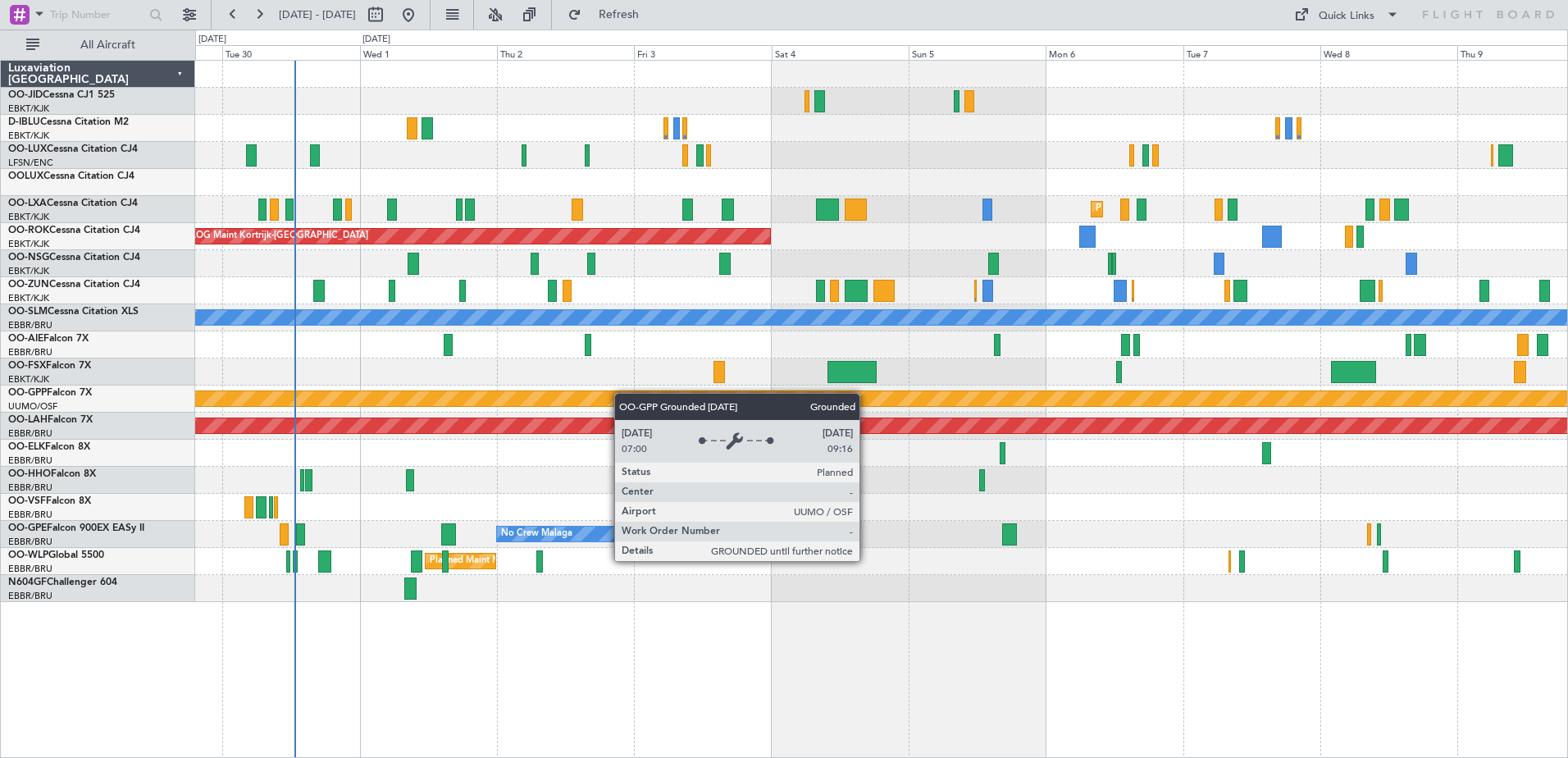
click at [647, 397] on div "Planned Maint Kortrijk-[GEOGRAPHIC_DATA] A/C Unavailable [GEOGRAPHIC_DATA]-[GEO…" at bounding box center [881, 331] width 1372 height 541
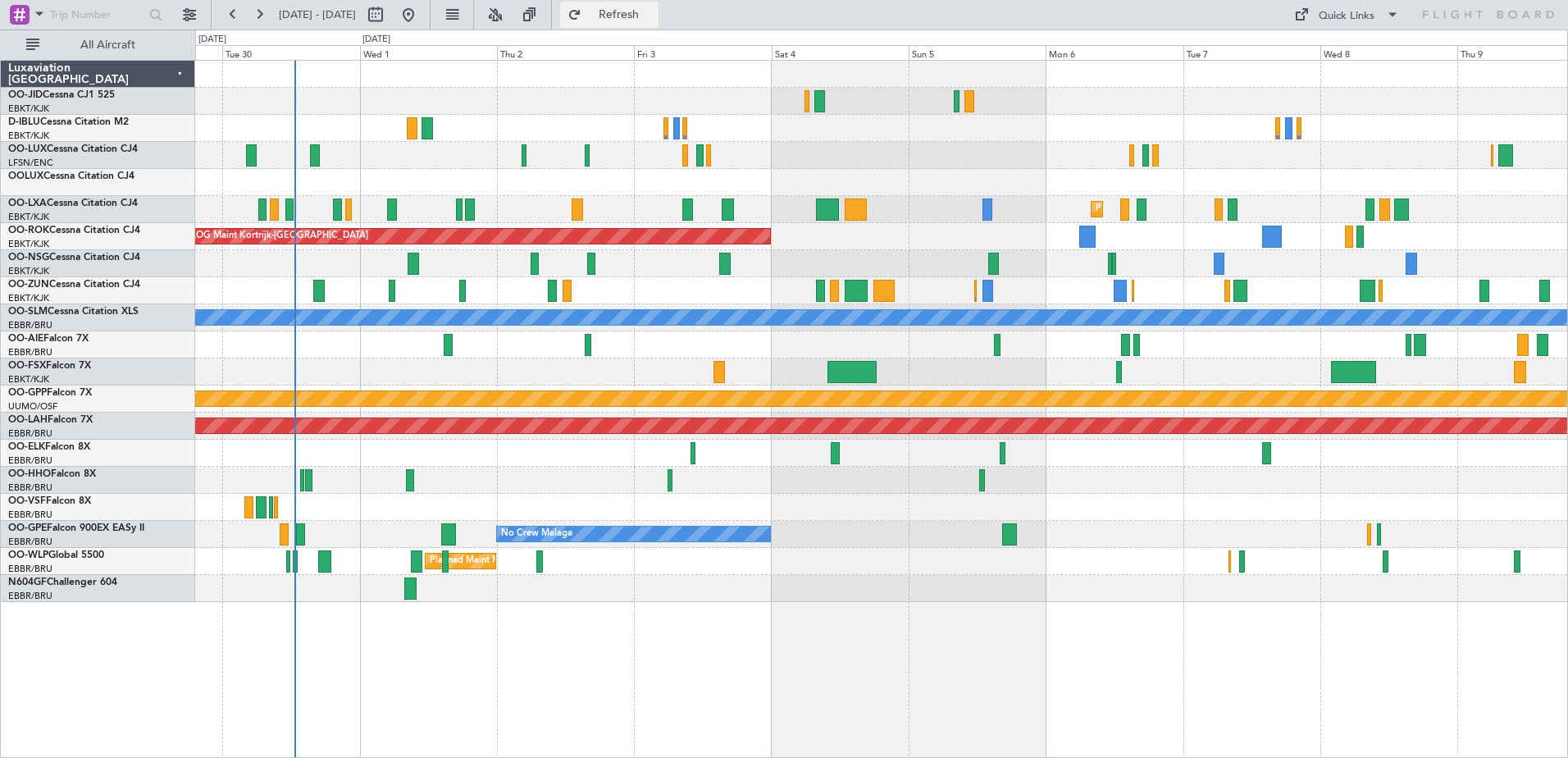
click at [621, 15] on button "Refresh" at bounding box center [610, 14] width 98 height 26
click at [625, 14] on button "Refresh" at bounding box center [610, 14] width 98 height 26
click at [267, 12] on button at bounding box center [259, 14] width 26 height 26
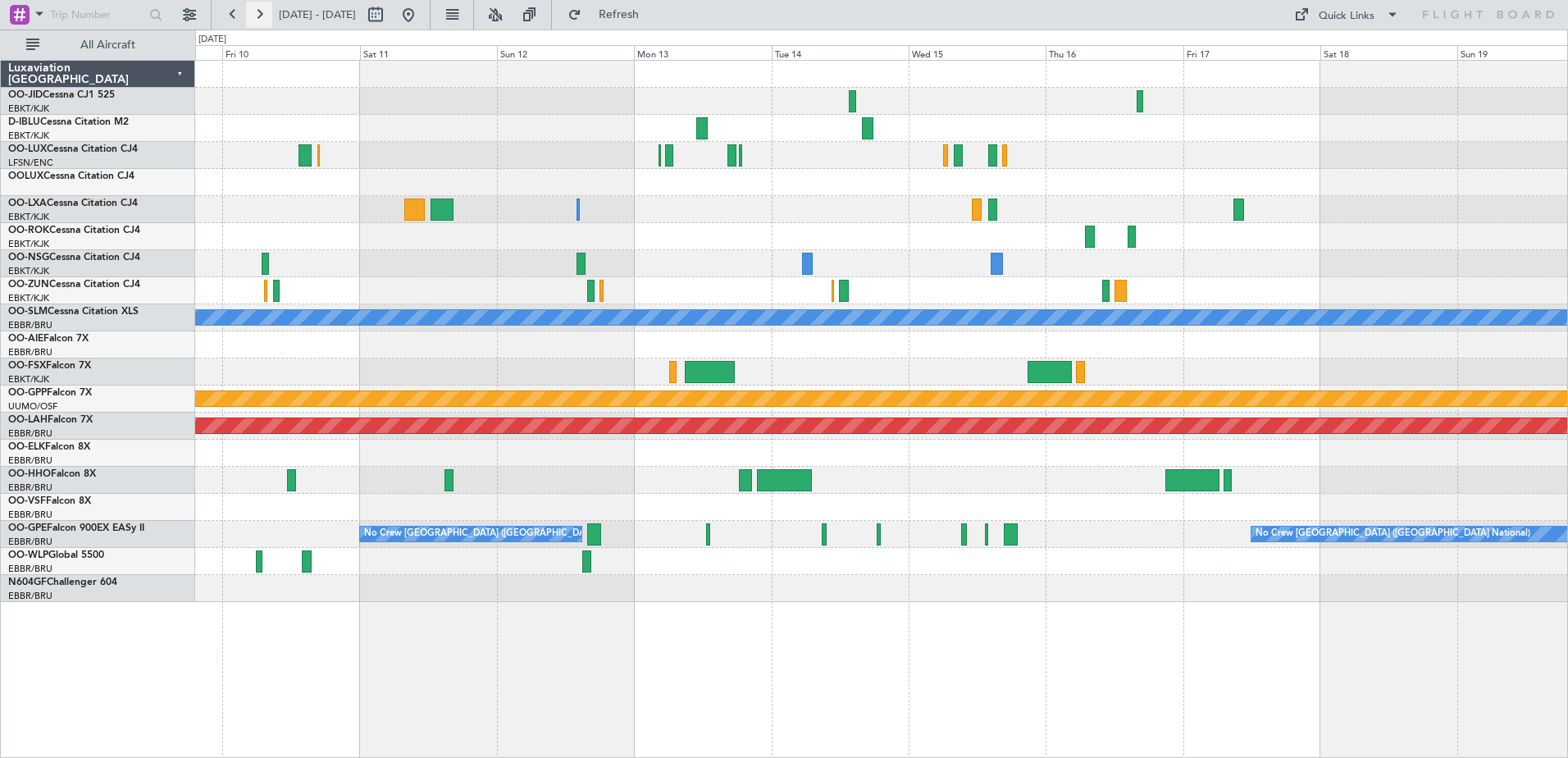
click at [266, 12] on button at bounding box center [259, 14] width 26 height 26
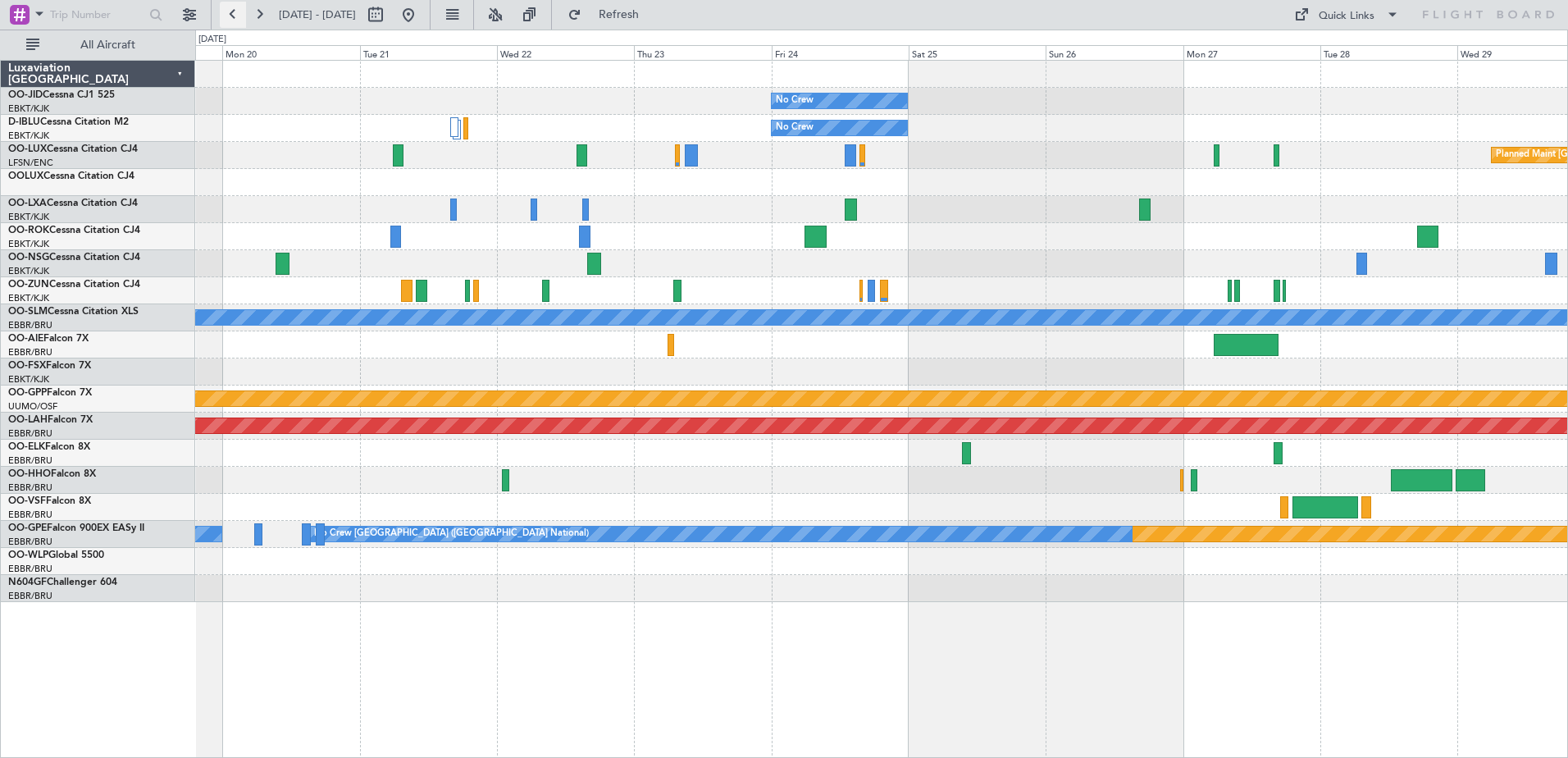
click at [232, 20] on button at bounding box center [232, 14] width 26 height 26
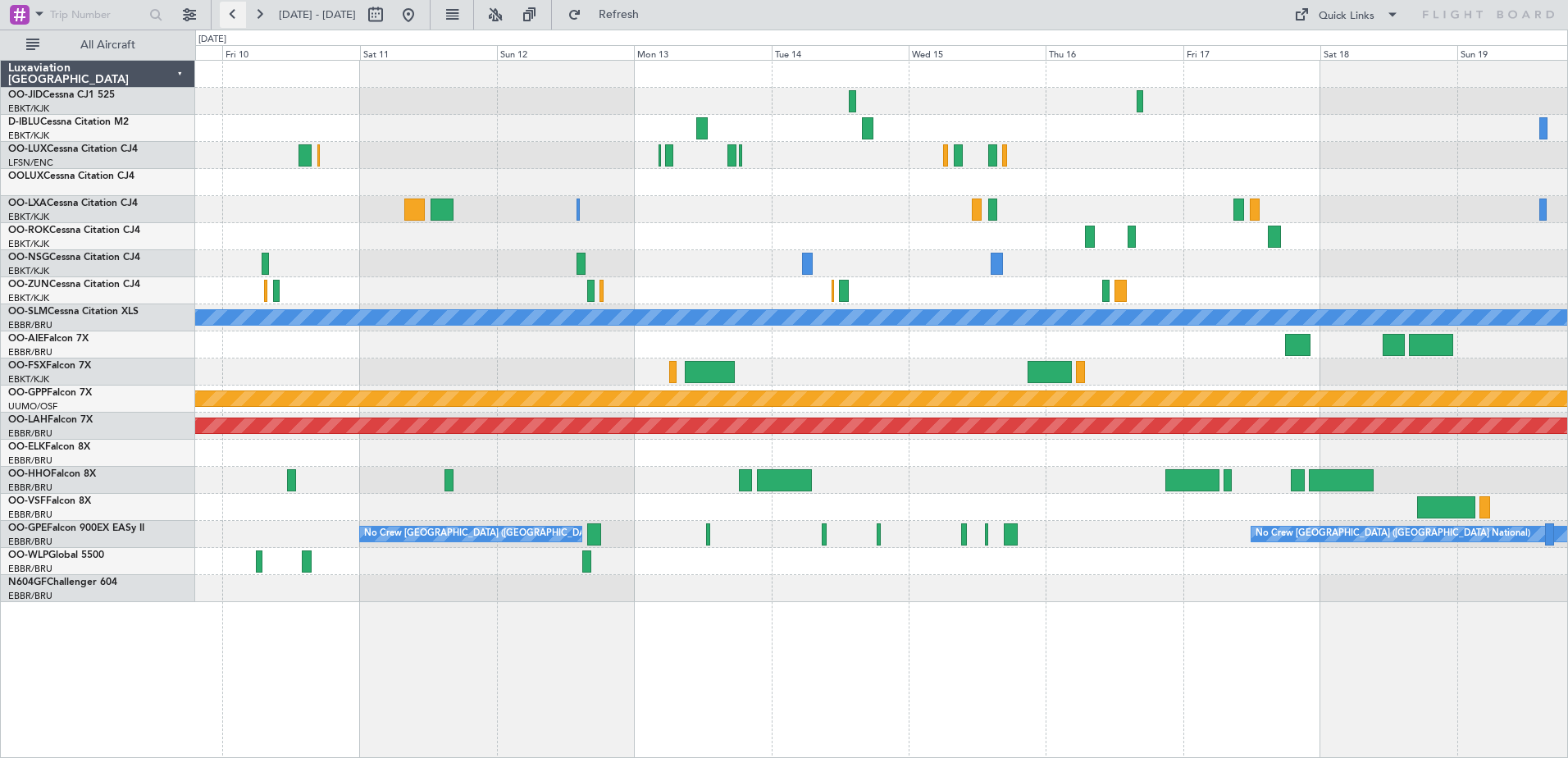
click at [232, 20] on button at bounding box center [232, 14] width 26 height 26
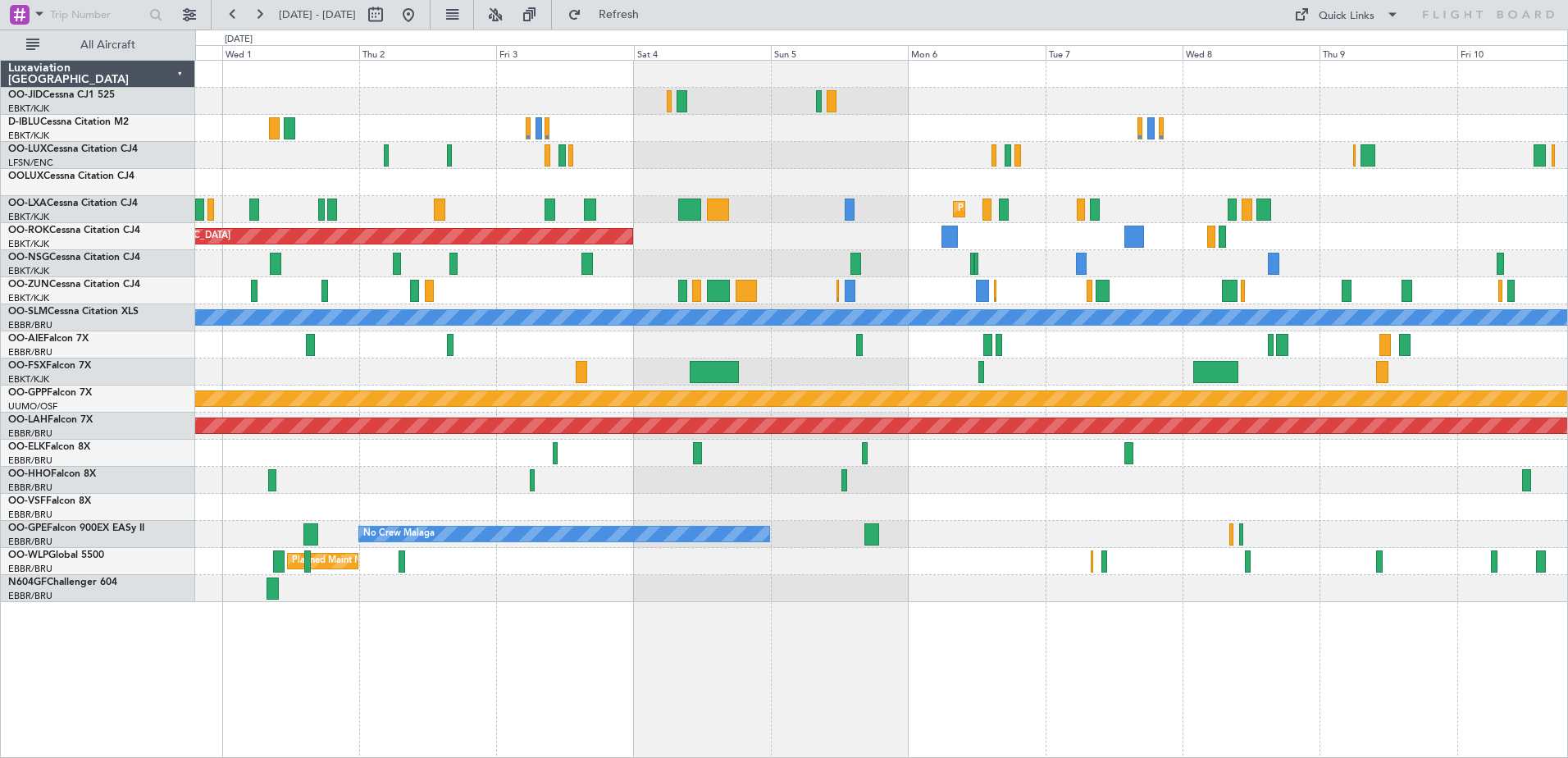
click at [427, 116] on div at bounding box center [881, 129] width 1372 height 27
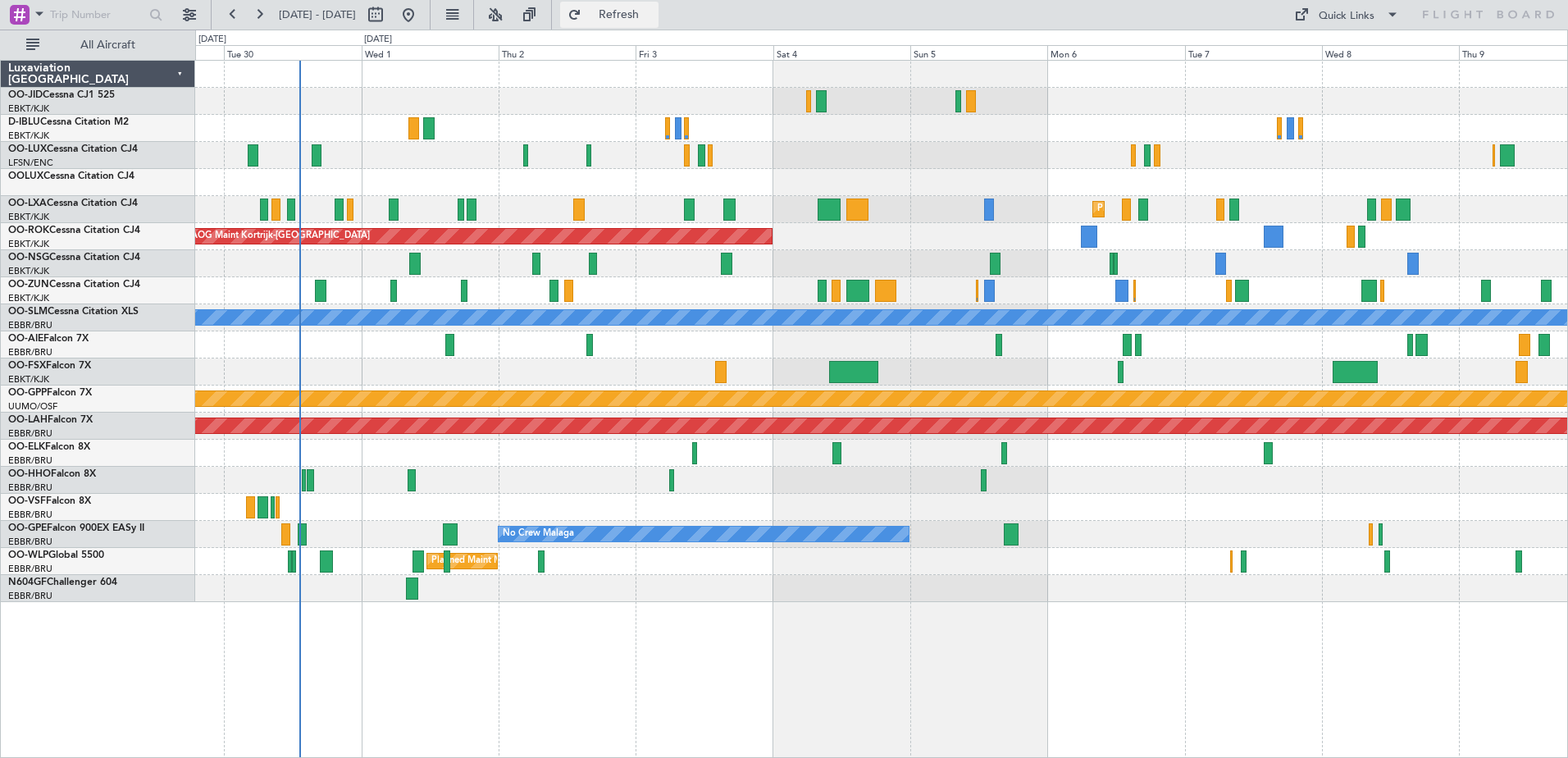
click at [653, 21] on span "Refresh" at bounding box center [618, 14] width 69 height 12
click at [453, 532] on div at bounding box center [450, 534] width 15 height 22
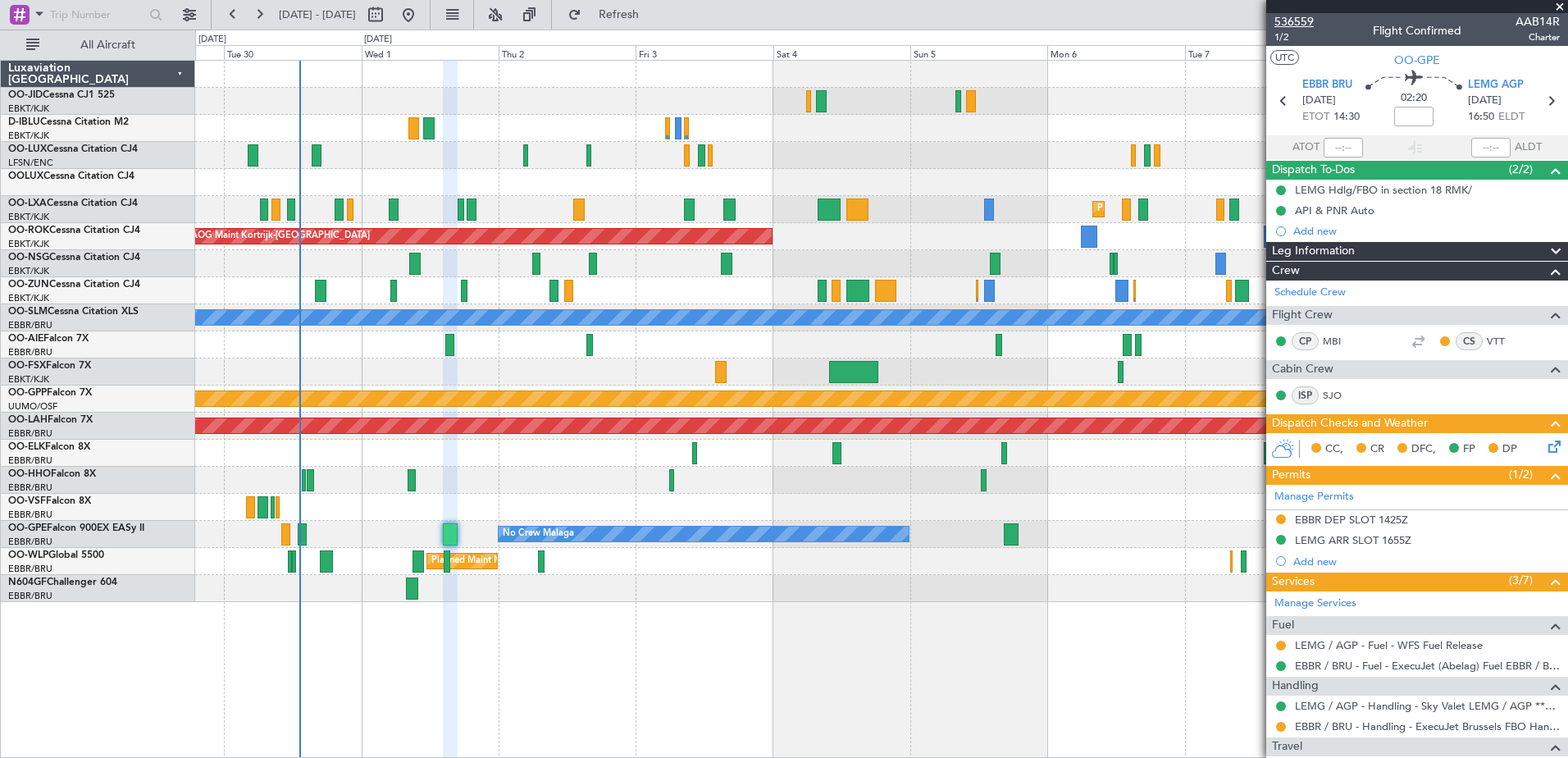
click at [1289, 21] on span "536559" at bounding box center [1294, 21] width 39 height 17
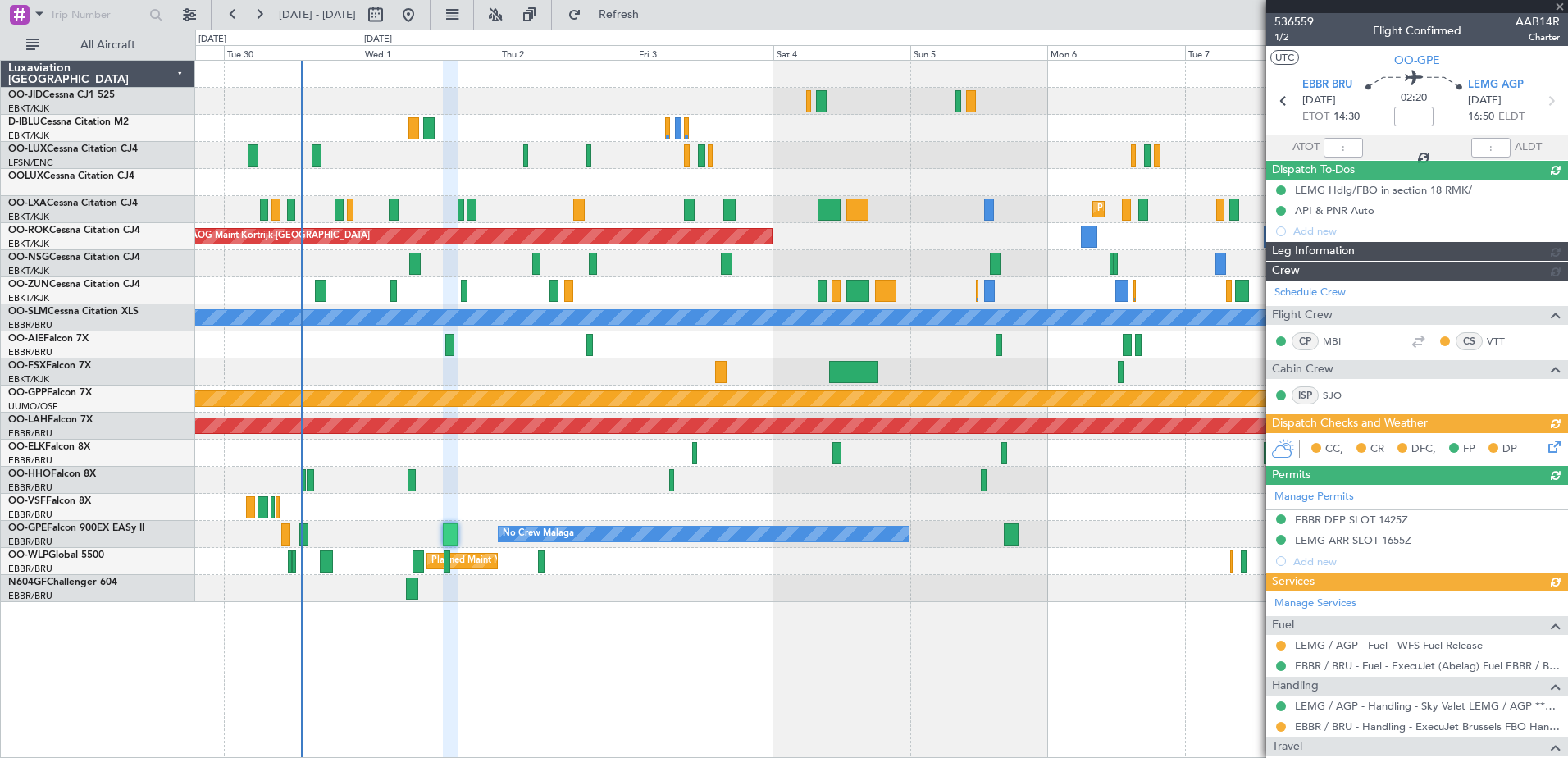
click at [1560, 6] on div at bounding box center [1417, 6] width 302 height 13
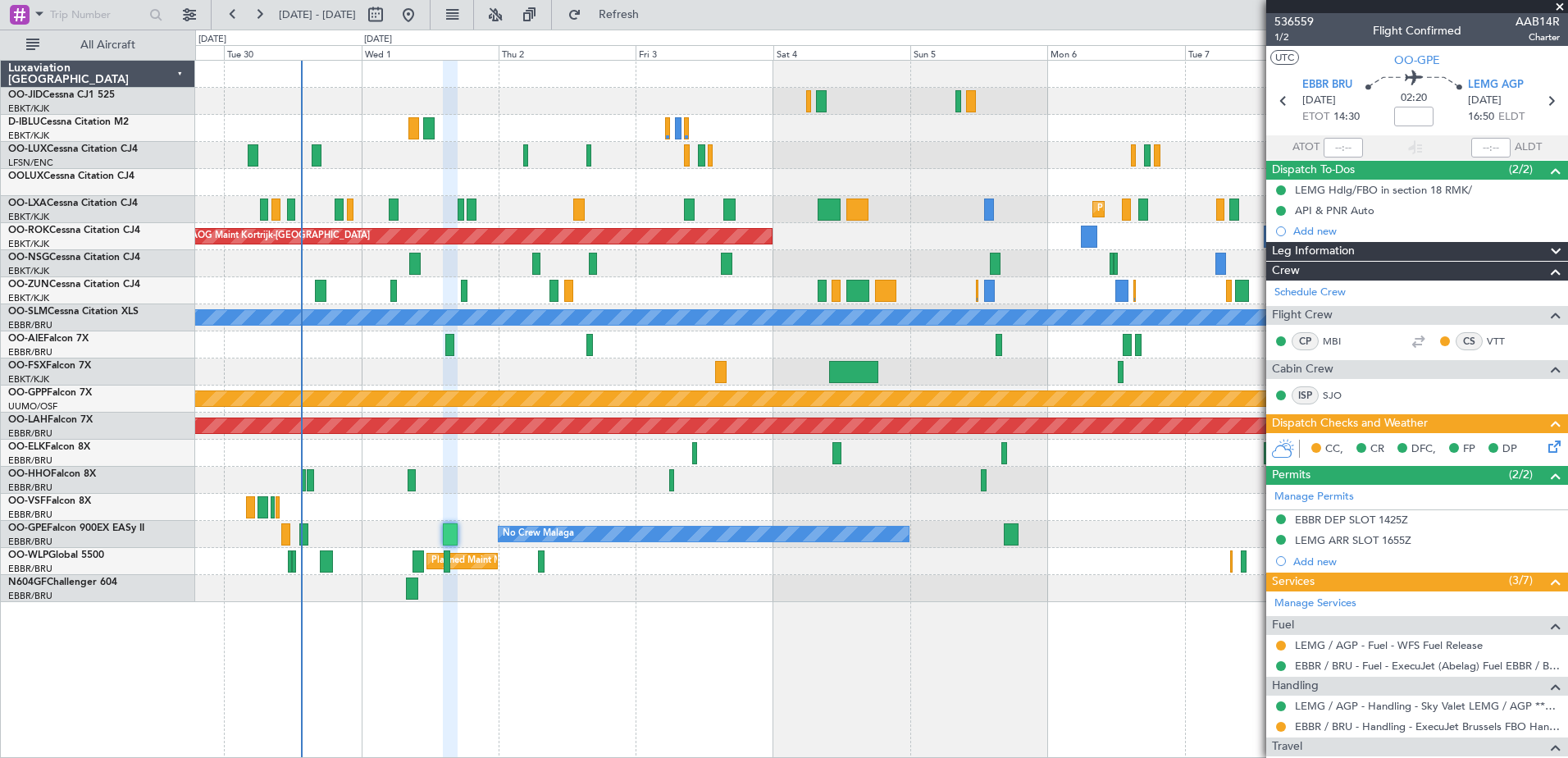
click at [1567, 6] on span at bounding box center [1559, 7] width 16 height 15
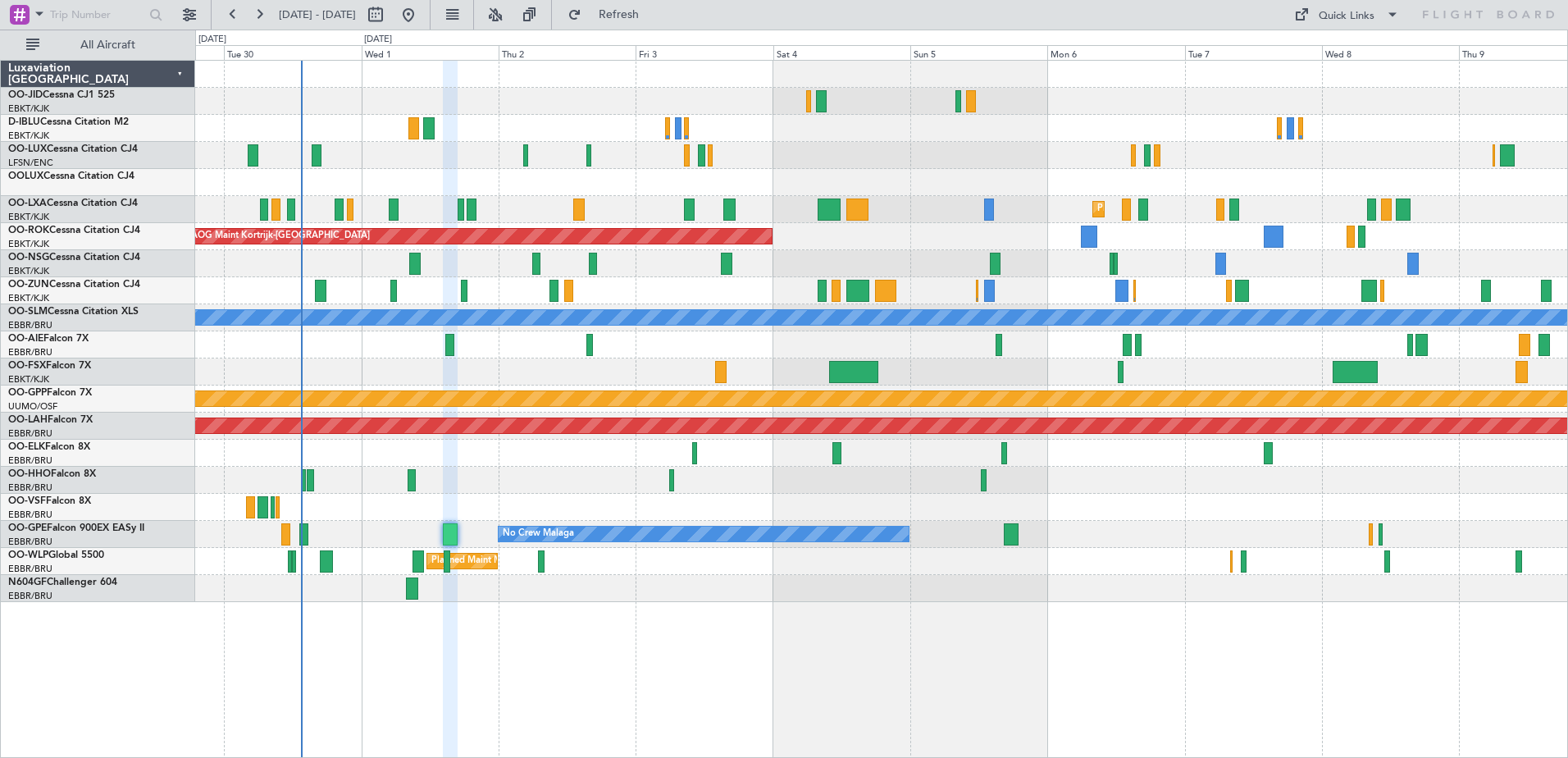
type input "0"
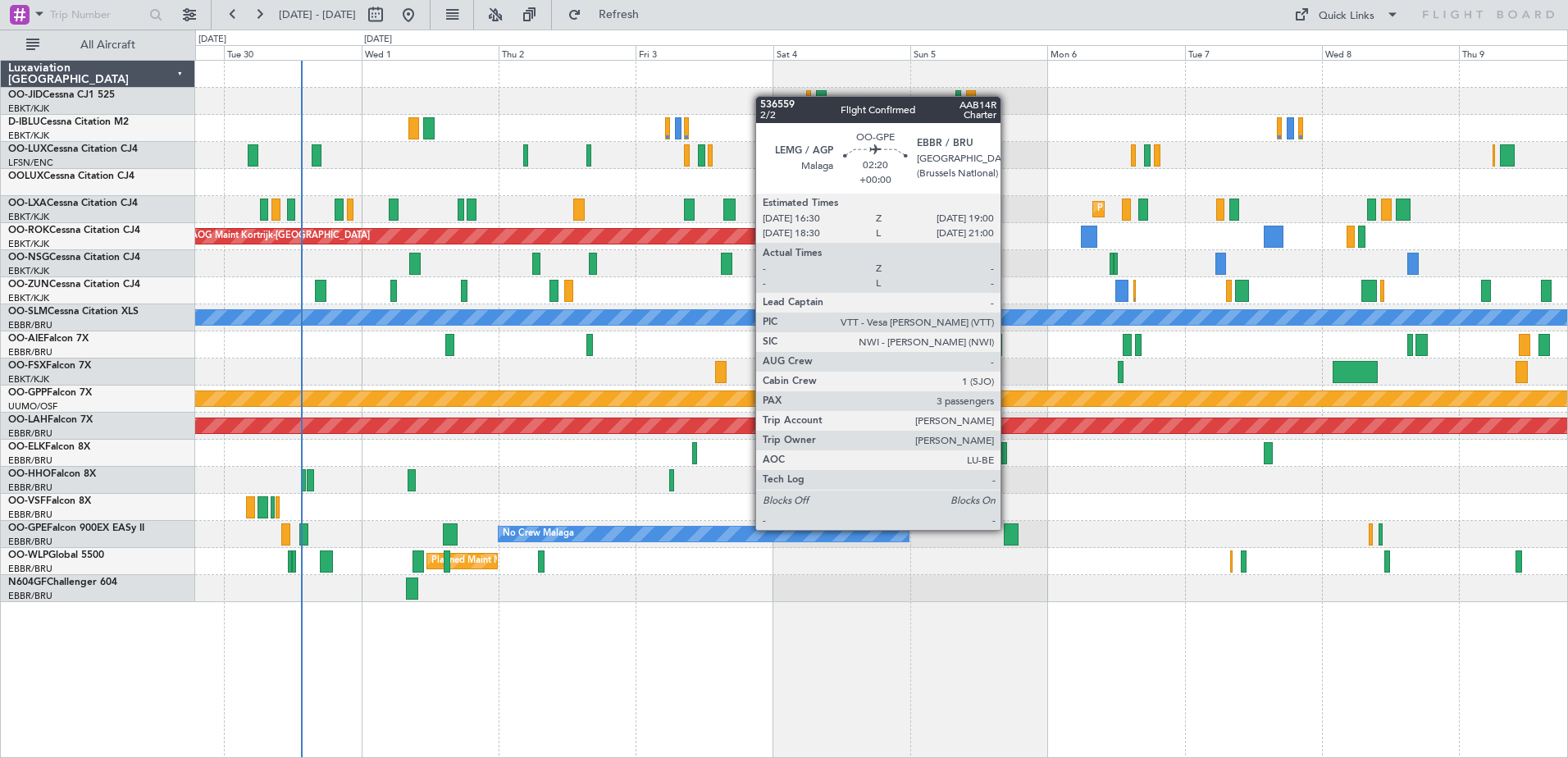
click at [1008, 530] on div at bounding box center [1011, 534] width 15 height 22
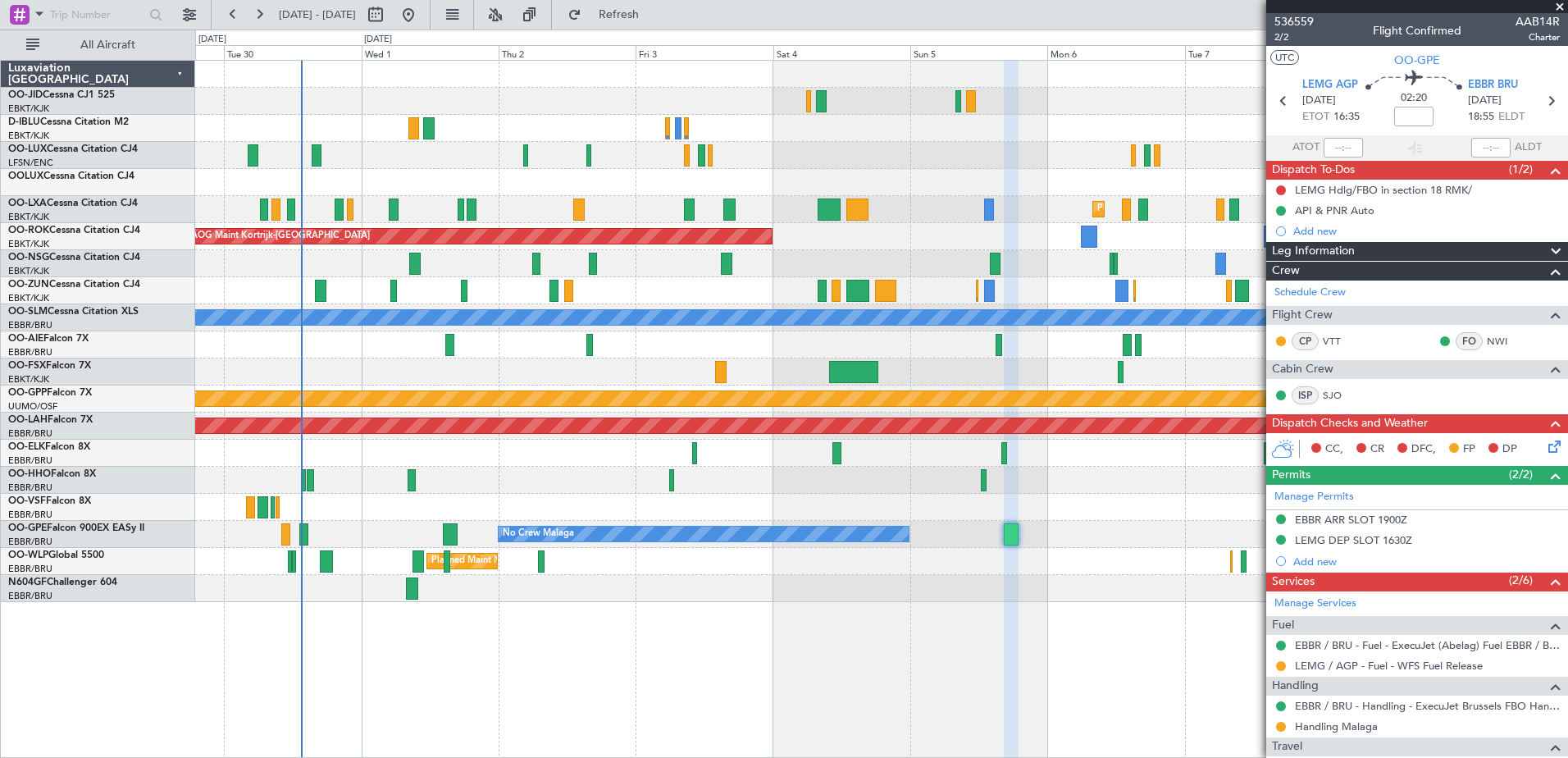
click at [1556, 2] on span at bounding box center [1559, 7] width 16 height 15
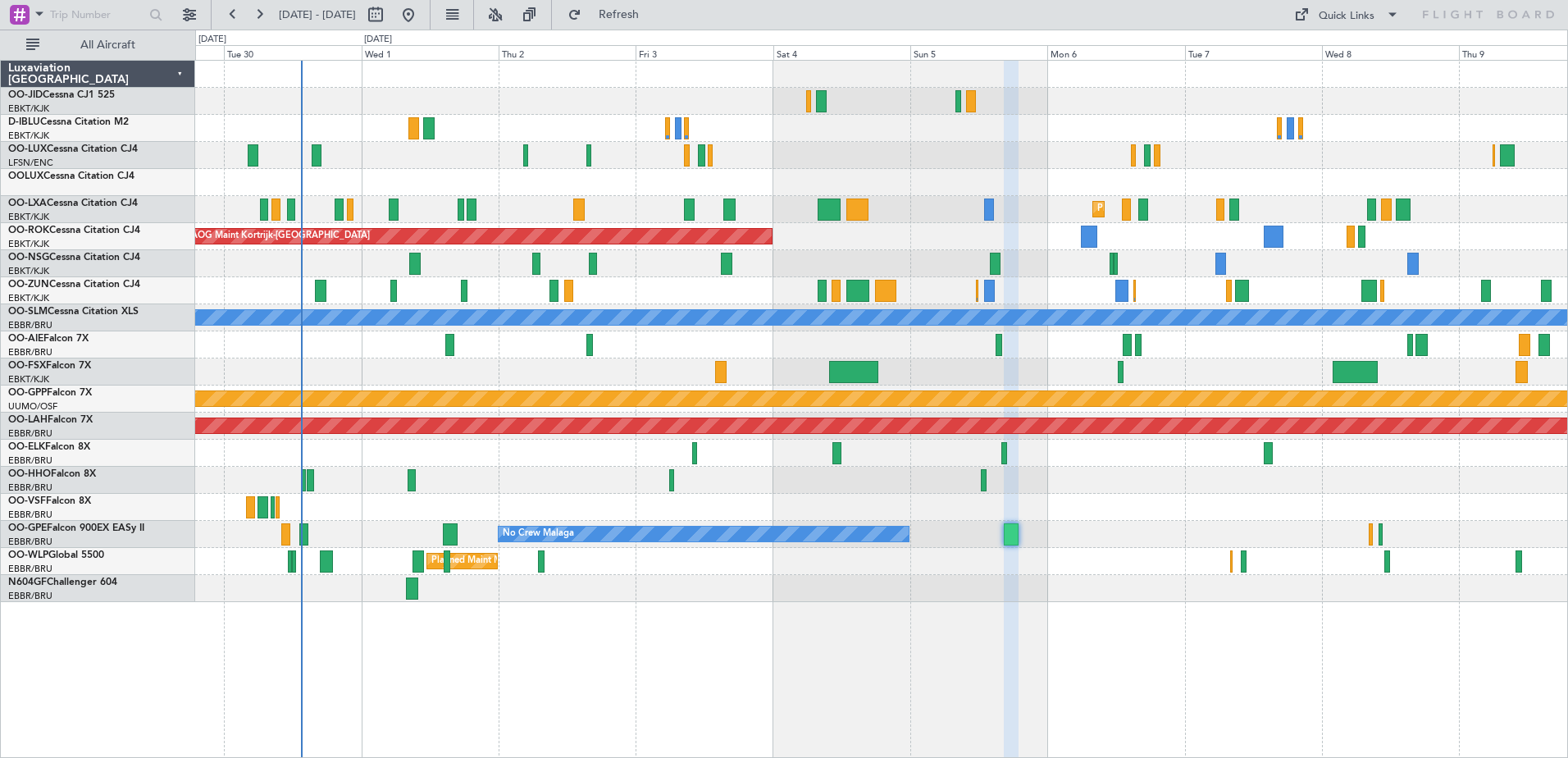
type input "0"
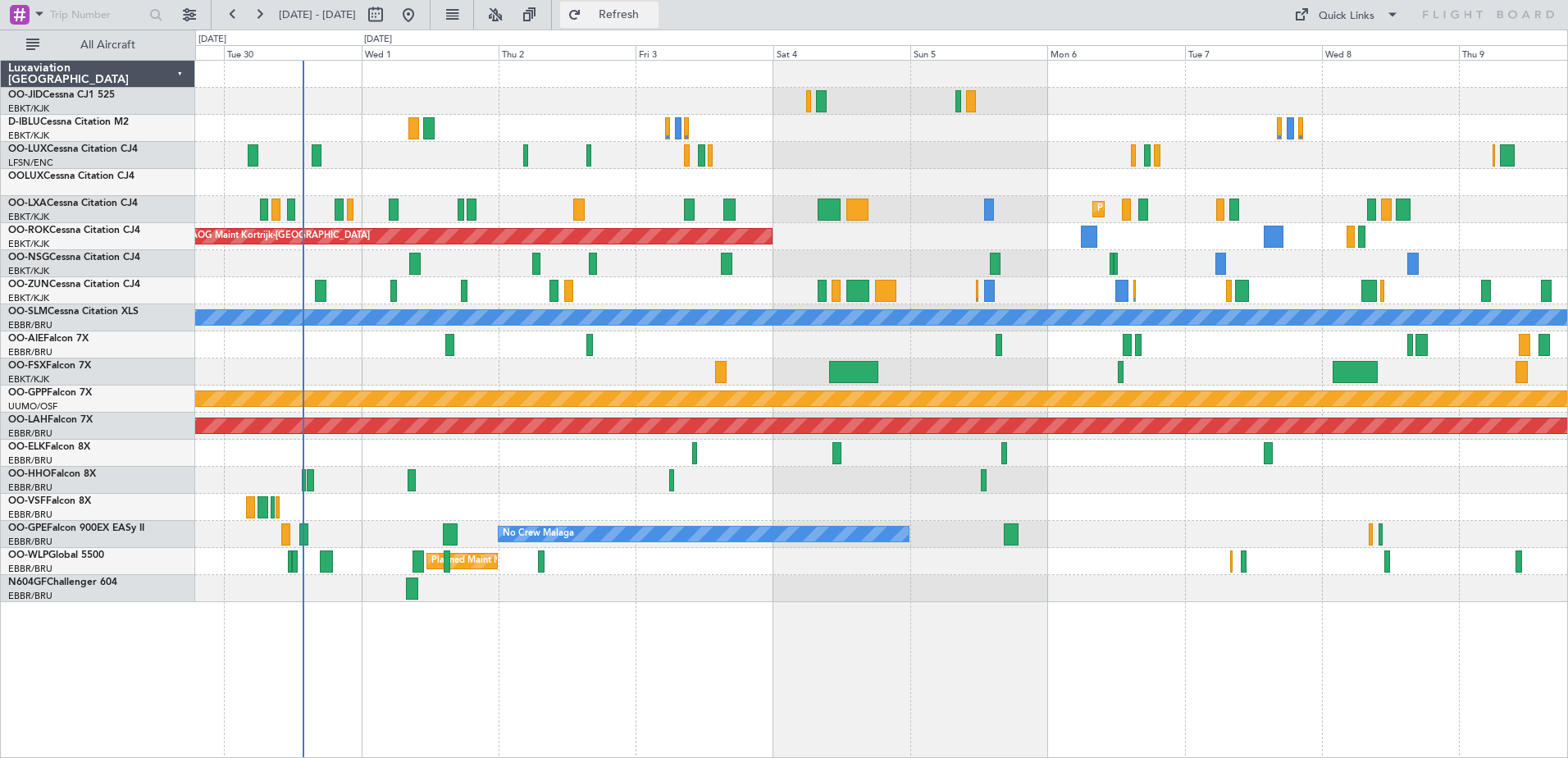
click at [653, 15] on span "Refresh" at bounding box center [618, 14] width 69 height 12
click at [624, 17] on button "Refresh" at bounding box center [610, 14] width 98 height 26
click at [255, 16] on button at bounding box center [259, 14] width 26 height 26
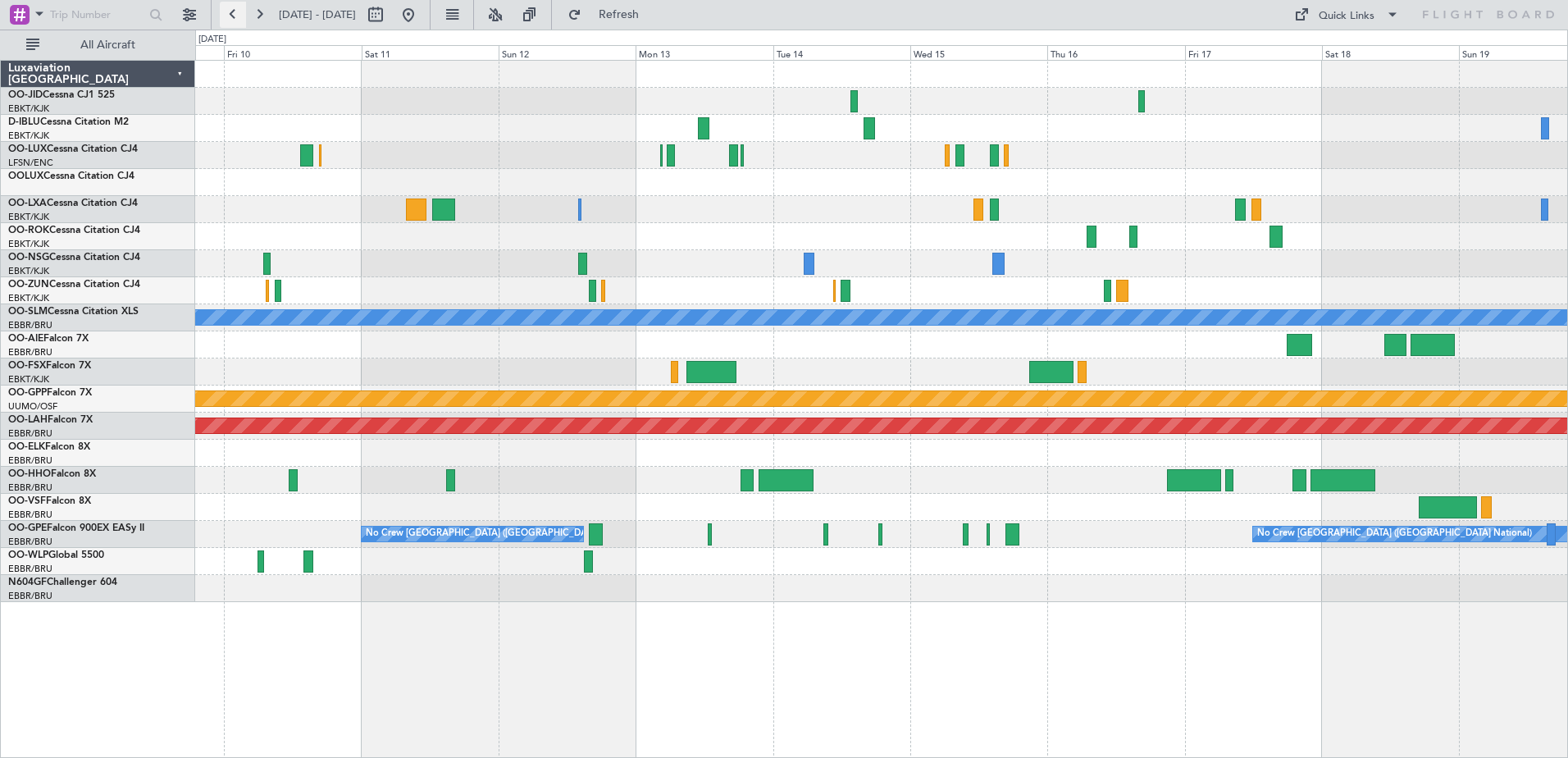
click at [238, 18] on button at bounding box center [232, 14] width 26 height 26
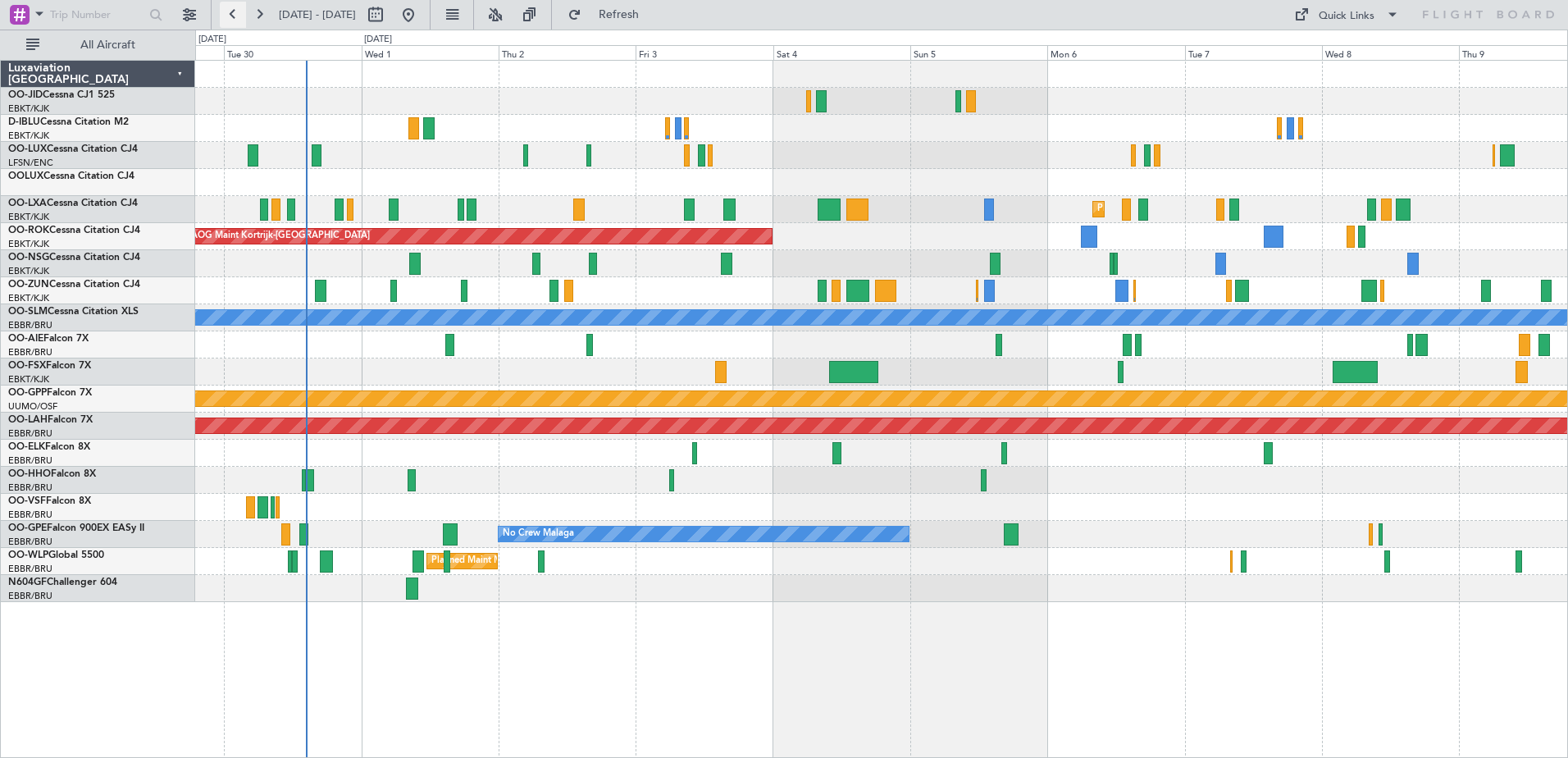
click at [238, 18] on button at bounding box center [232, 14] width 26 height 26
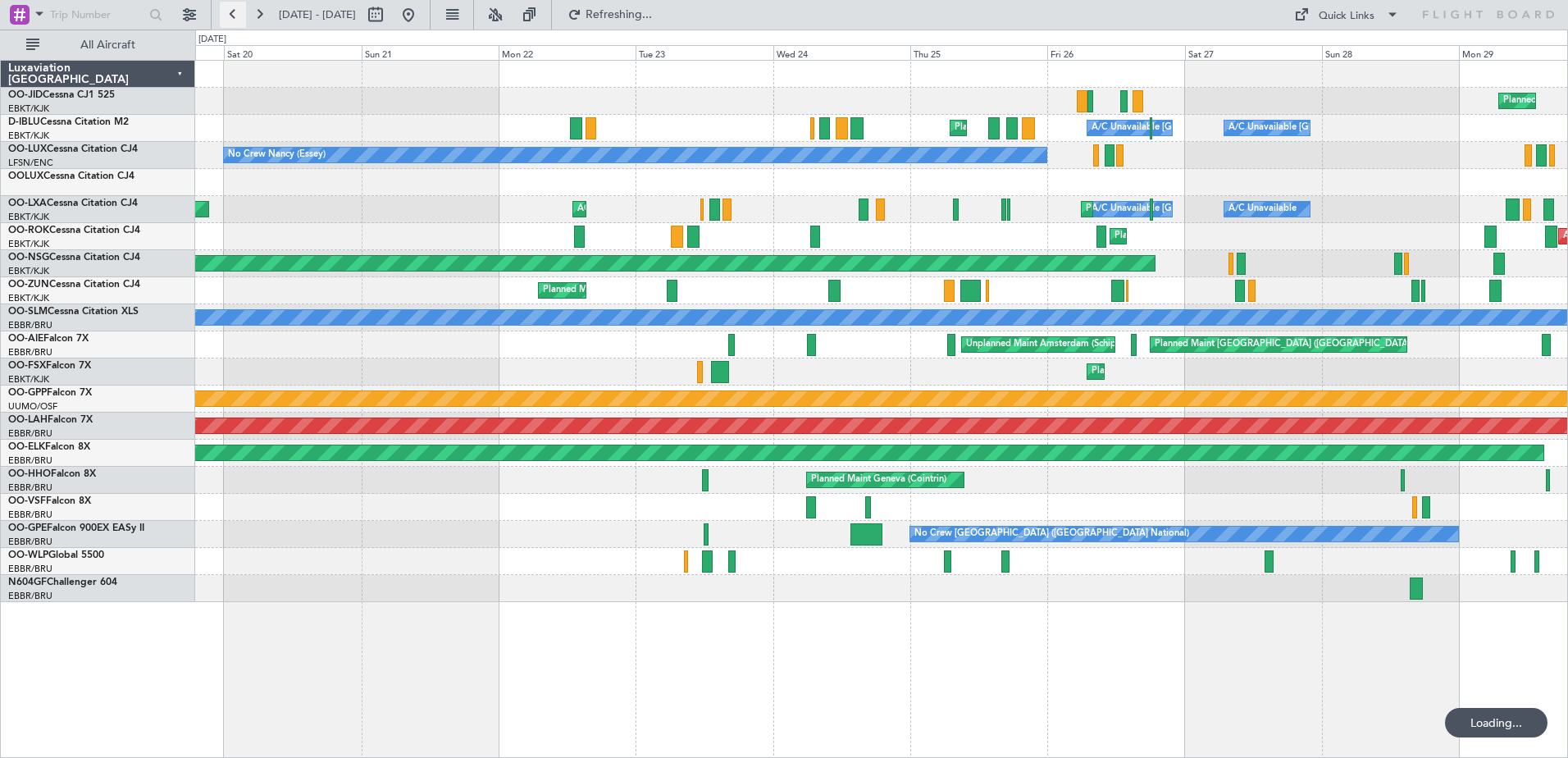
click at [238, 18] on button at bounding box center [232, 14] width 26 height 26
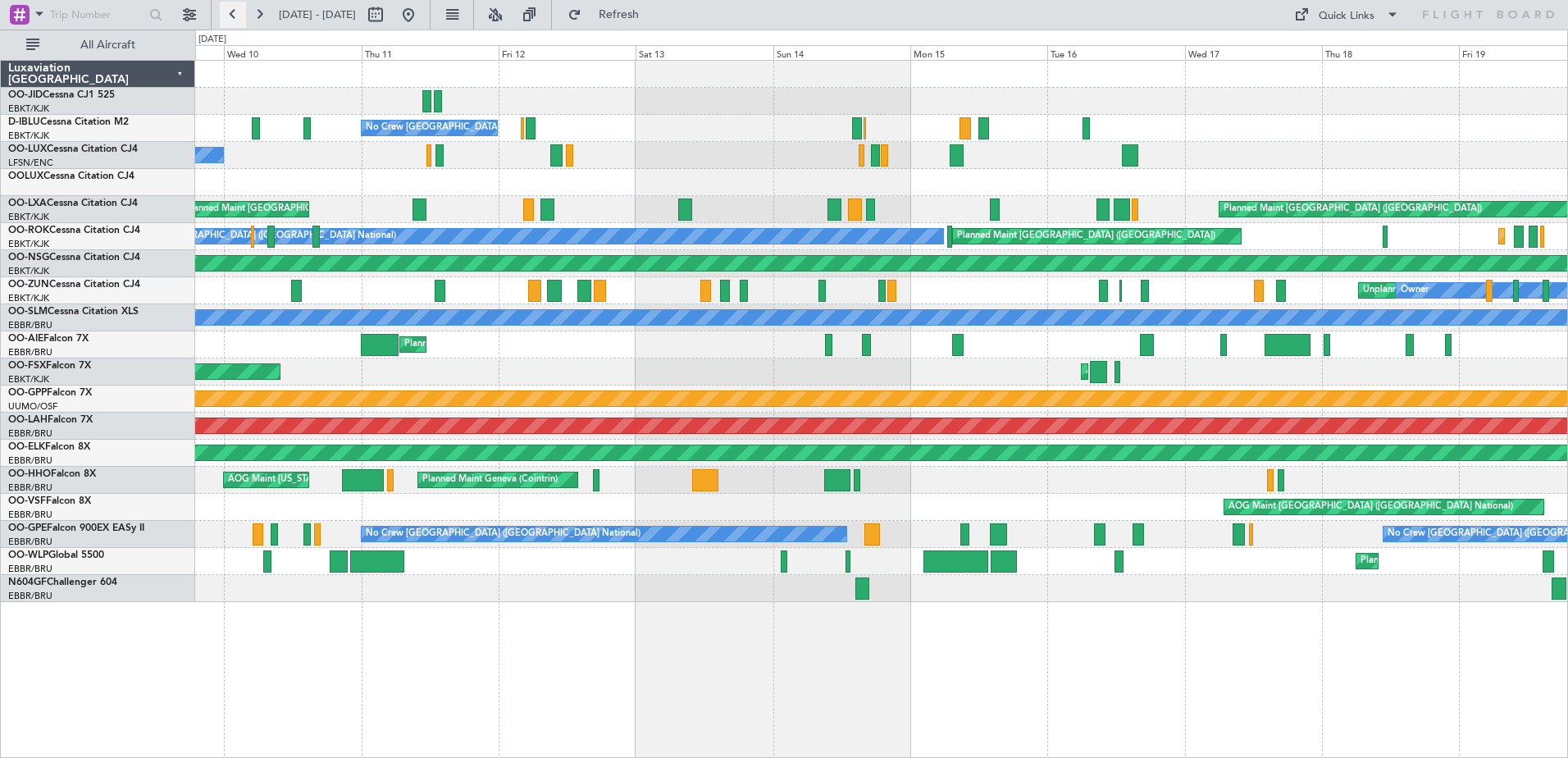
click at [238, 18] on button at bounding box center [232, 14] width 26 height 26
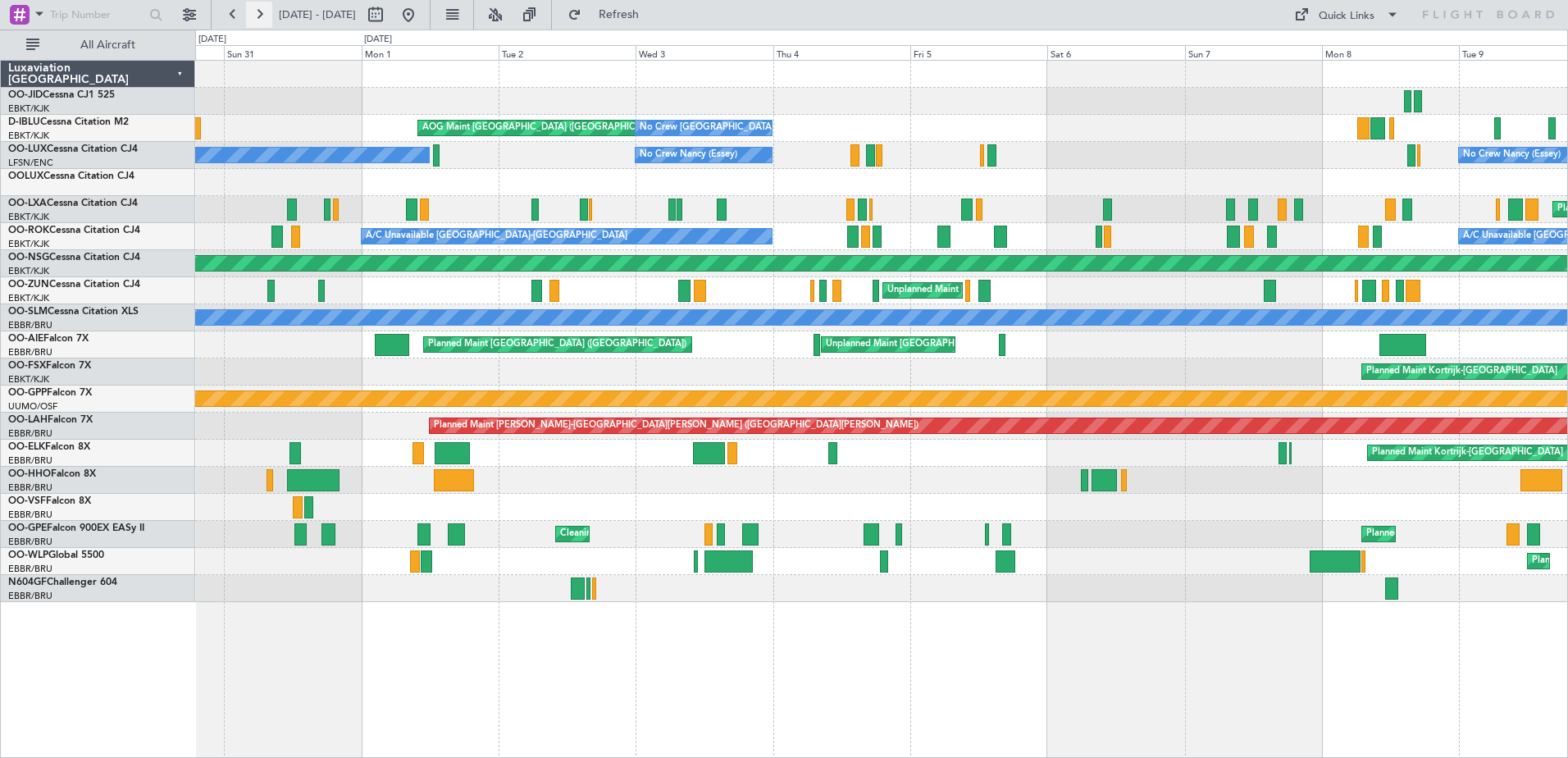
click at [253, 16] on button at bounding box center [259, 14] width 26 height 26
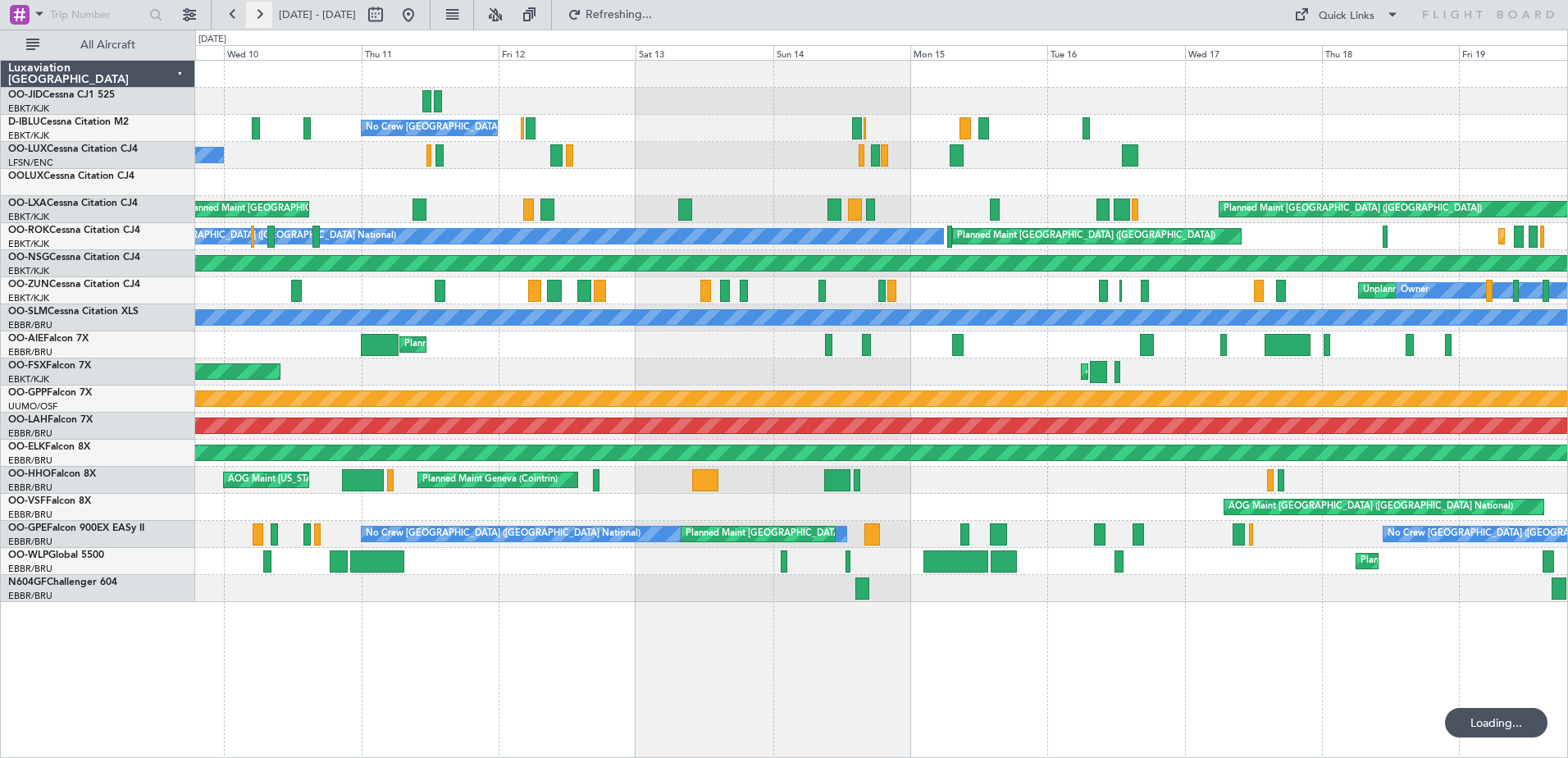
click at [253, 16] on button at bounding box center [259, 14] width 26 height 26
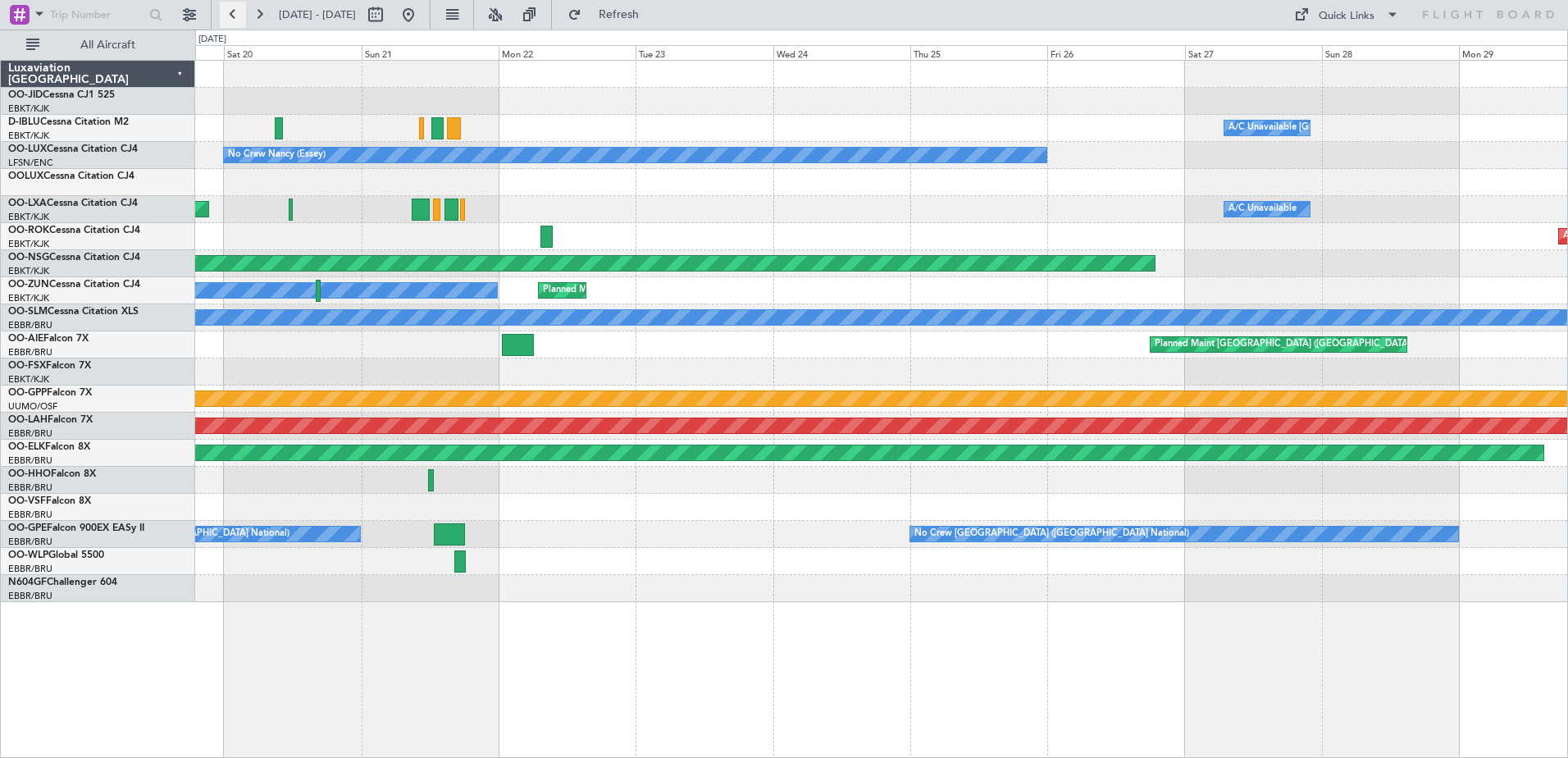
click at [237, 9] on button at bounding box center [232, 14] width 26 height 26
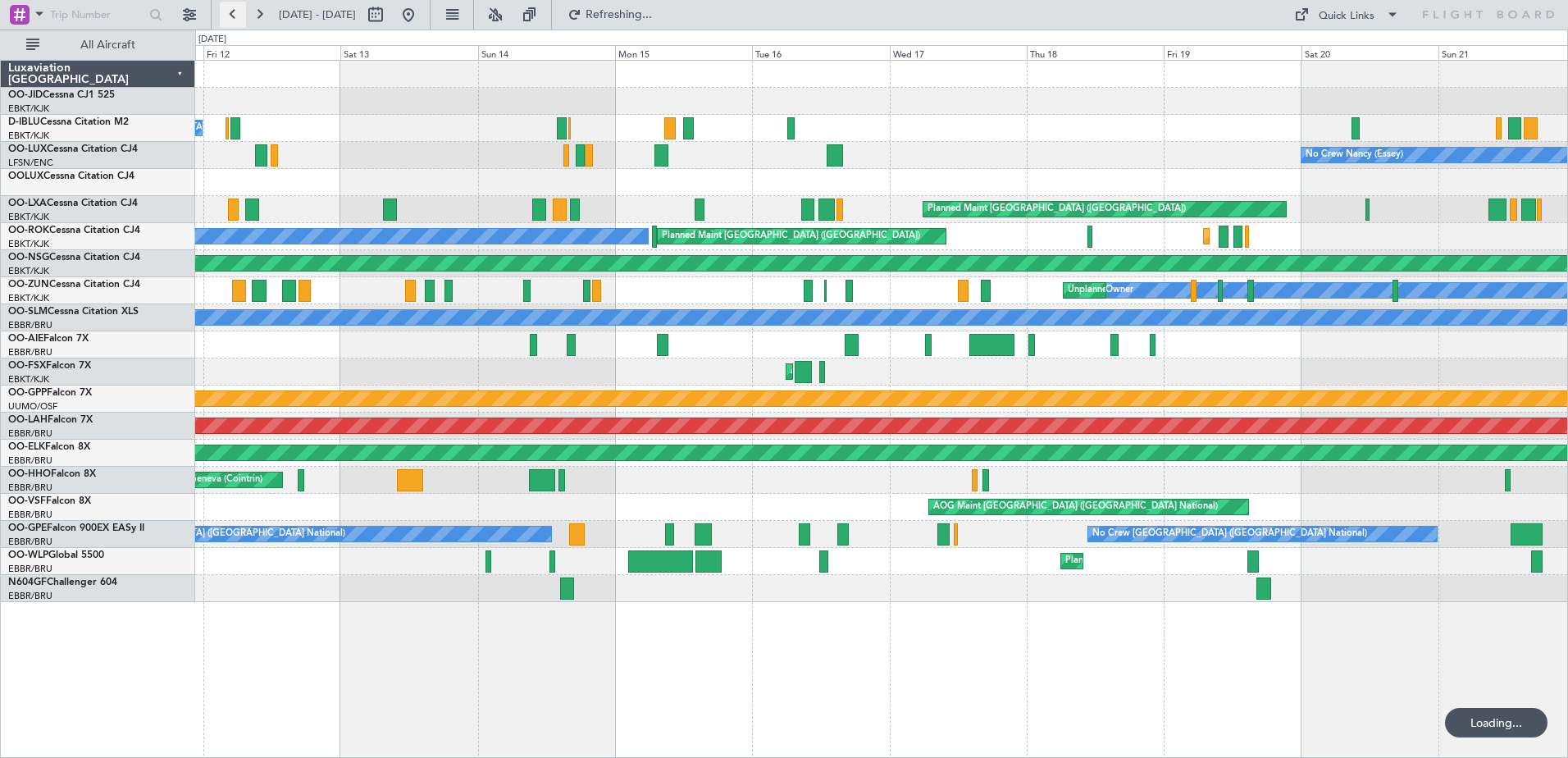
click at [237, 9] on button at bounding box center [232, 14] width 26 height 26
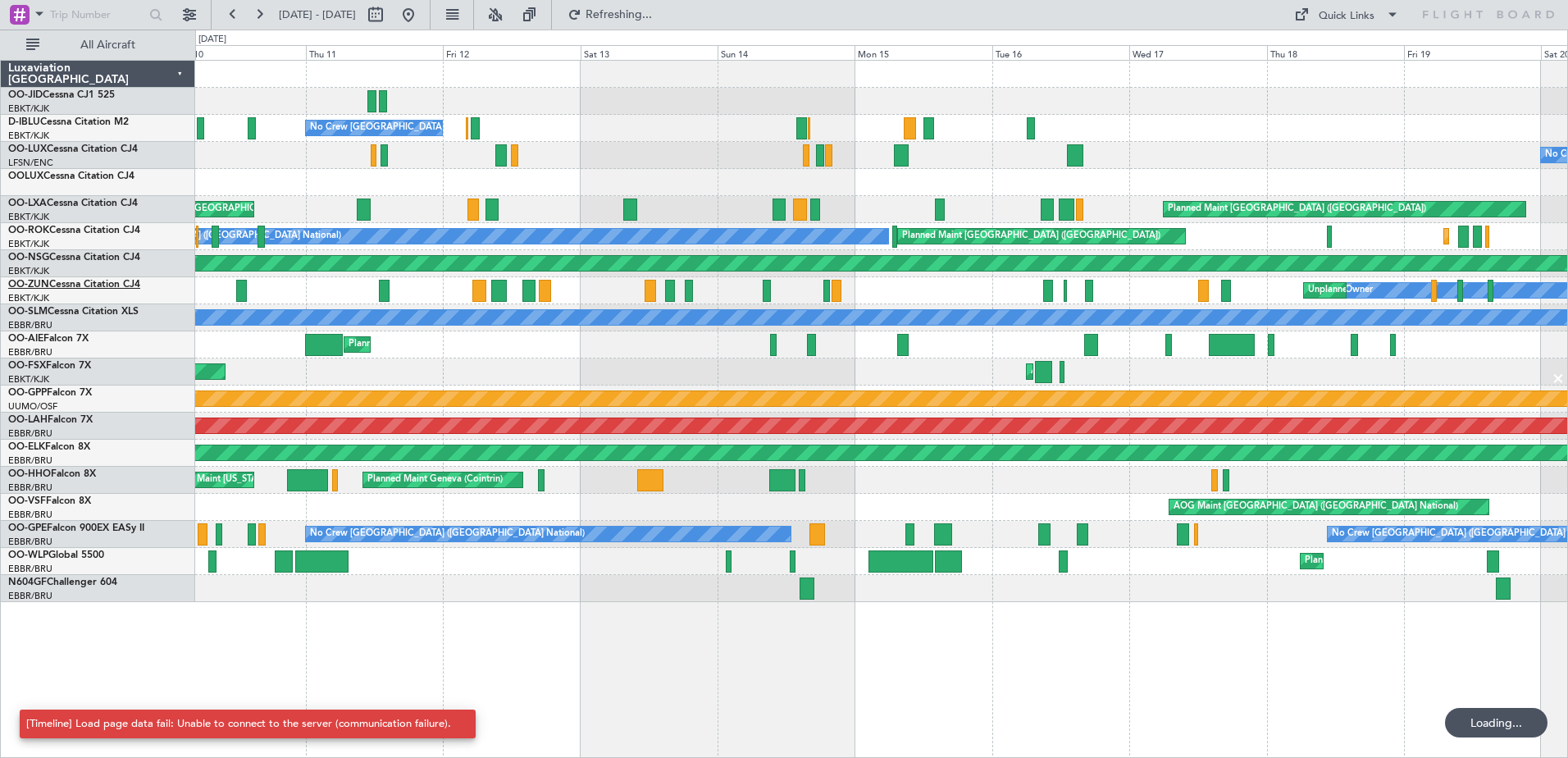
click at [260, 16] on button at bounding box center [259, 14] width 26 height 26
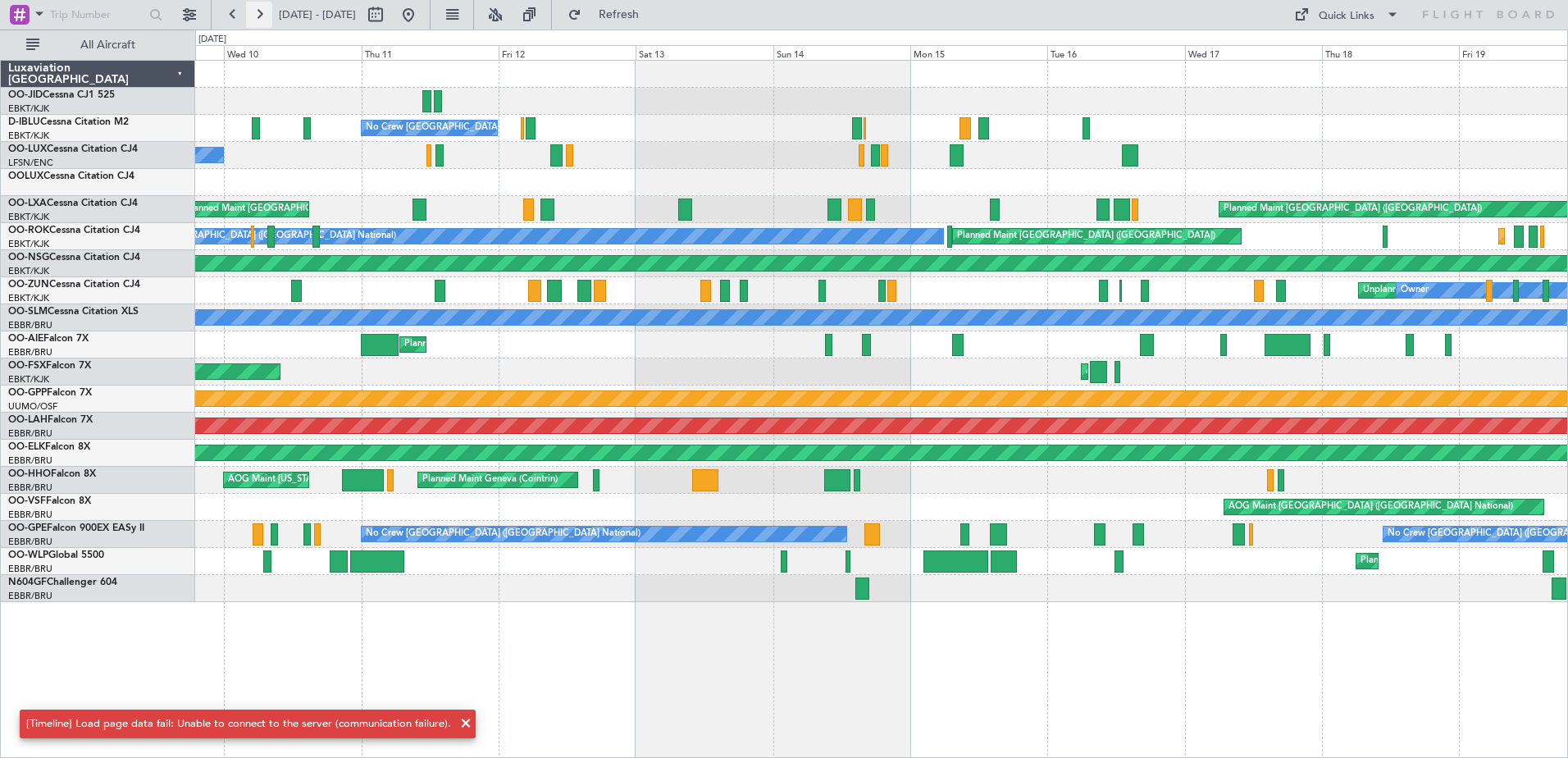
click at [257, 8] on button at bounding box center [259, 14] width 26 height 26
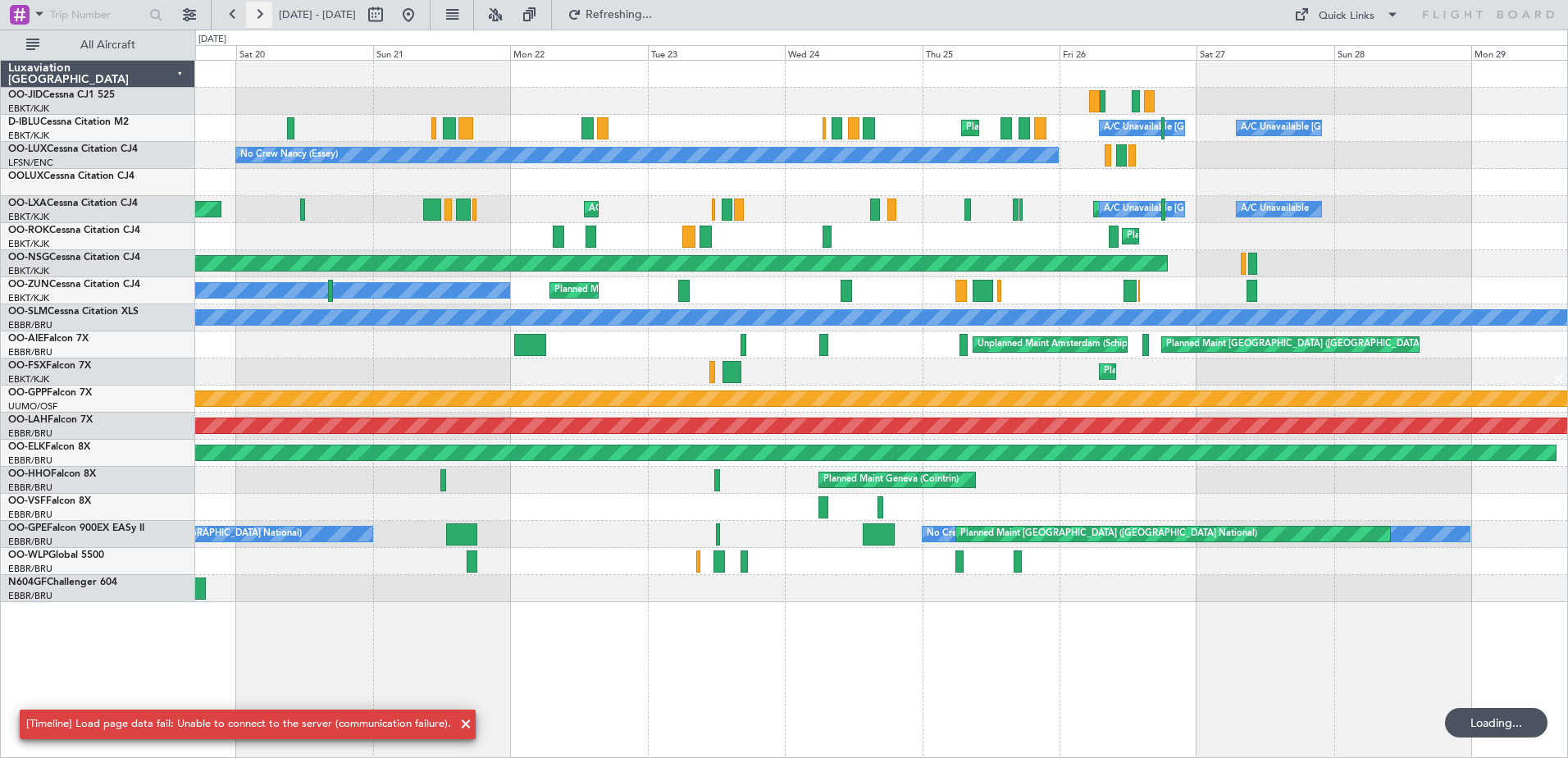
click at [257, 8] on button at bounding box center [259, 14] width 26 height 26
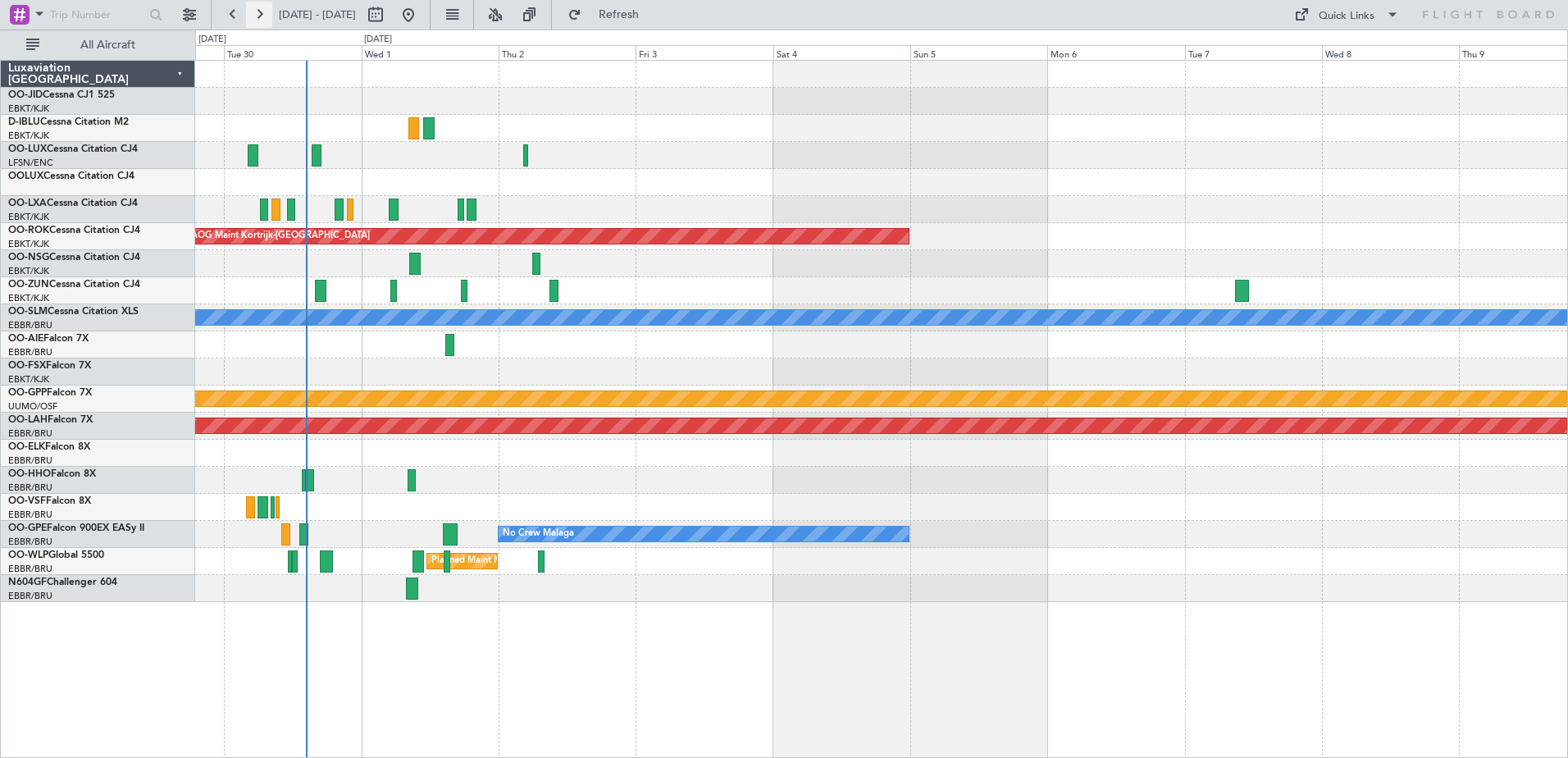
click at [256, 24] on button at bounding box center [259, 14] width 26 height 26
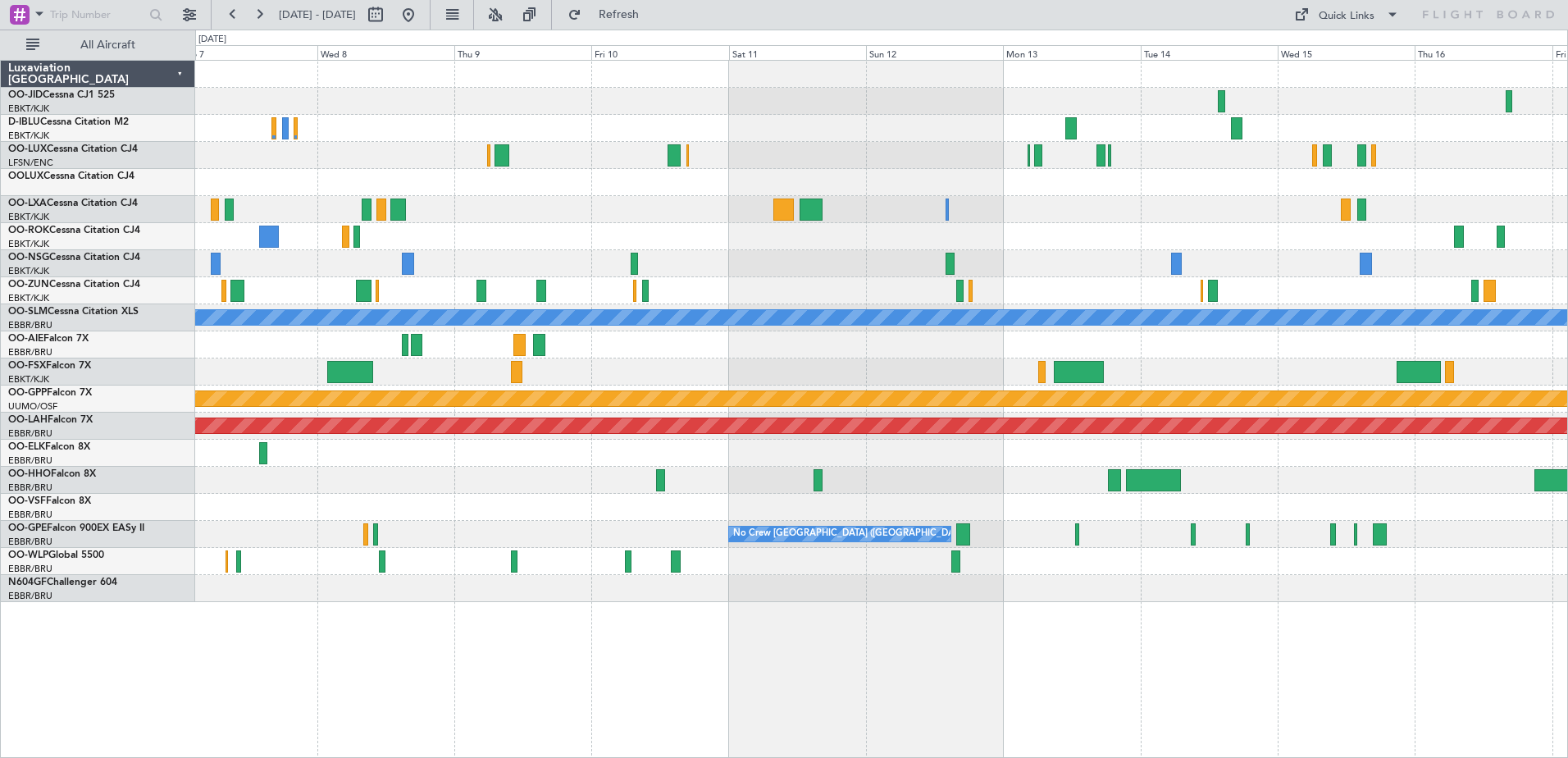
click at [635, 191] on div at bounding box center [881, 182] width 1372 height 27
